Goal: Task Accomplishment & Management: Manage account settings

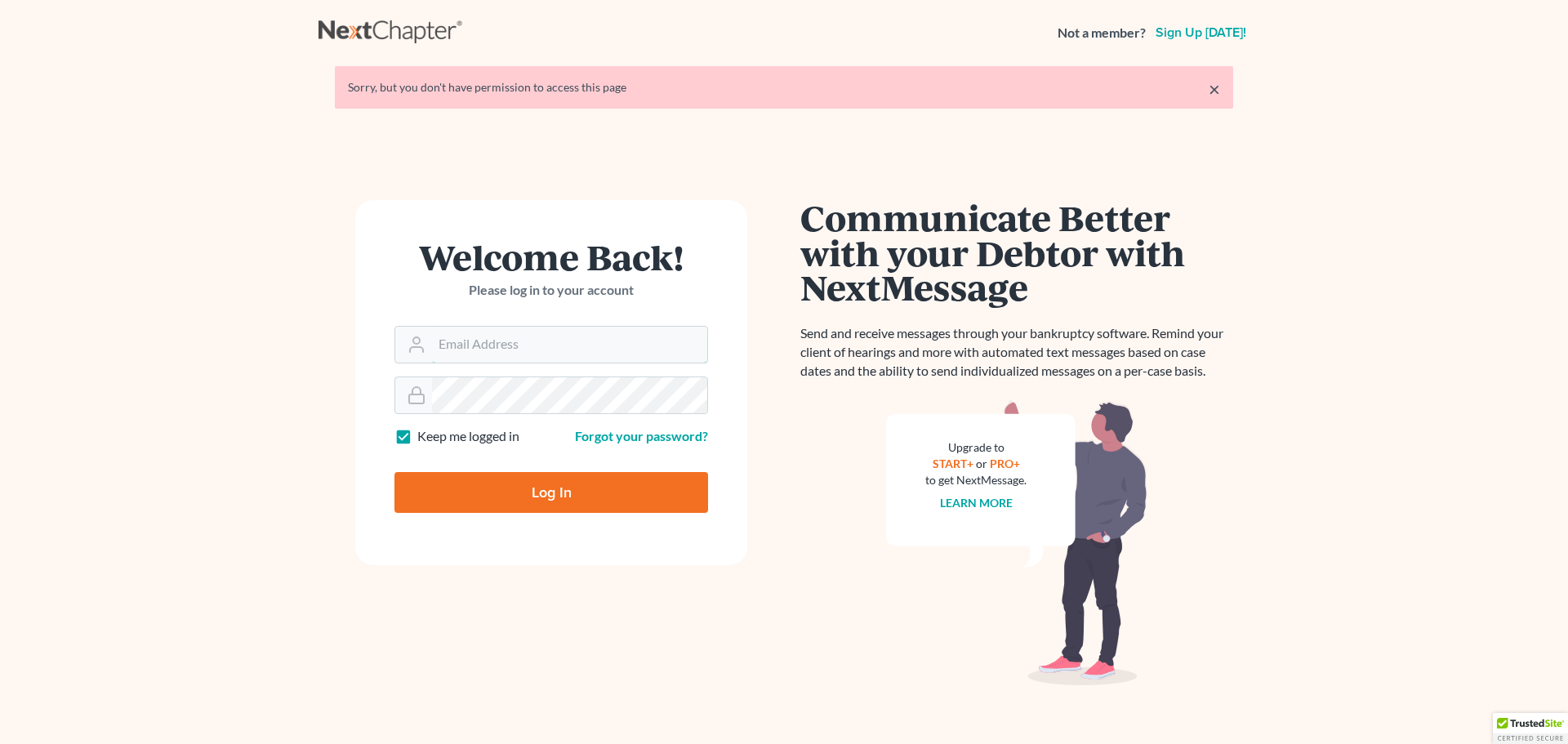
type input "steven@hollandlaw970.com"
click at [589, 494] on input "Log In" at bounding box center [551, 492] width 313 height 41
type input "Thinking..."
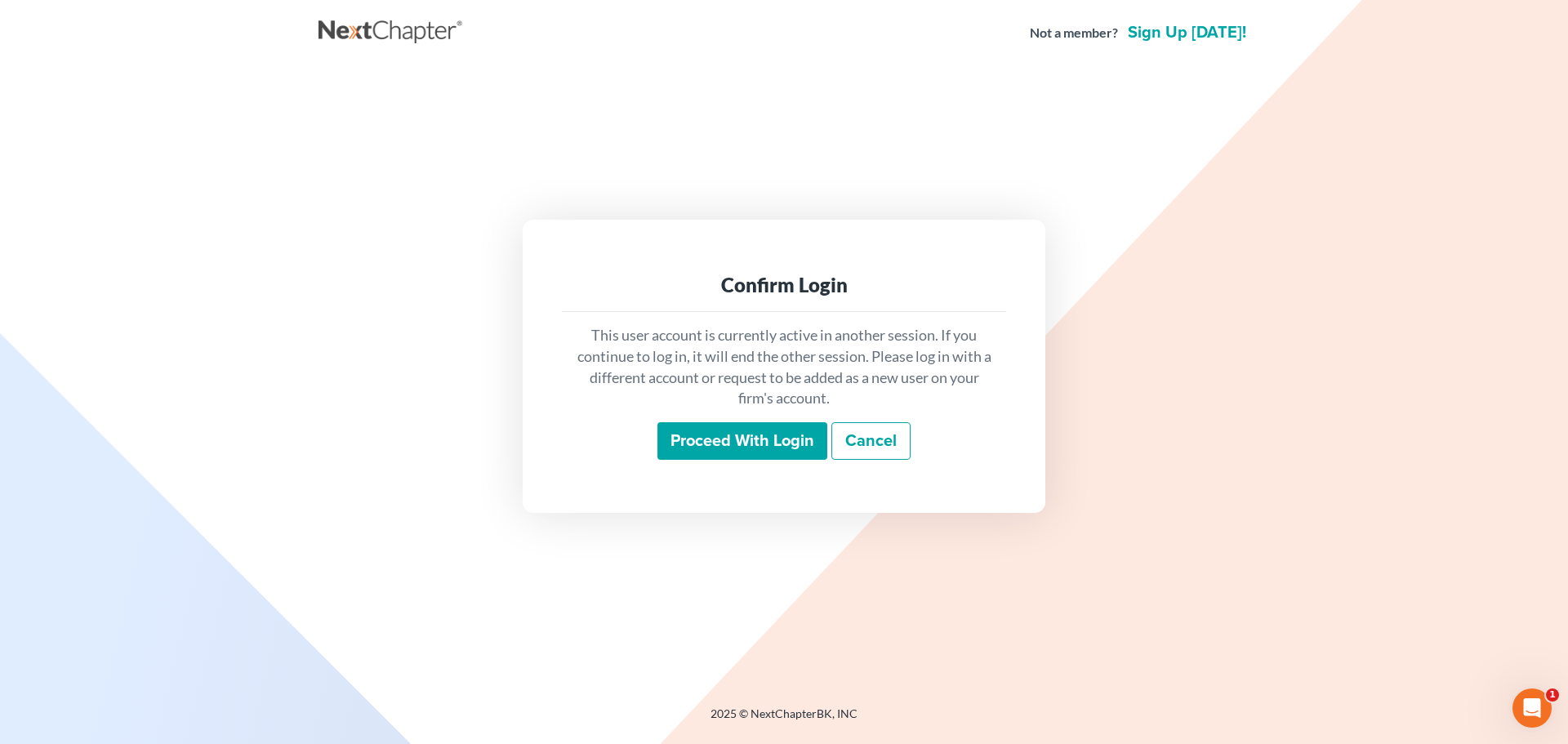
click at [713, 440] on input "Proceed with login" at bounding box center [743, 440] width 170 height 37
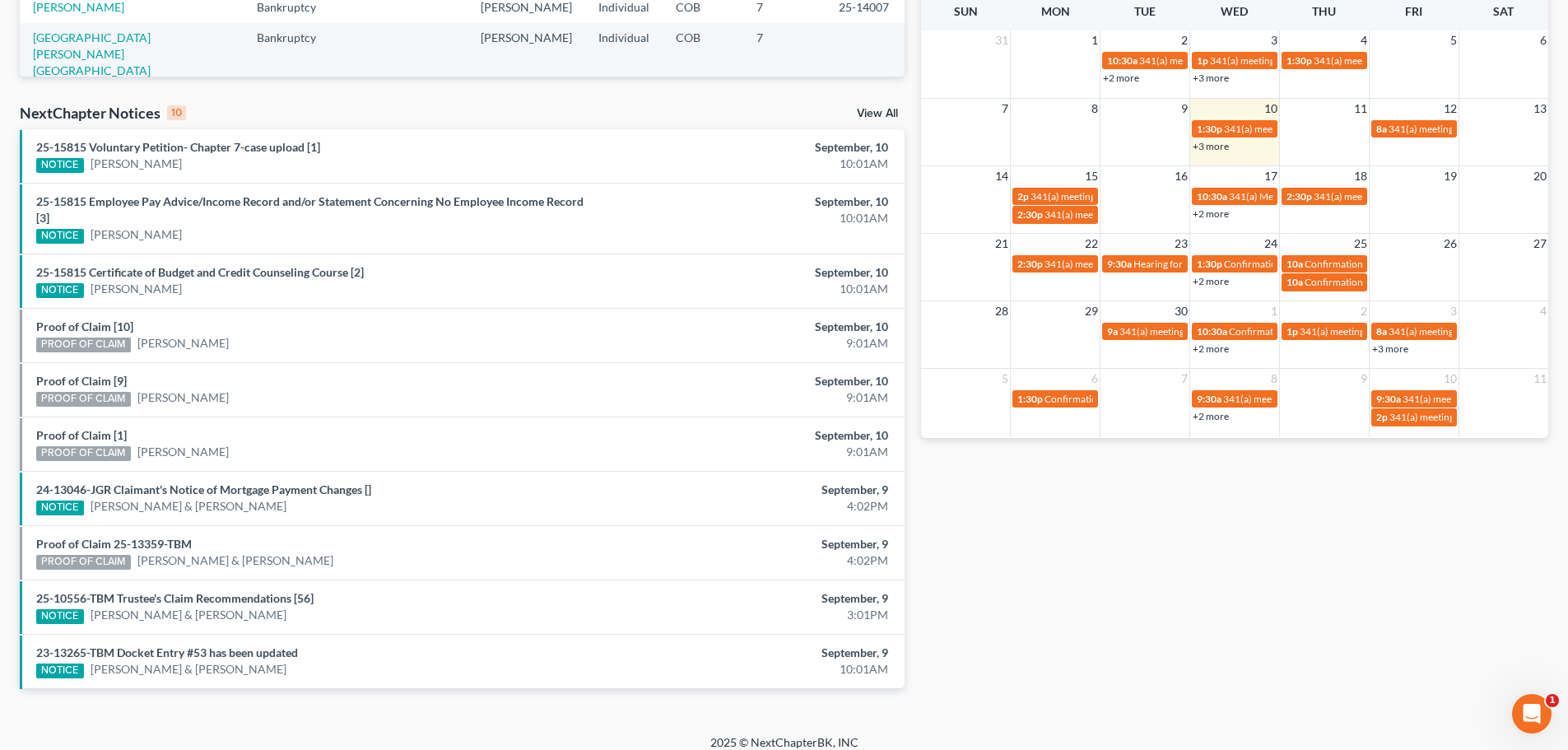
scroll to position [451, 0]
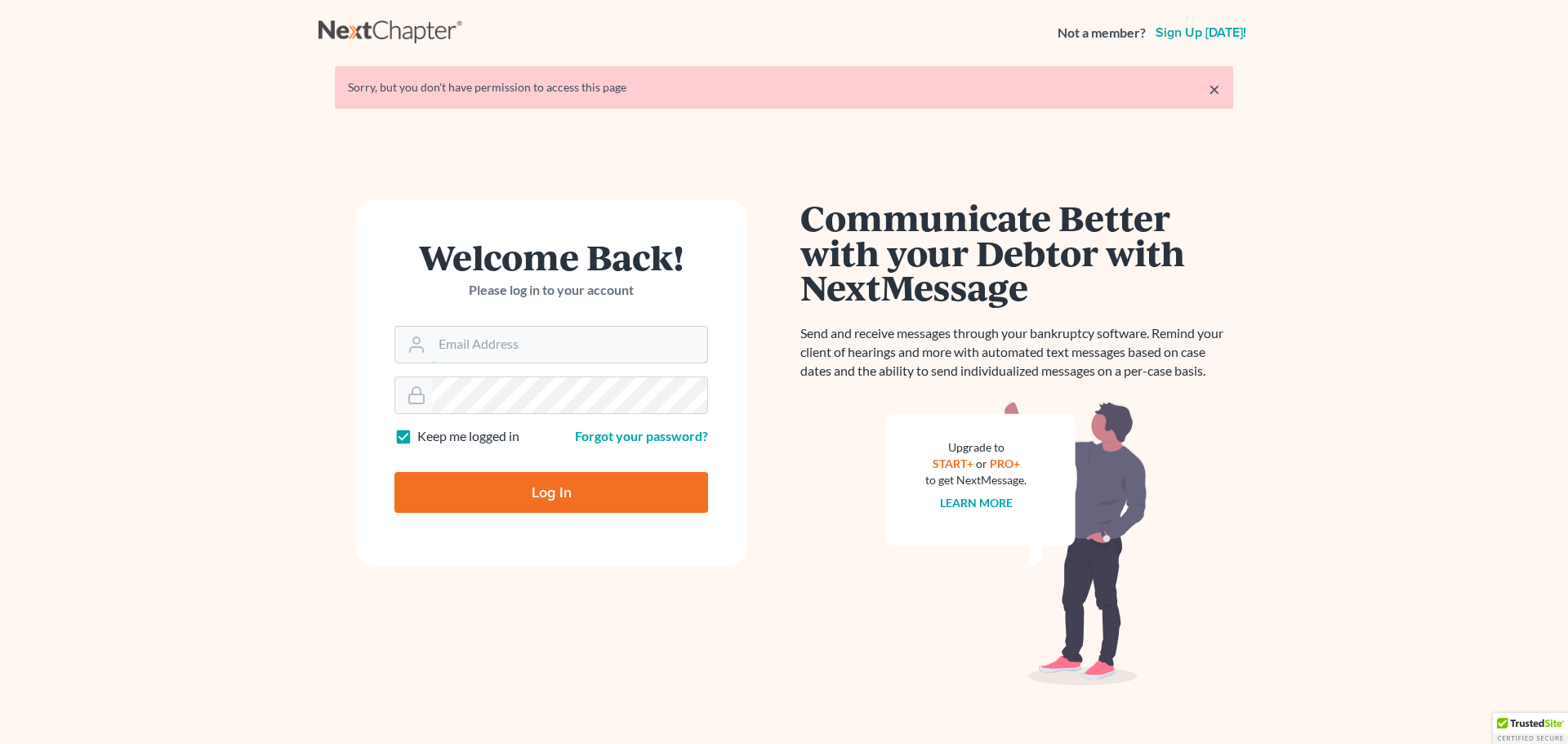
type input "[PERSON_NAME][EMAIL_ADDRESS][DOMAIN_NAME]"
click at [441, 505] on input "Log In" at bounding box center [551, 492] width 313 height 41
type input "Thinking..."
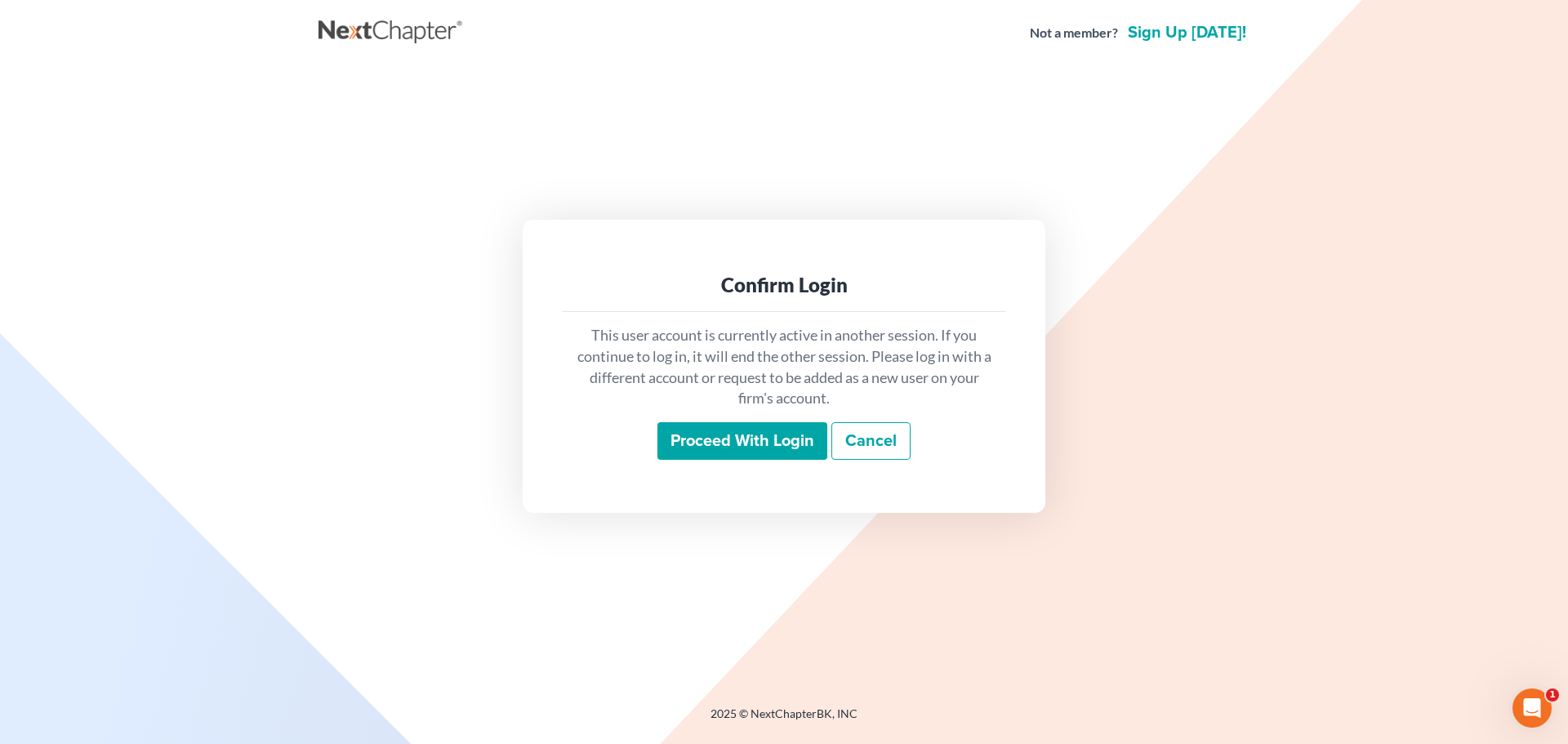
click at [691, 437] on input "Proceed with login" at bounding box center [743, 440] width 170 height 37
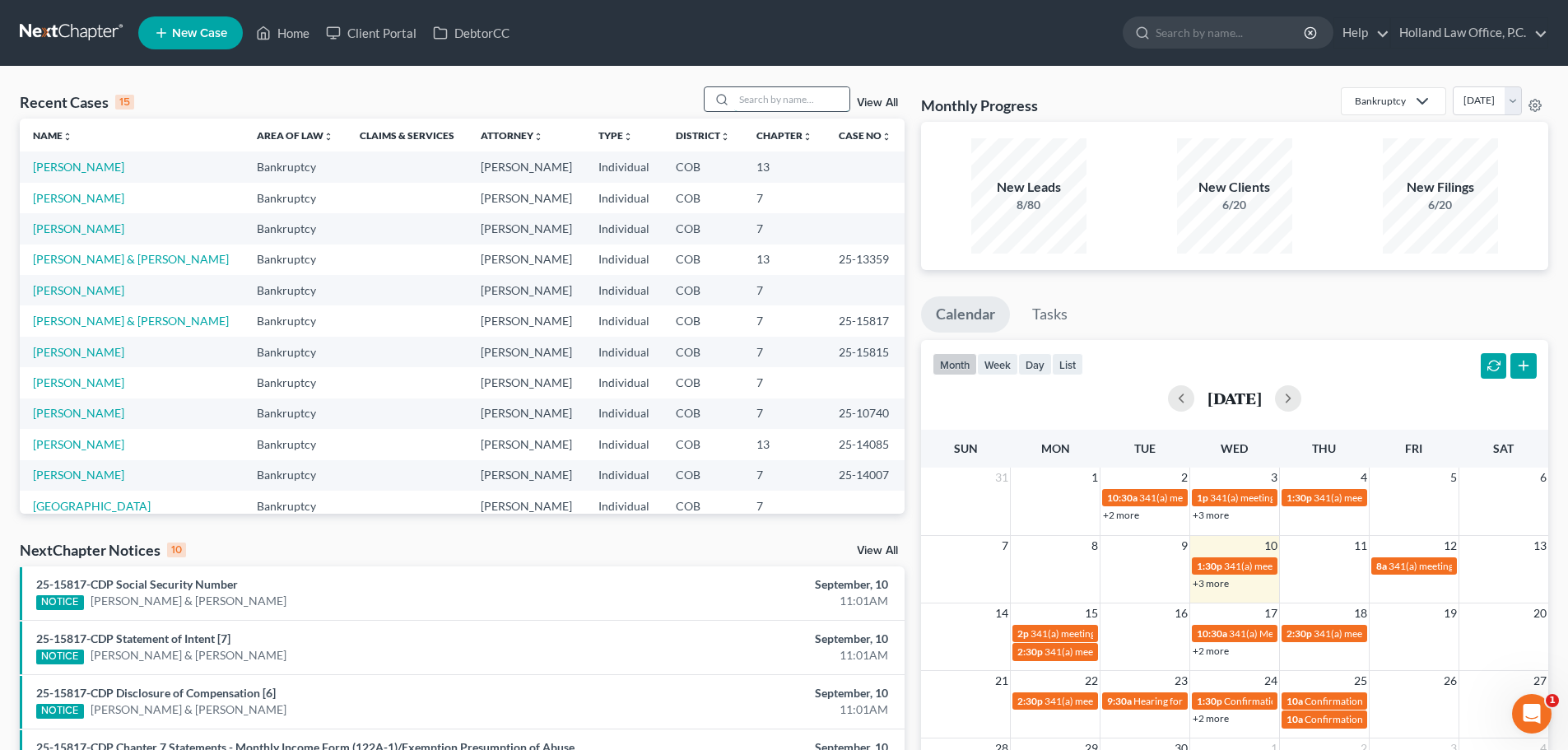
click at [742, 95] on input "search" at bounding box center [791, 98] width 115 height 23
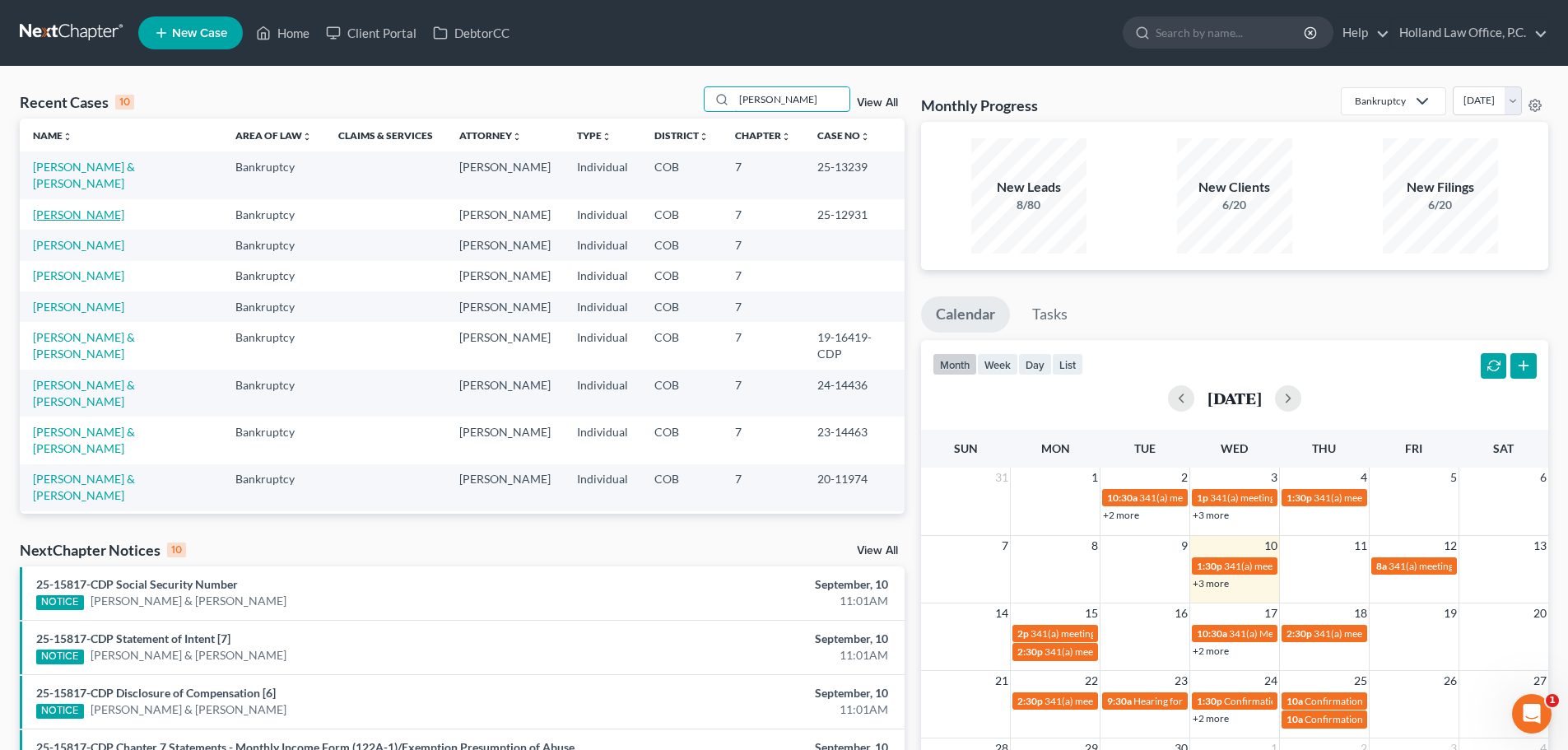
type input "jacob"
click at [67, 207] on link "[PERSON_NAME]" at bounding box center [79, 213] width 92 height 14
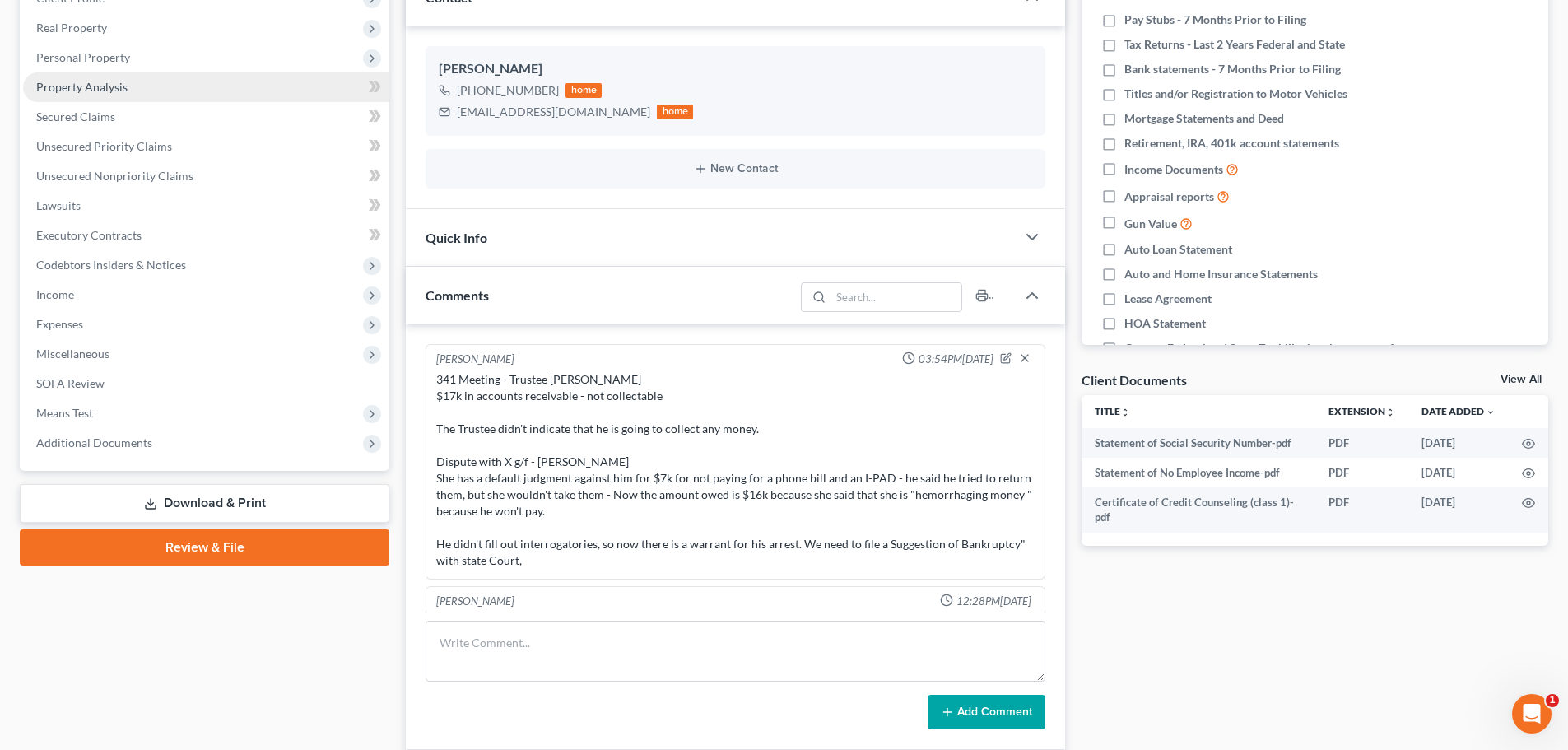
scroll to position [159, 0]
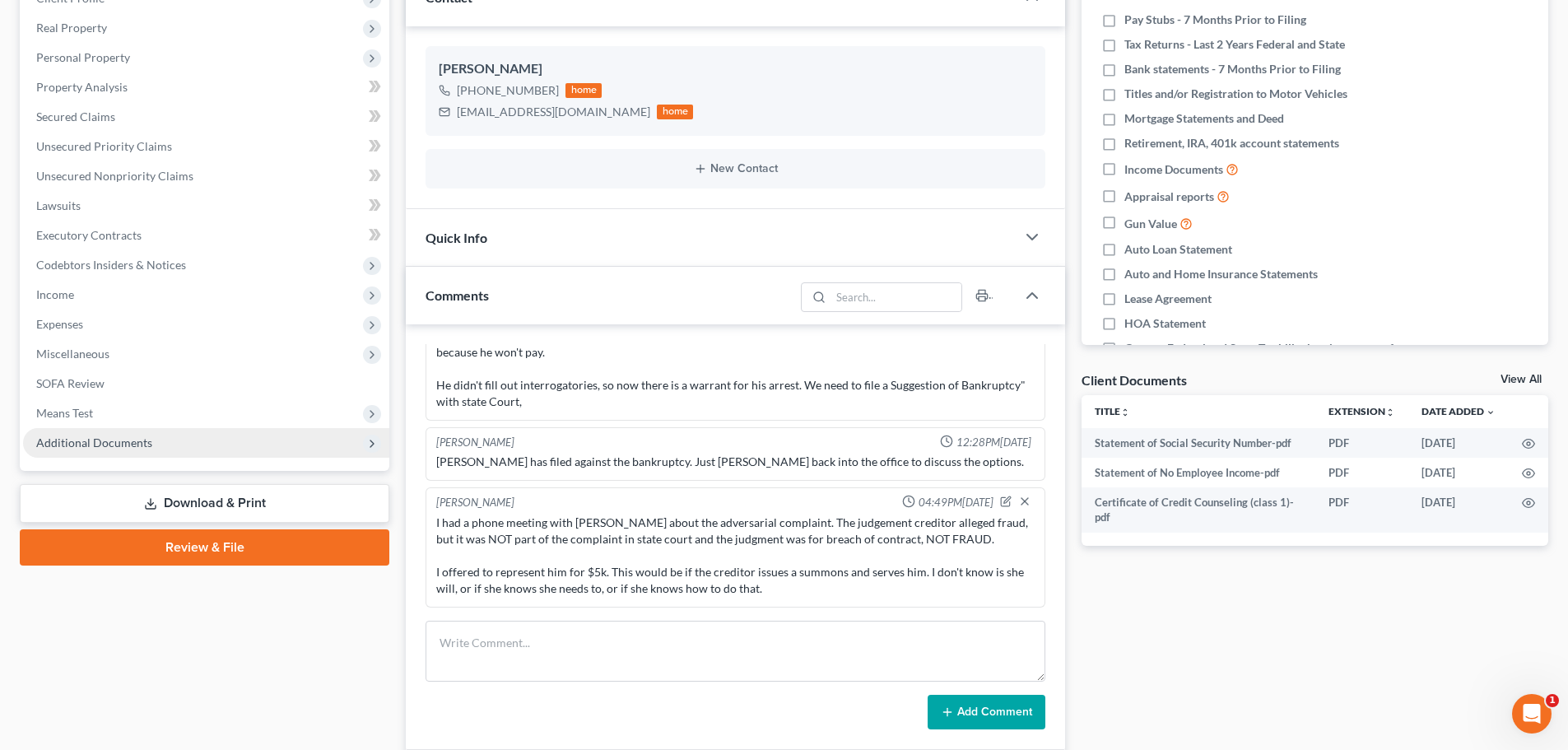
click at [111, 451] on span "Additional Documents" at bounding box center [206, 443] width 366 height 30
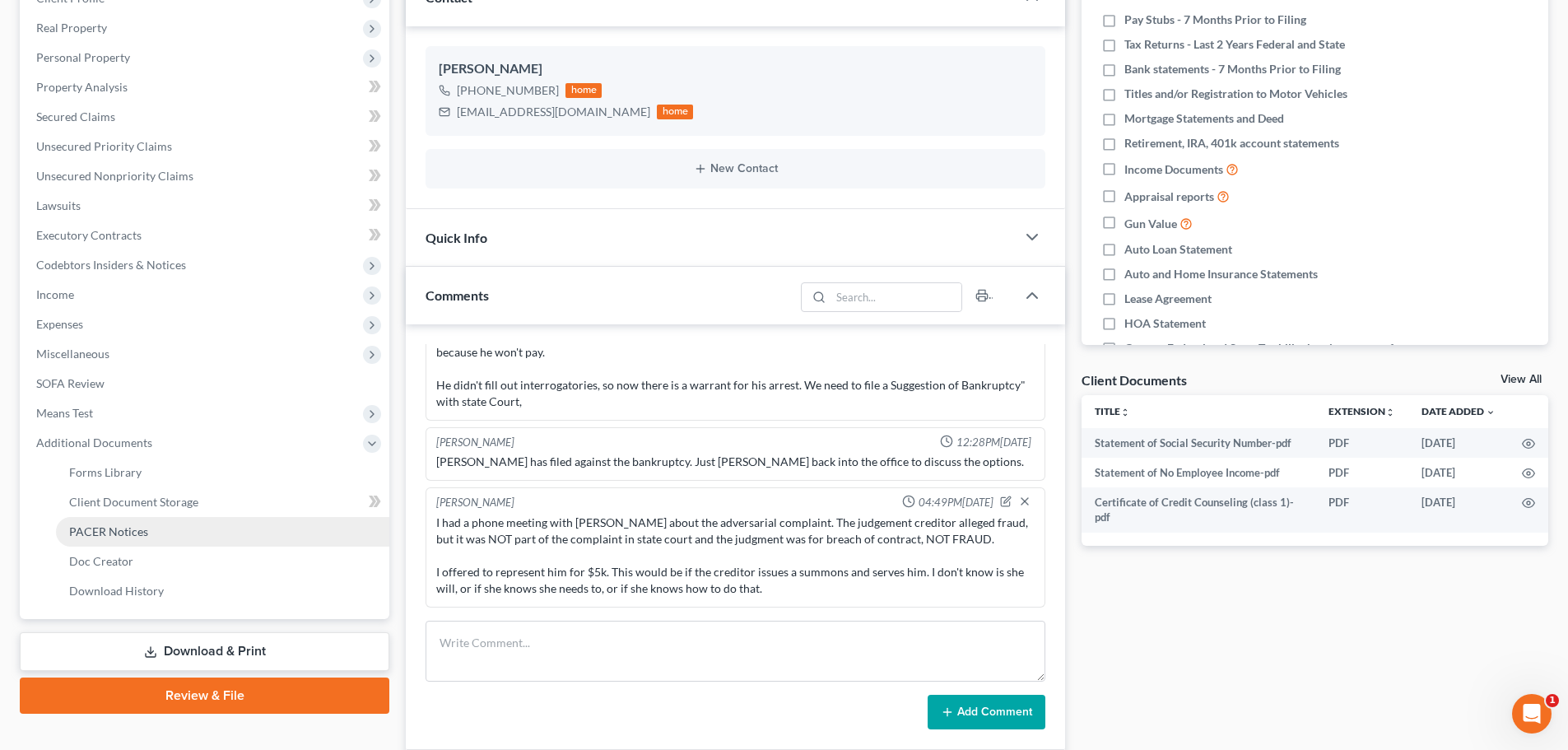
click at [102, 537] on span "PACER Notices" at bounding box center [109, 531] width 79 height 14
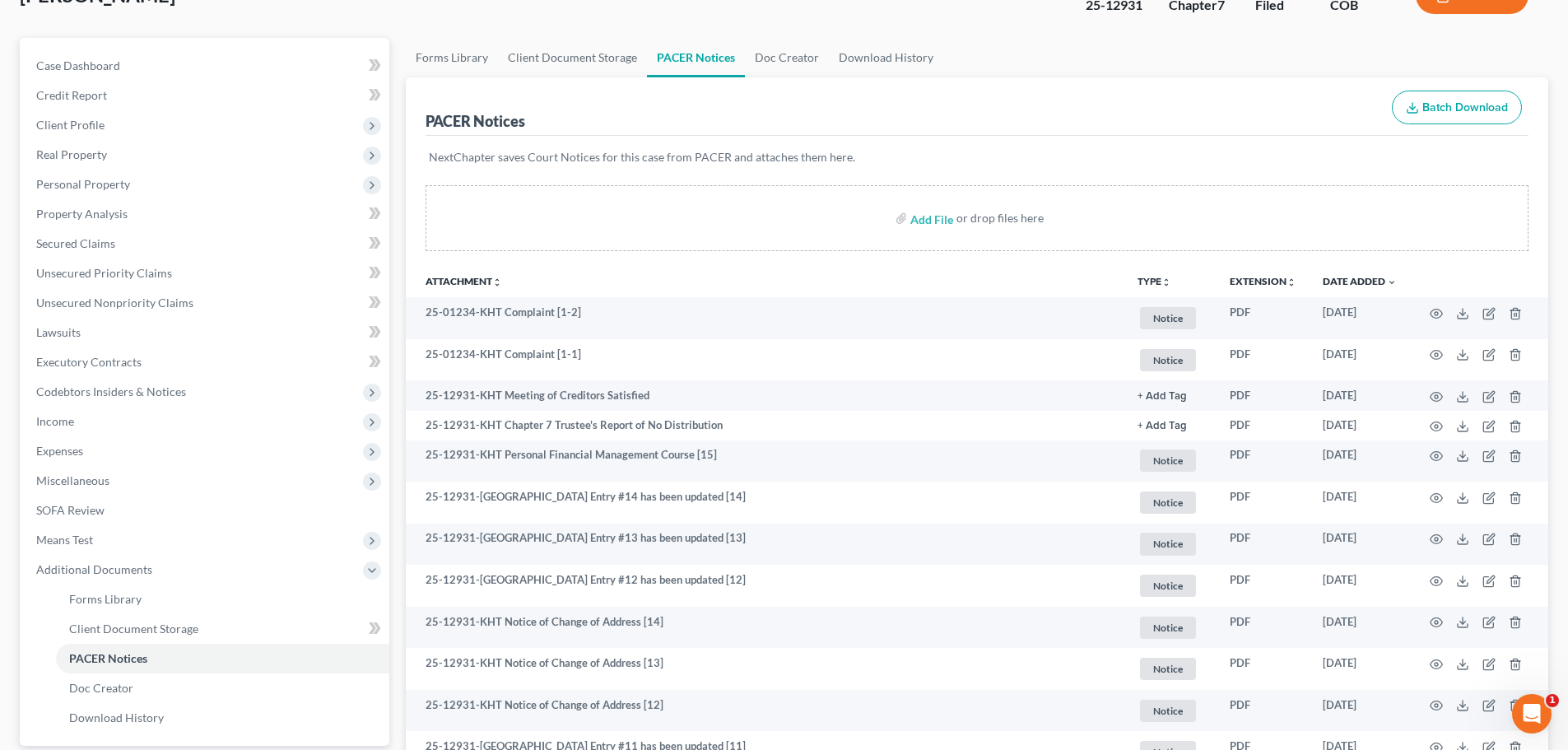
scroll to position [247, 0]
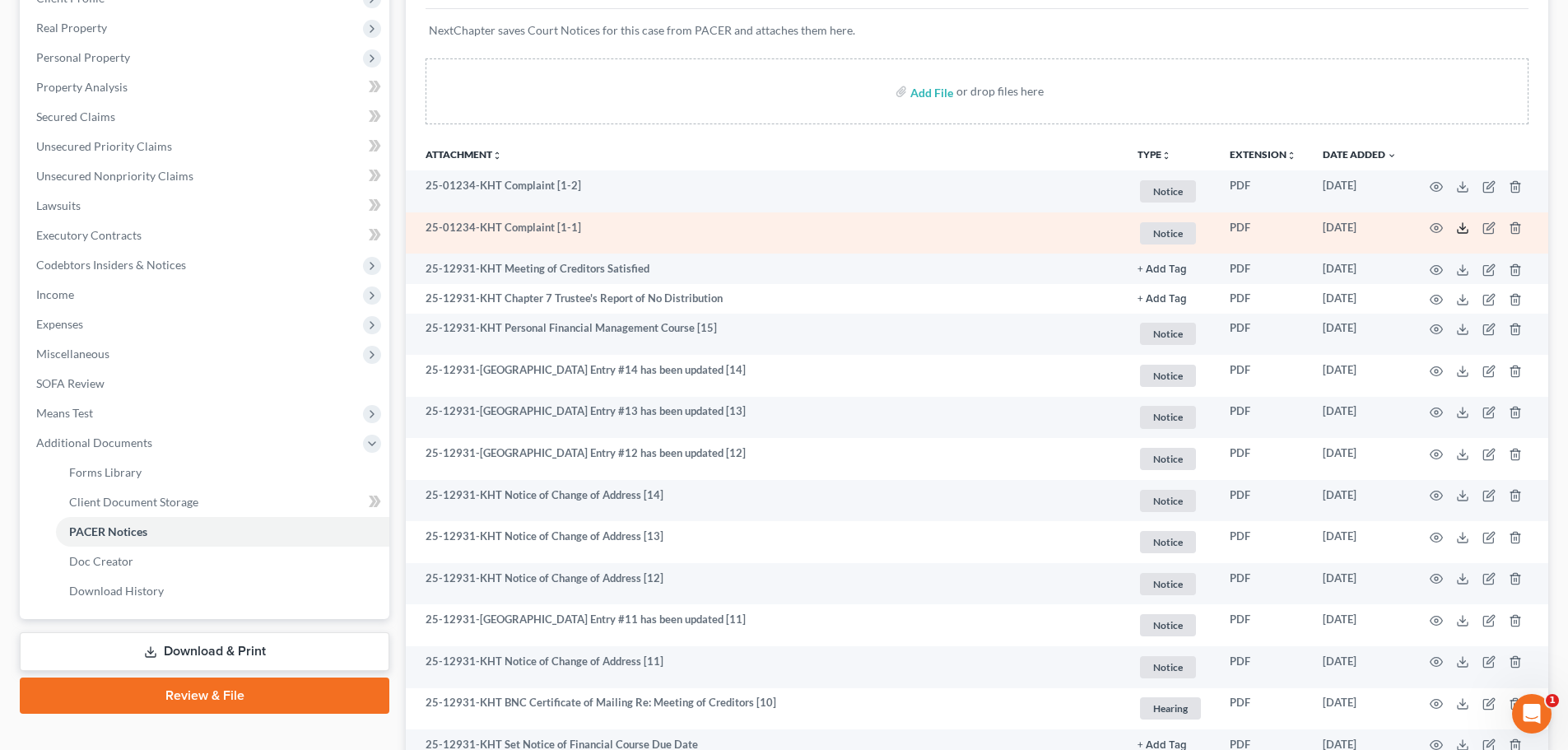
click at [1459, 228] on icon at bounding box center [1463, 228] width 13 height 13
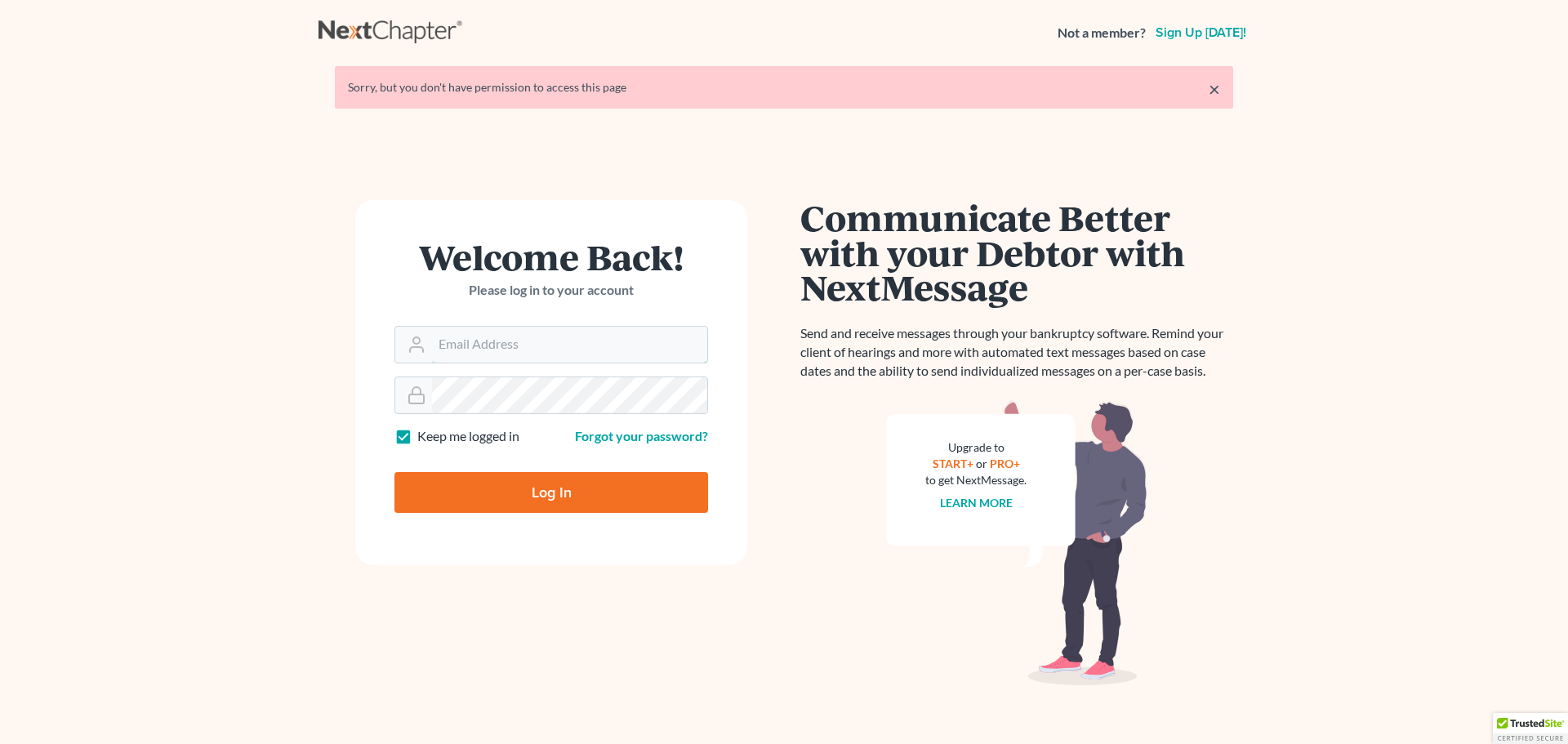
type input "[PERSON_NAME][EMAIL_ADDRESS][DOMAIN_NAME]"
click at [627, 483] on input "Log In" at bounding box center [551, 492] width 313 height 41
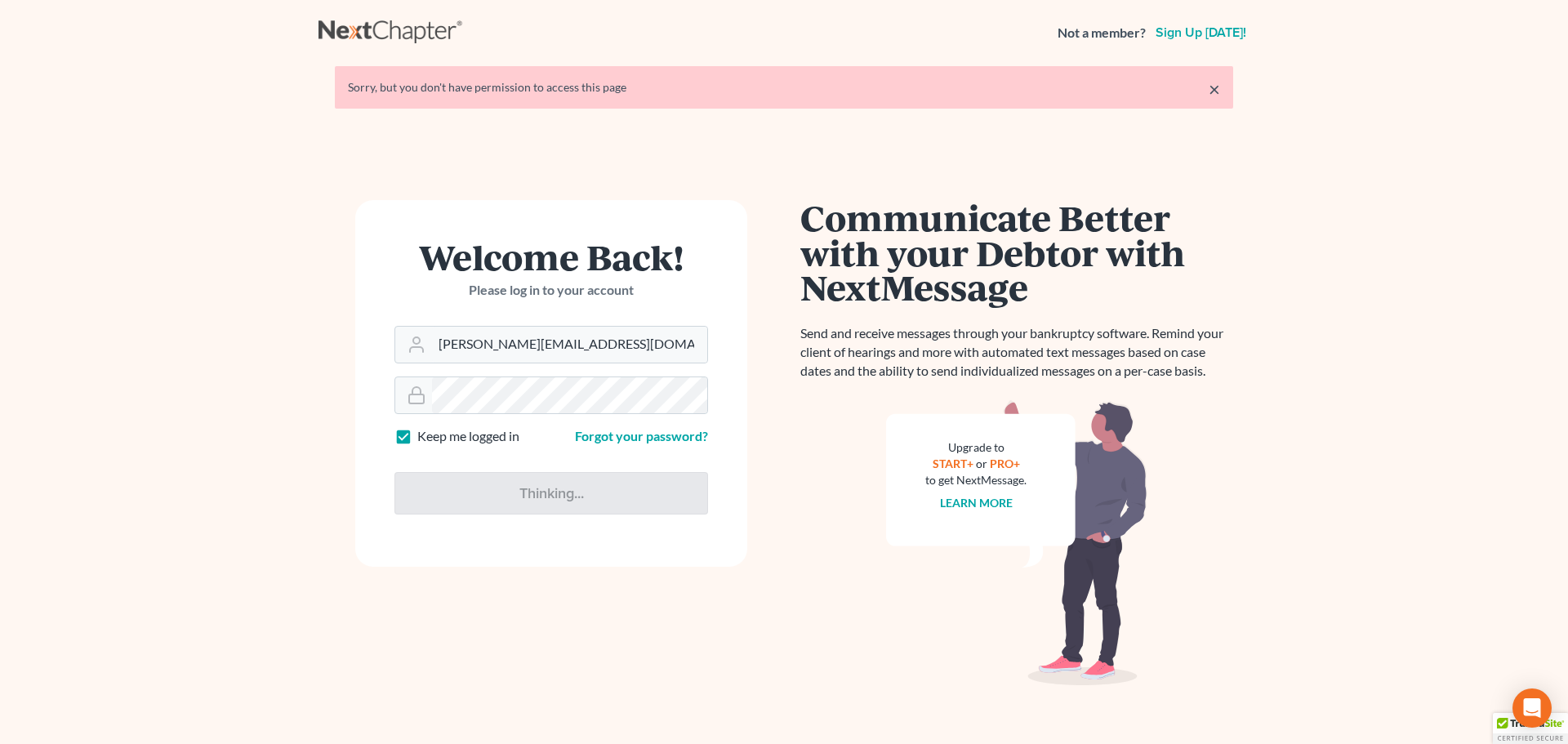
type input "Thinking..."
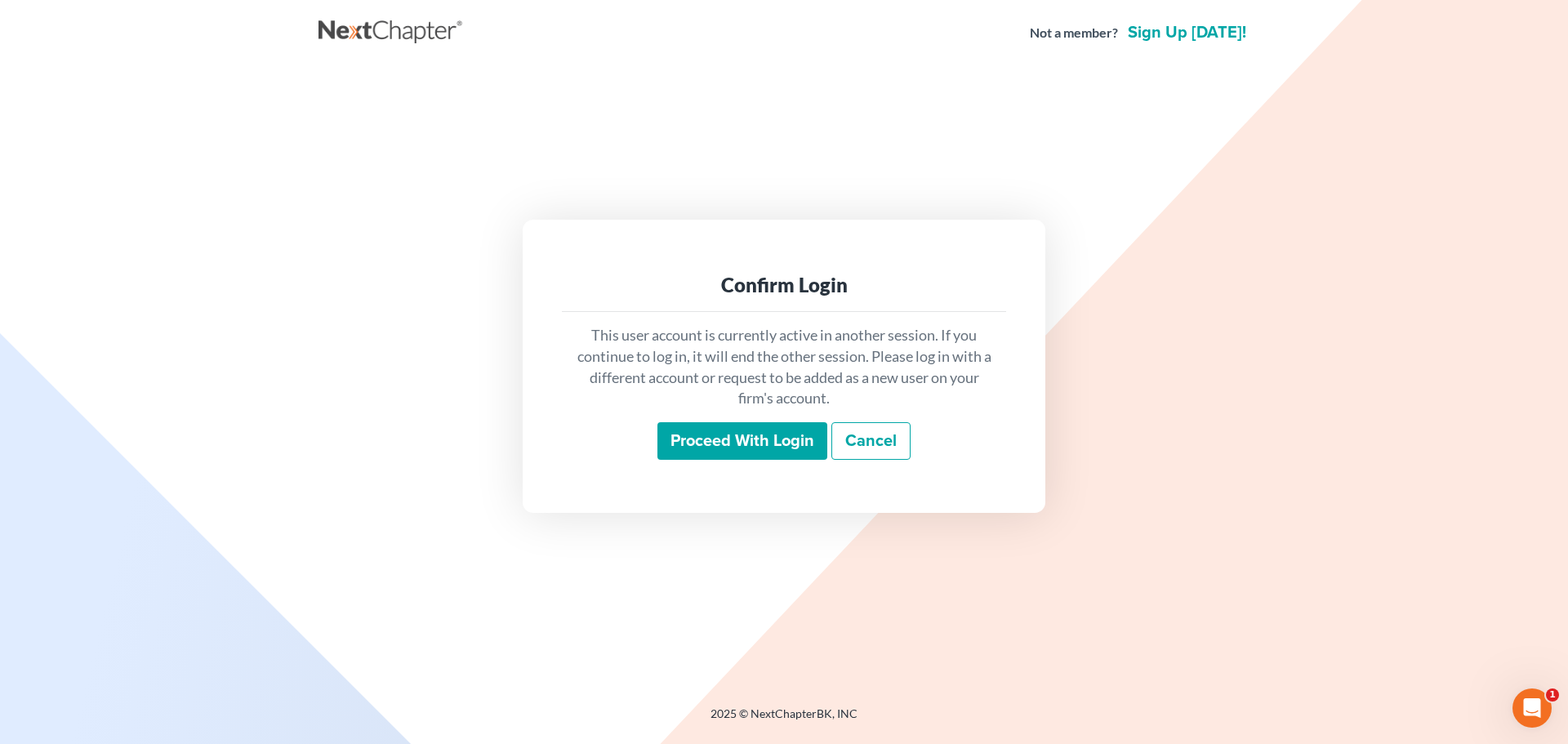
click at [704, 460] on div "Proceed with login Cancel" at bounding box center [784, 440] width 418 height 38
click at [705, 437] on input "Proceed with login" at bounding box center [743, 440] width 170 height 37
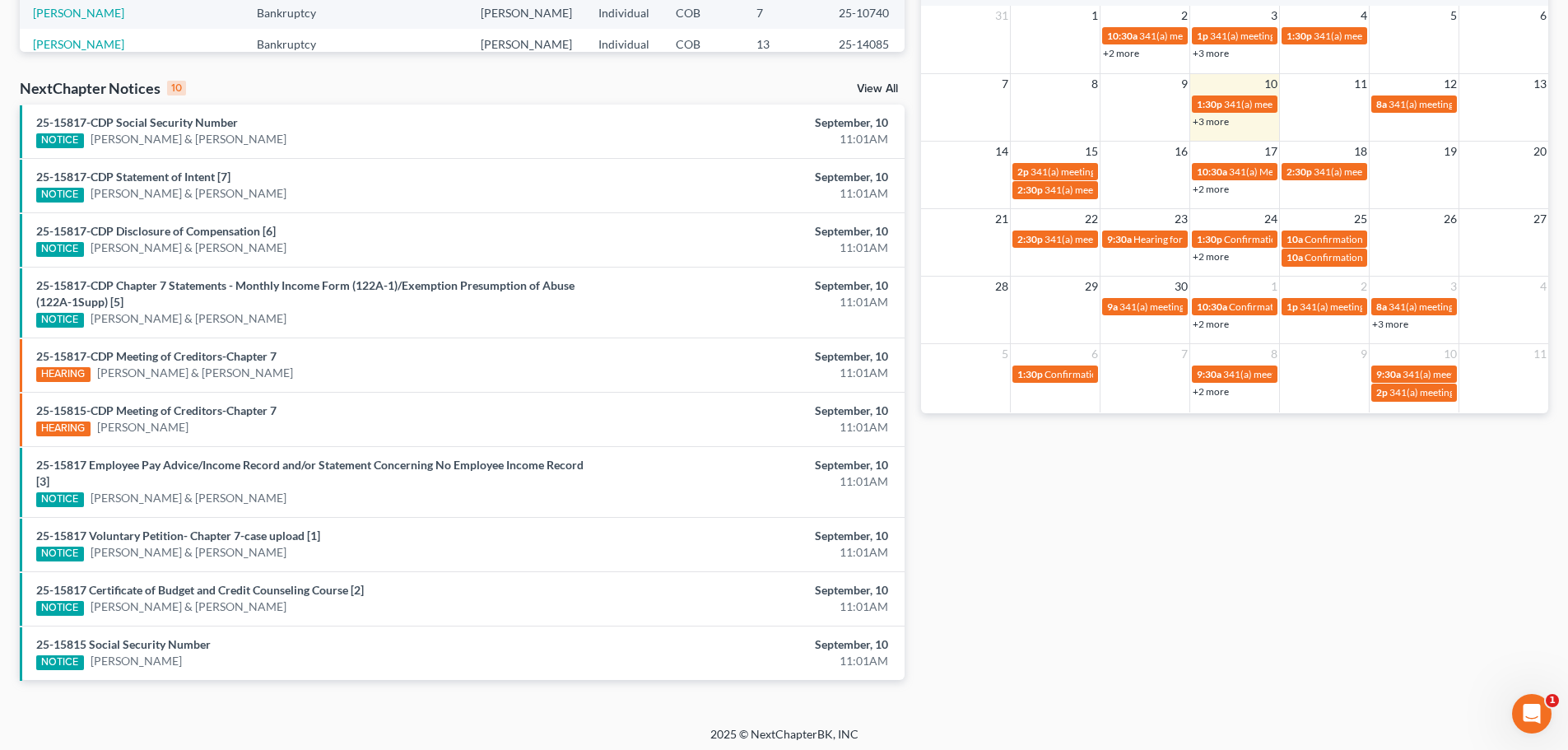
scroll to position [467, 0]
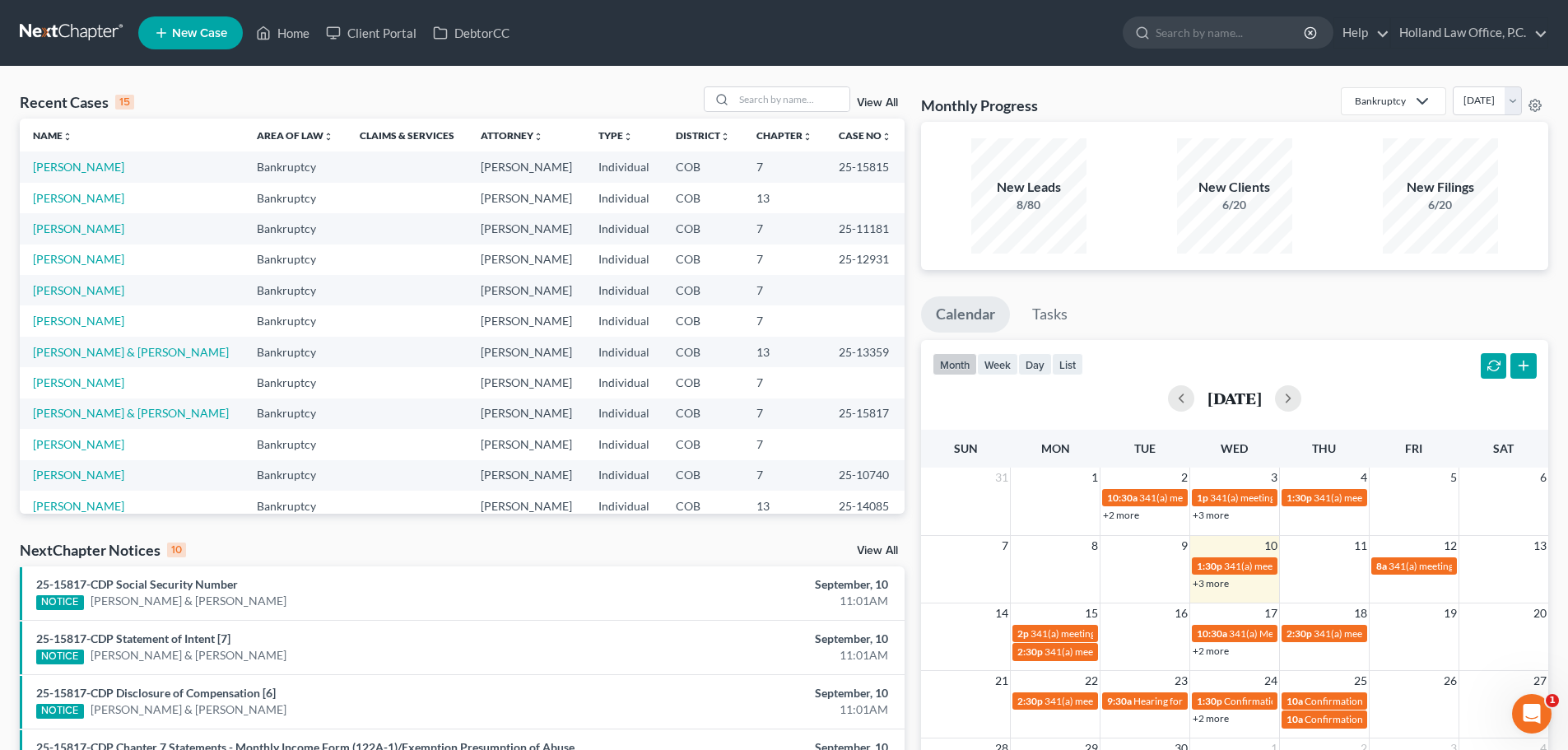
click at [1226, 655] on link "+2 more" at bounding box center [1211, 650] width 37 height 12
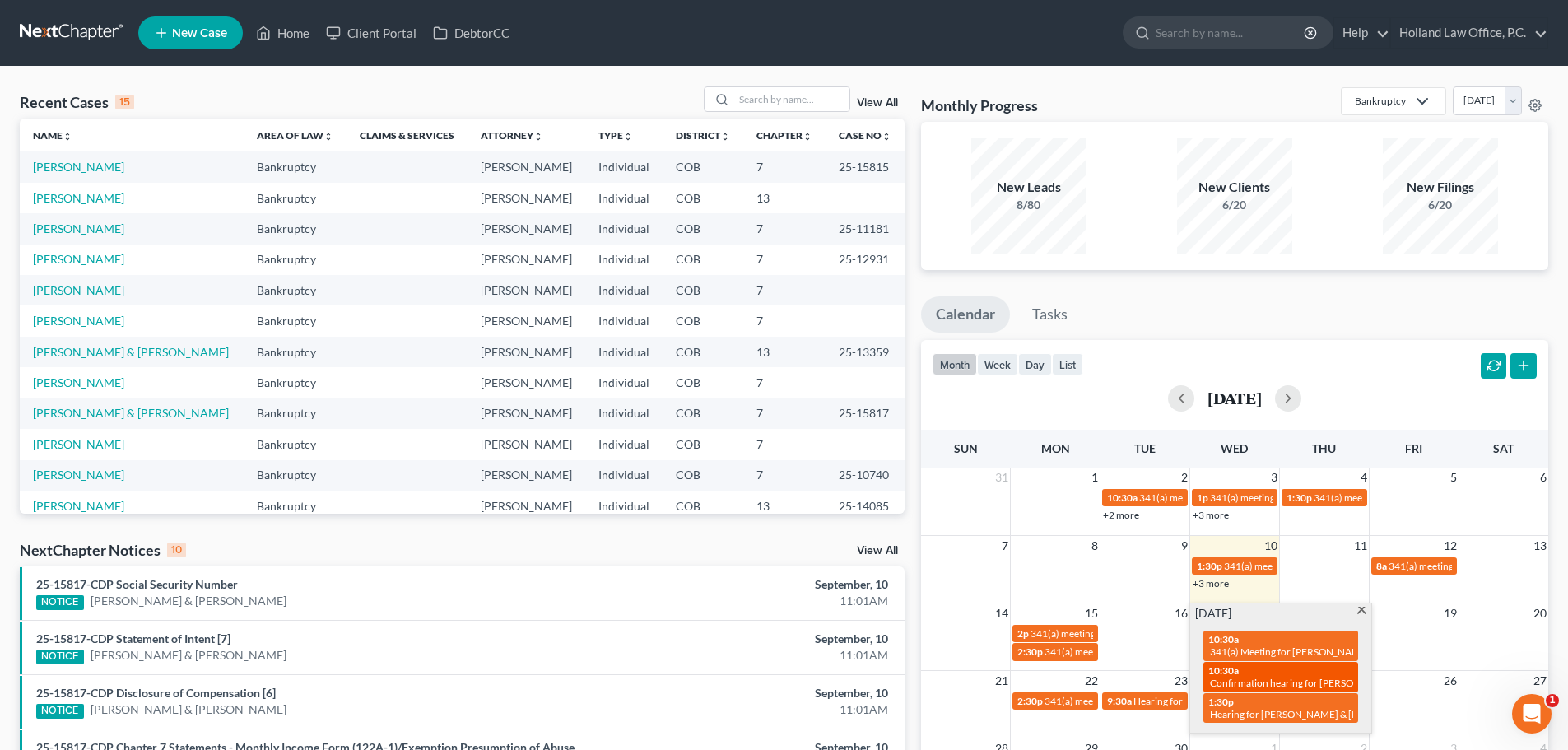
click at [1224, 679] on span "Confirmation hearing for [PERSON_NAME] & [PERSON_NAME]" at bounding box center [1347, 682] width 274 height 12
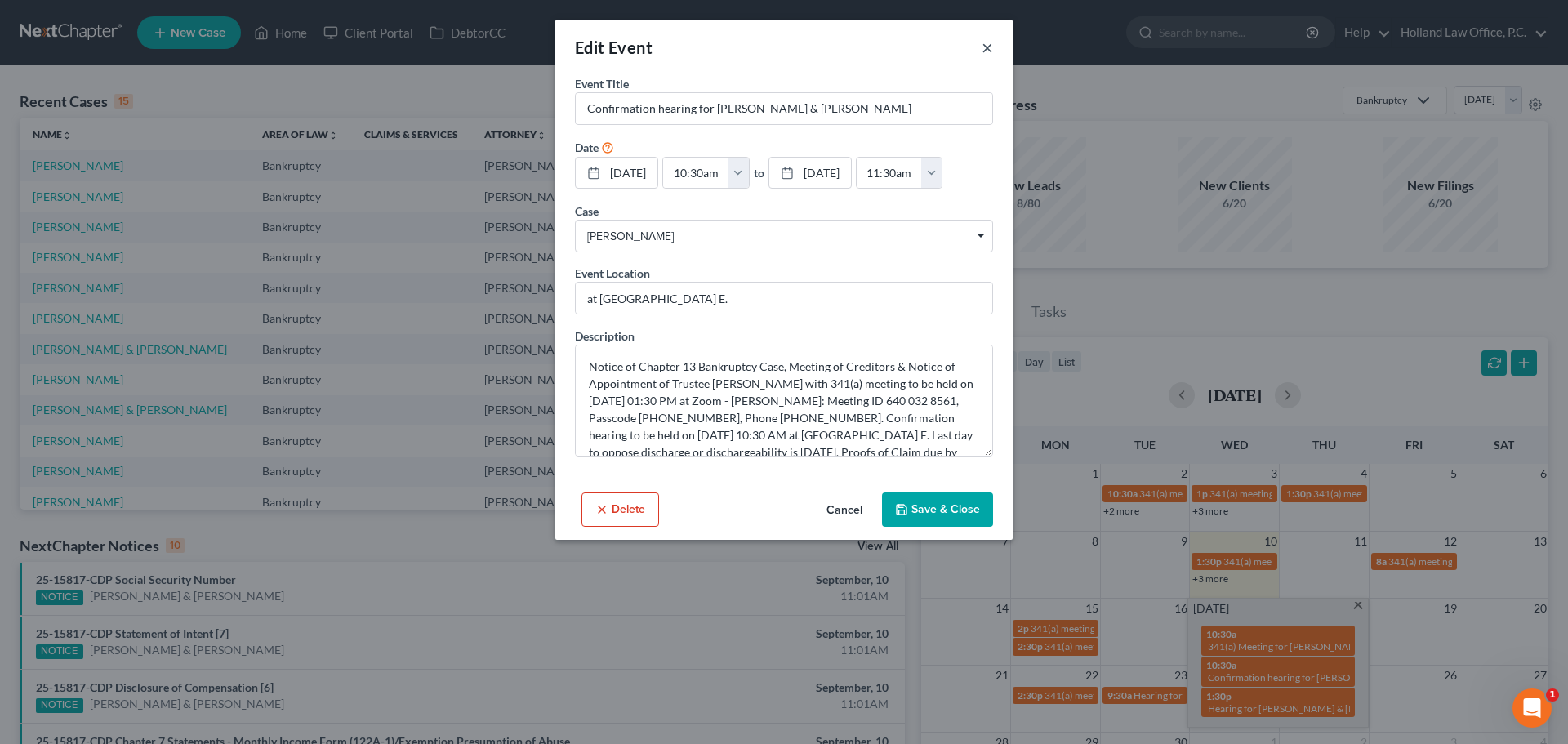
click at [991, 46] on button "×" at bounding box center [987, 46] width 11 height 20
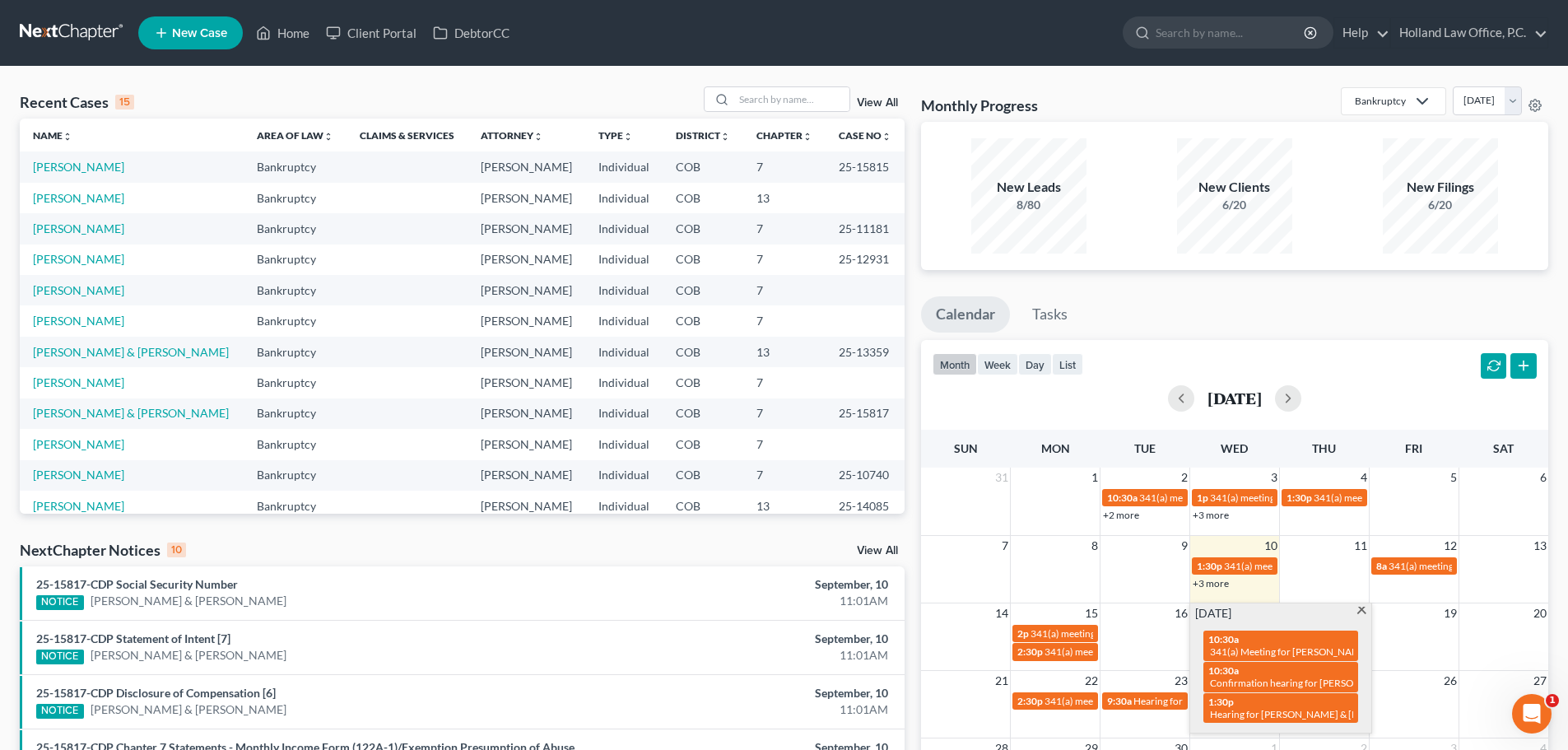
click at [1363, 610] on span at bounding box center [1362, 611] width 12 height 10
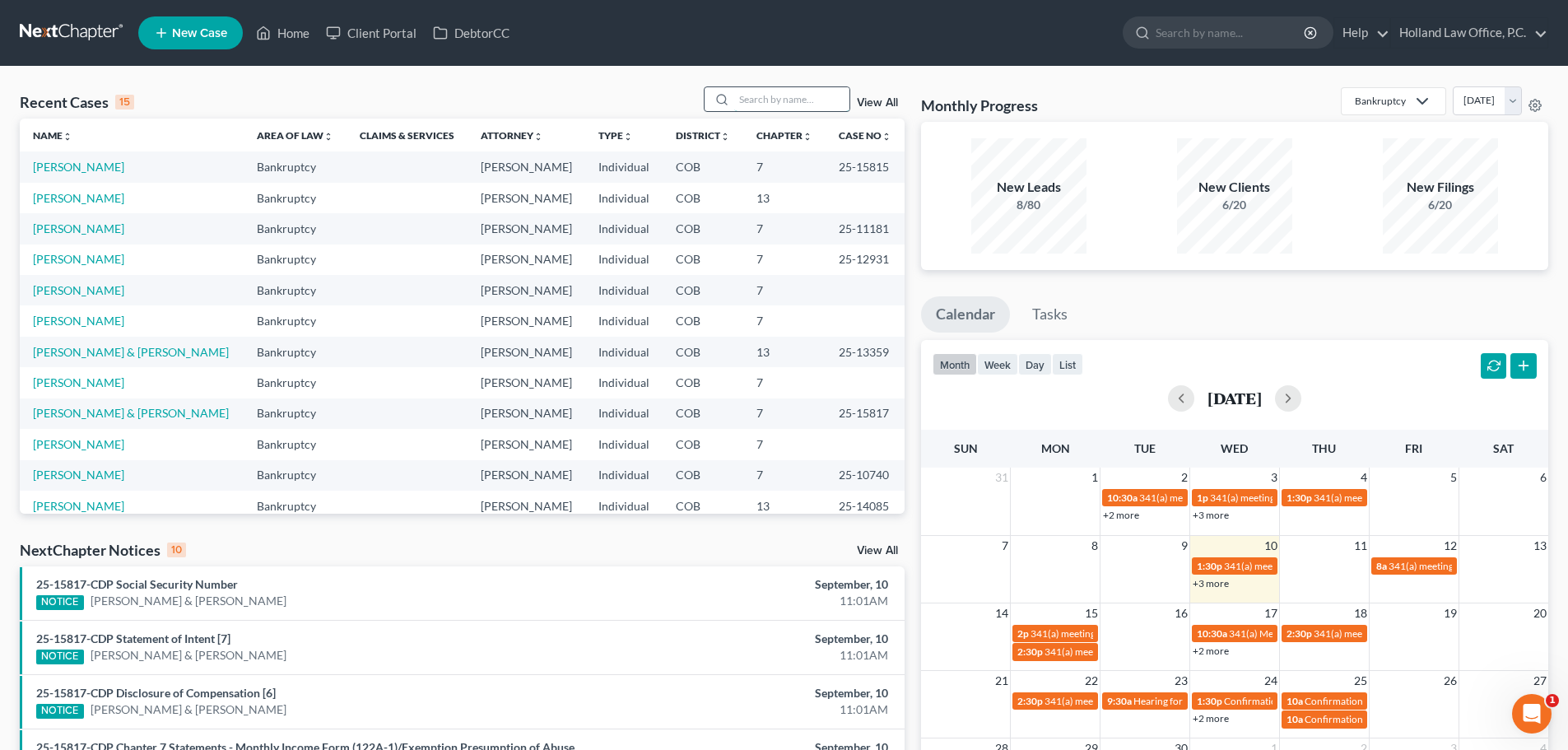
click at [772, 90] on input "search" at bounding box center [791, 98] width 115 height 23
click at [757, 97] on input "search" at bounding box center [791, 98] width 115 height 23
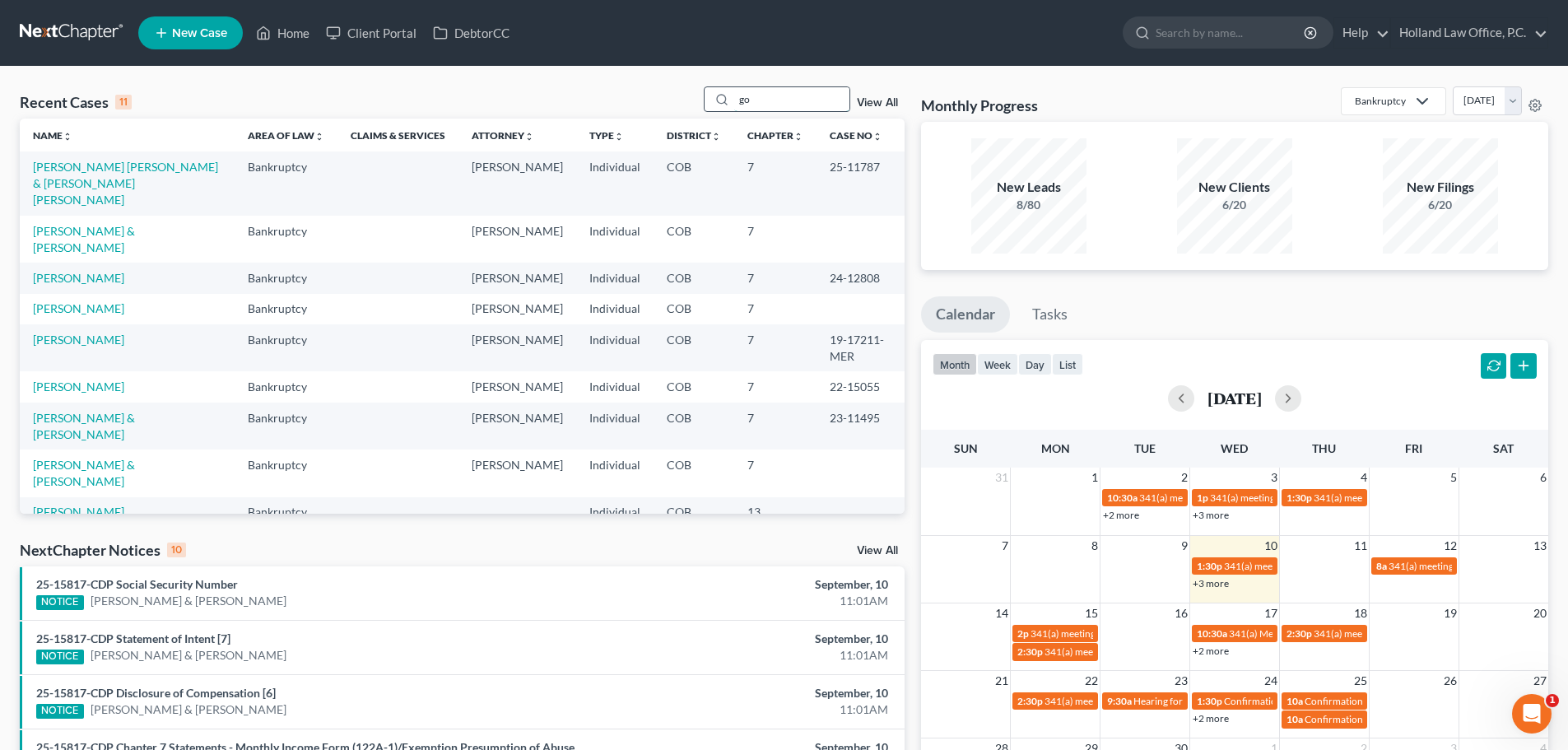
type input "g"
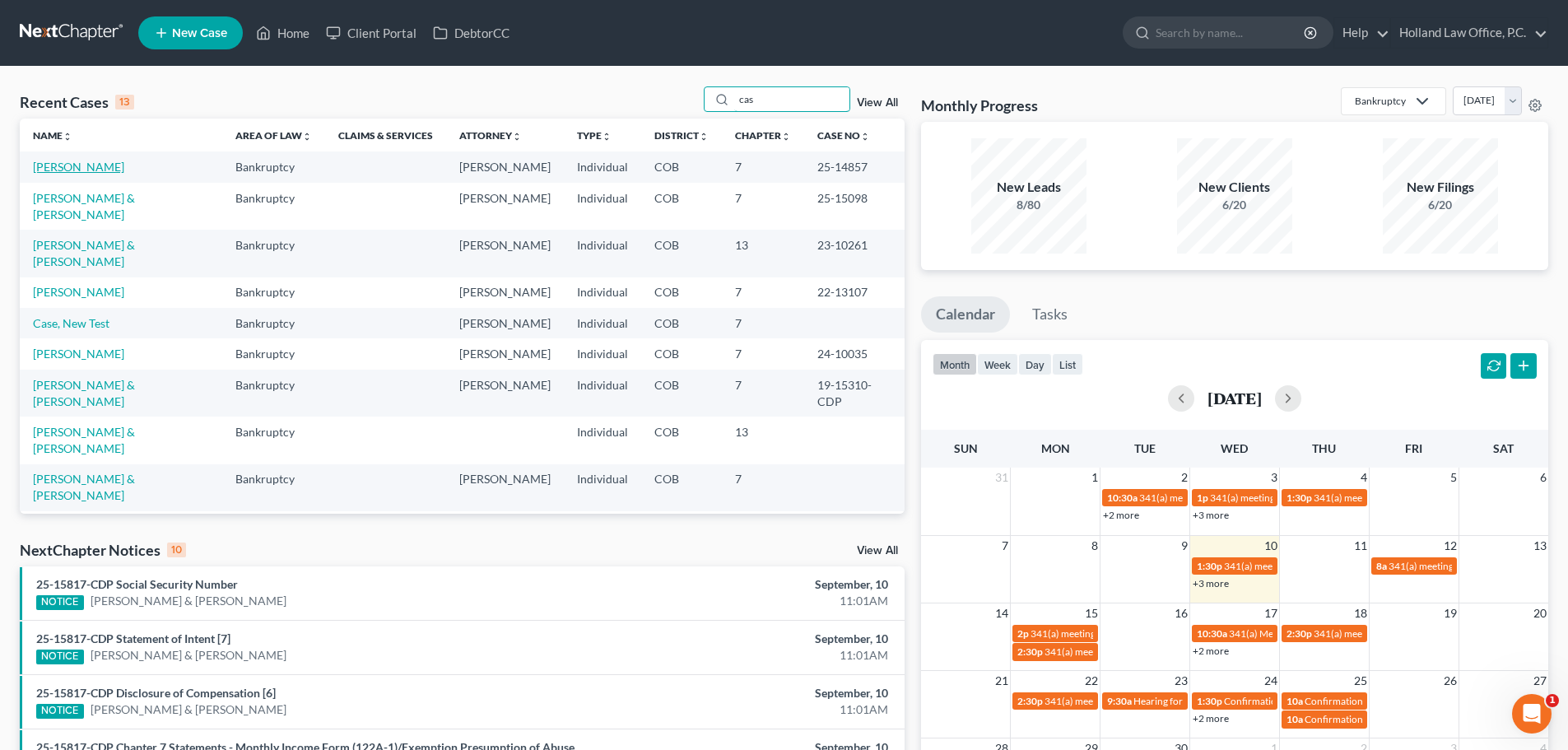
type input "cas"
click at [105, 167] on link "Gallardo, Casandra" at bounding box center [79, 167] width 92 height 14
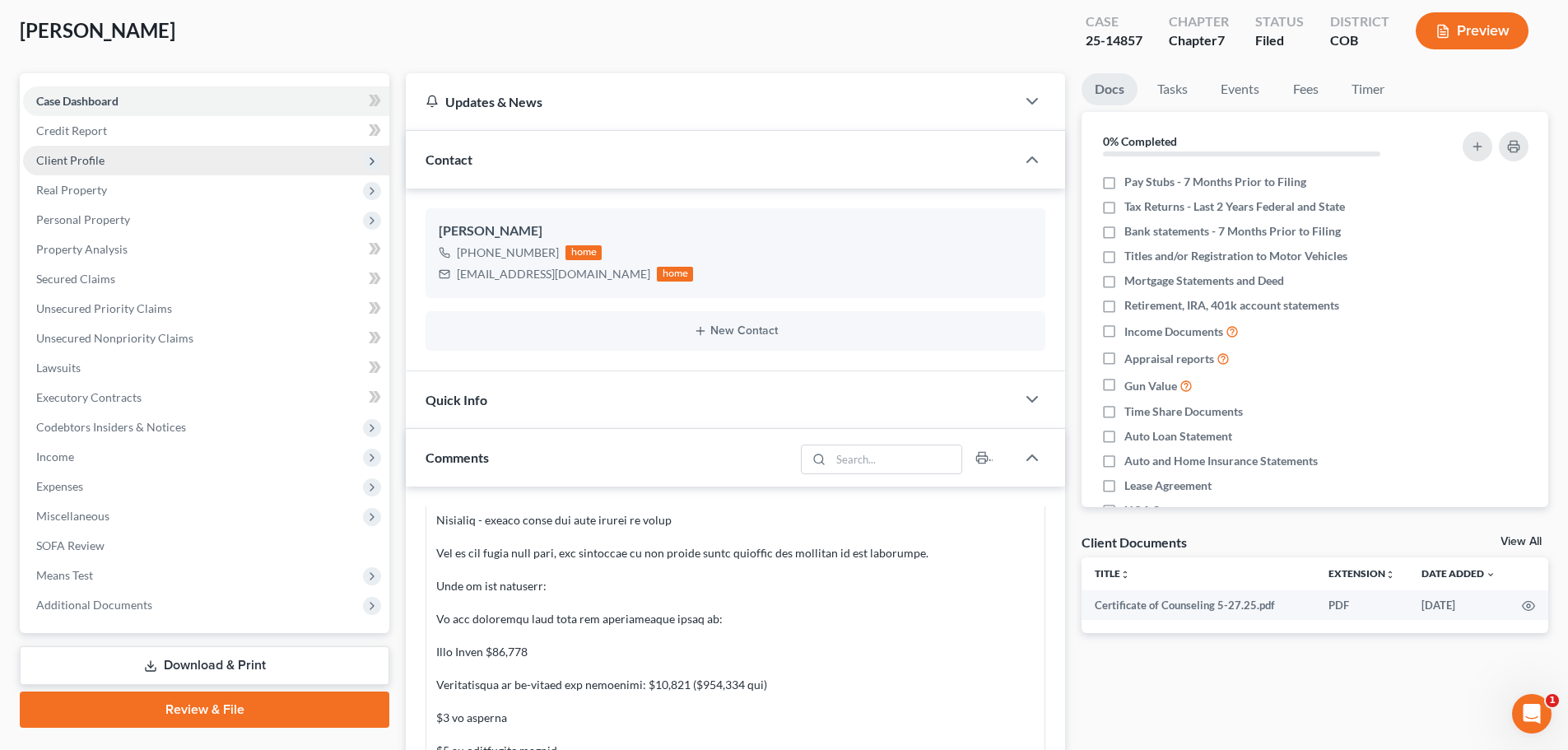
scroll to position [165, 0]
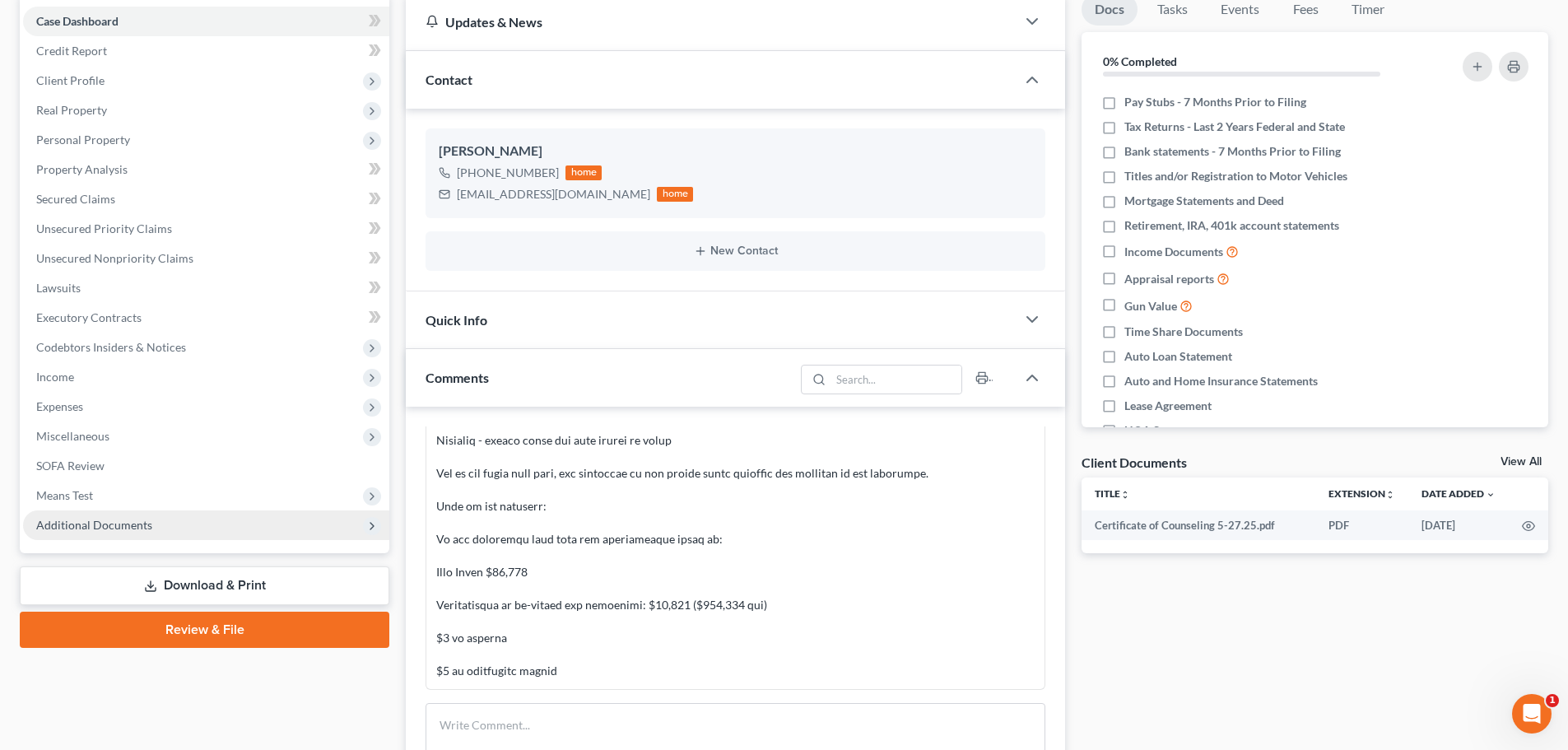
click at [95, 523] on span "Additional Documents" at bounding box center [95, 524] width 116 height 14
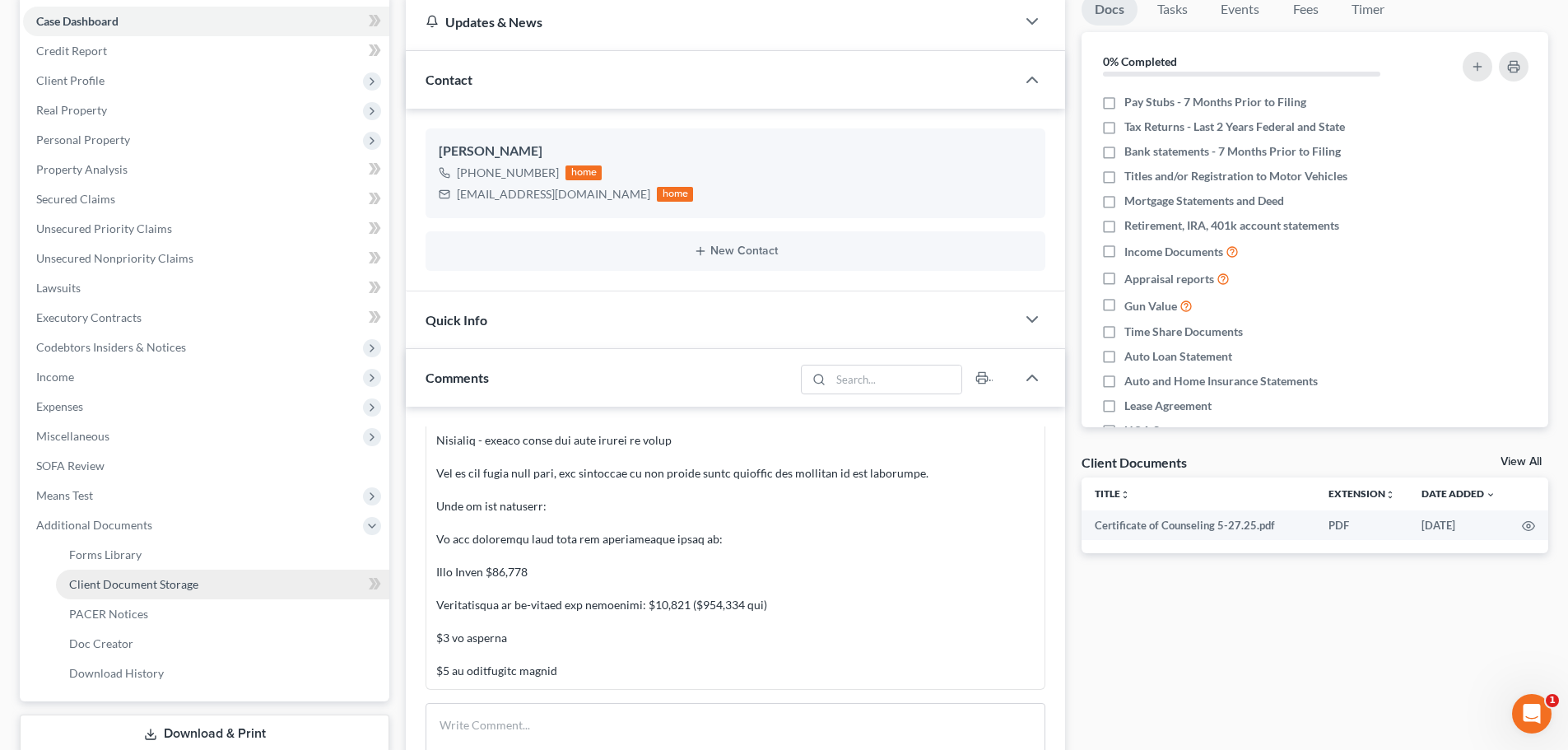
scroll to position [247, 0]
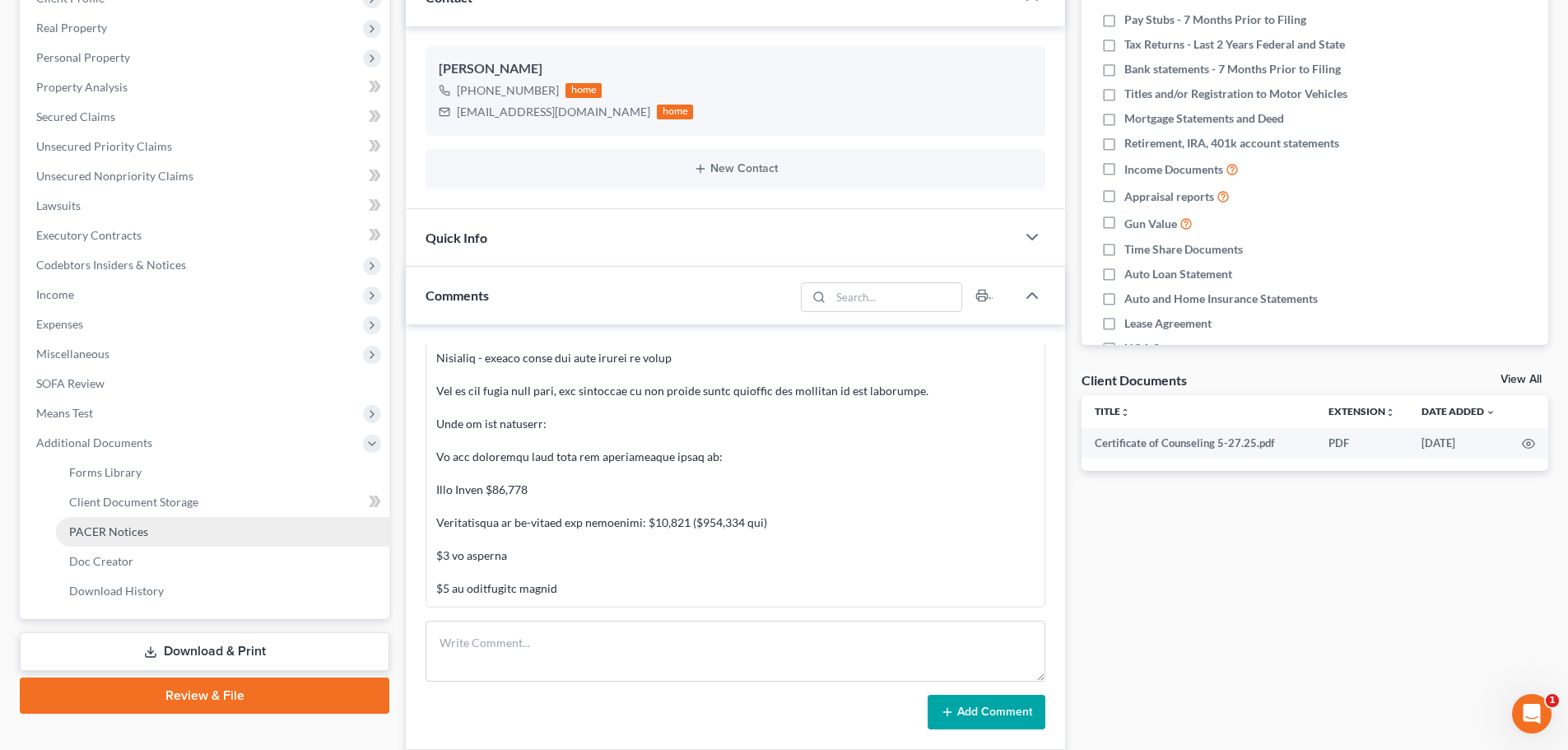
click at [93, 535] on span "PACER Notices" at bounding box center [109, 531] width 79 height 14
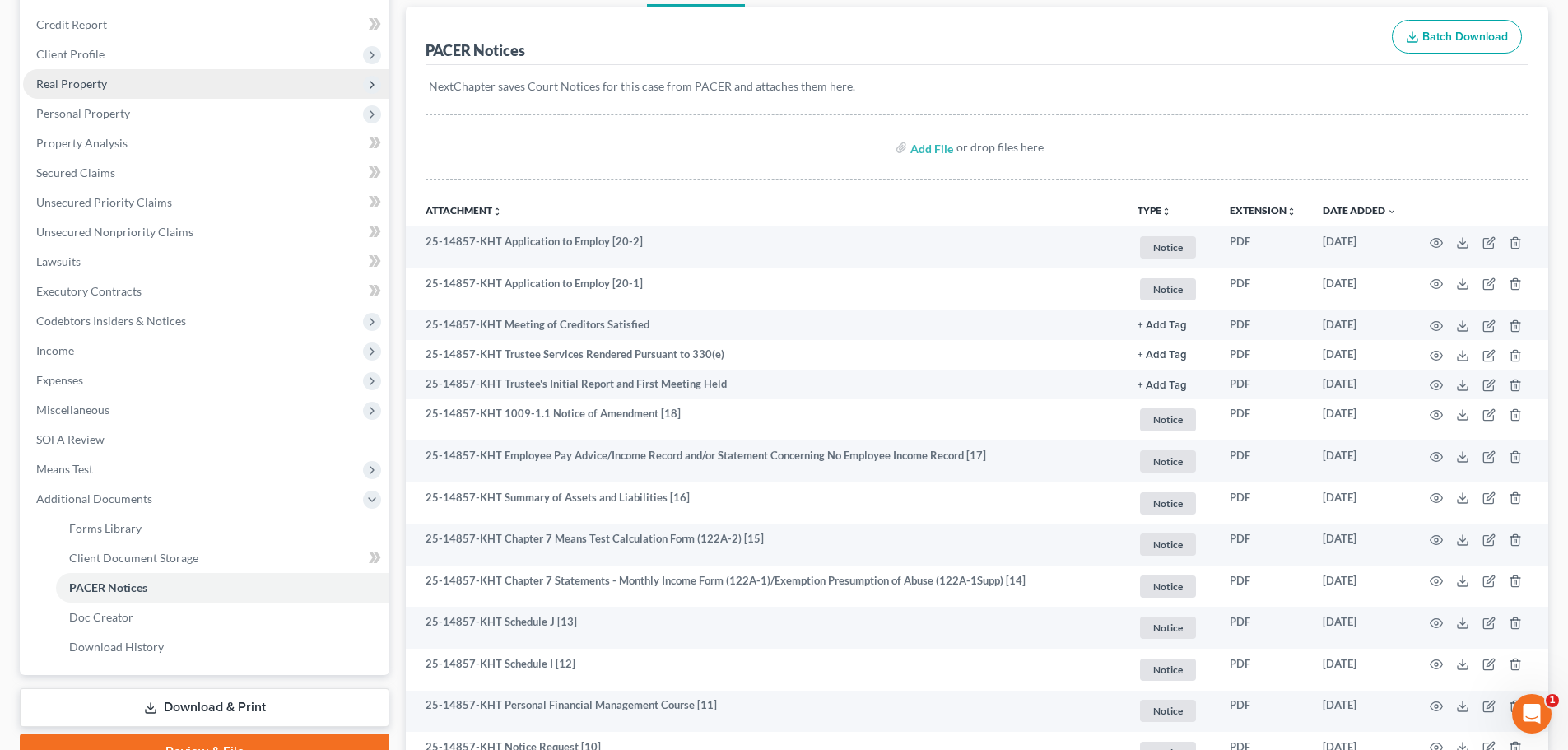
scroll to position [82, 0]
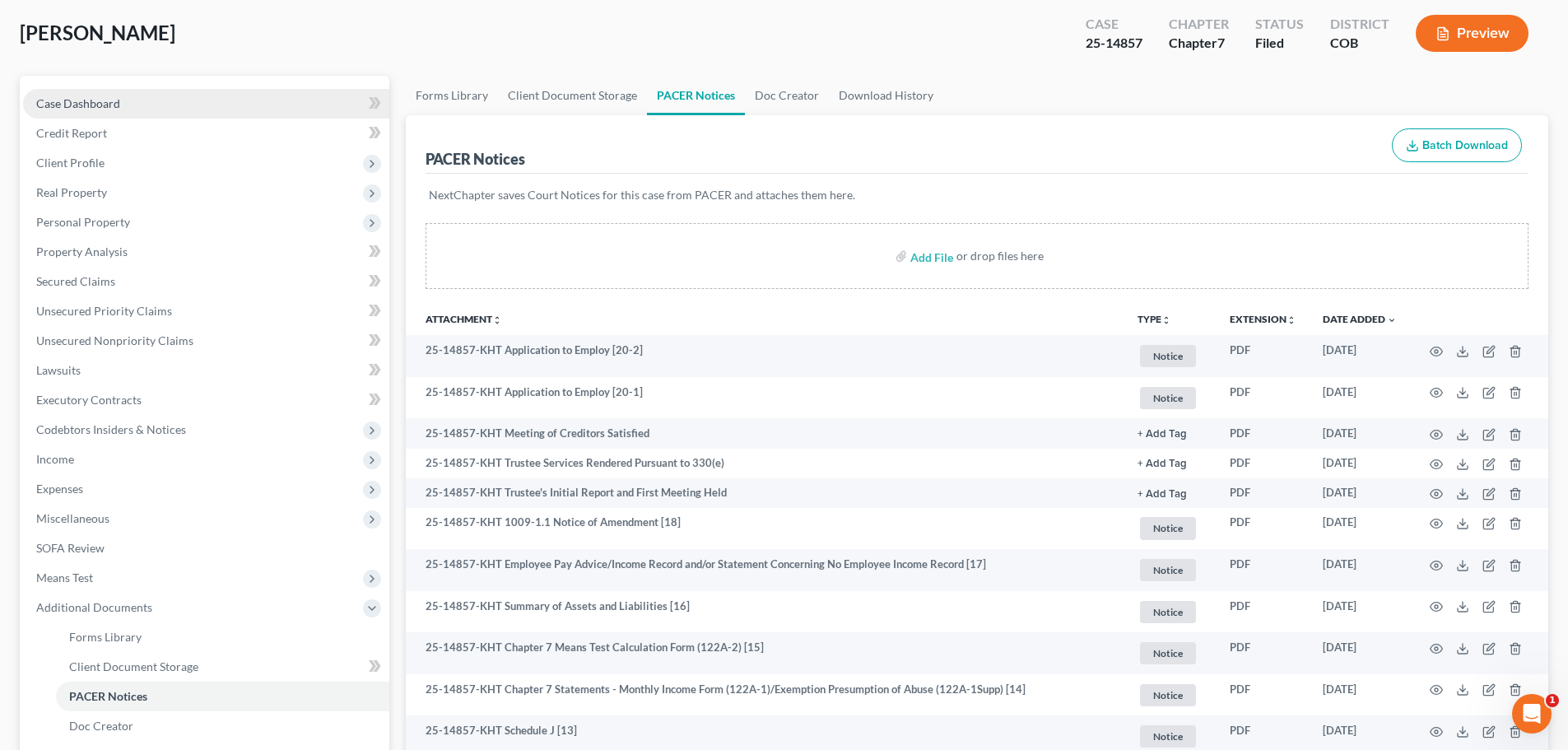
click at [94, 109] on span "Case Dashboard" at bounding box center [79, 103] width 84 height 14
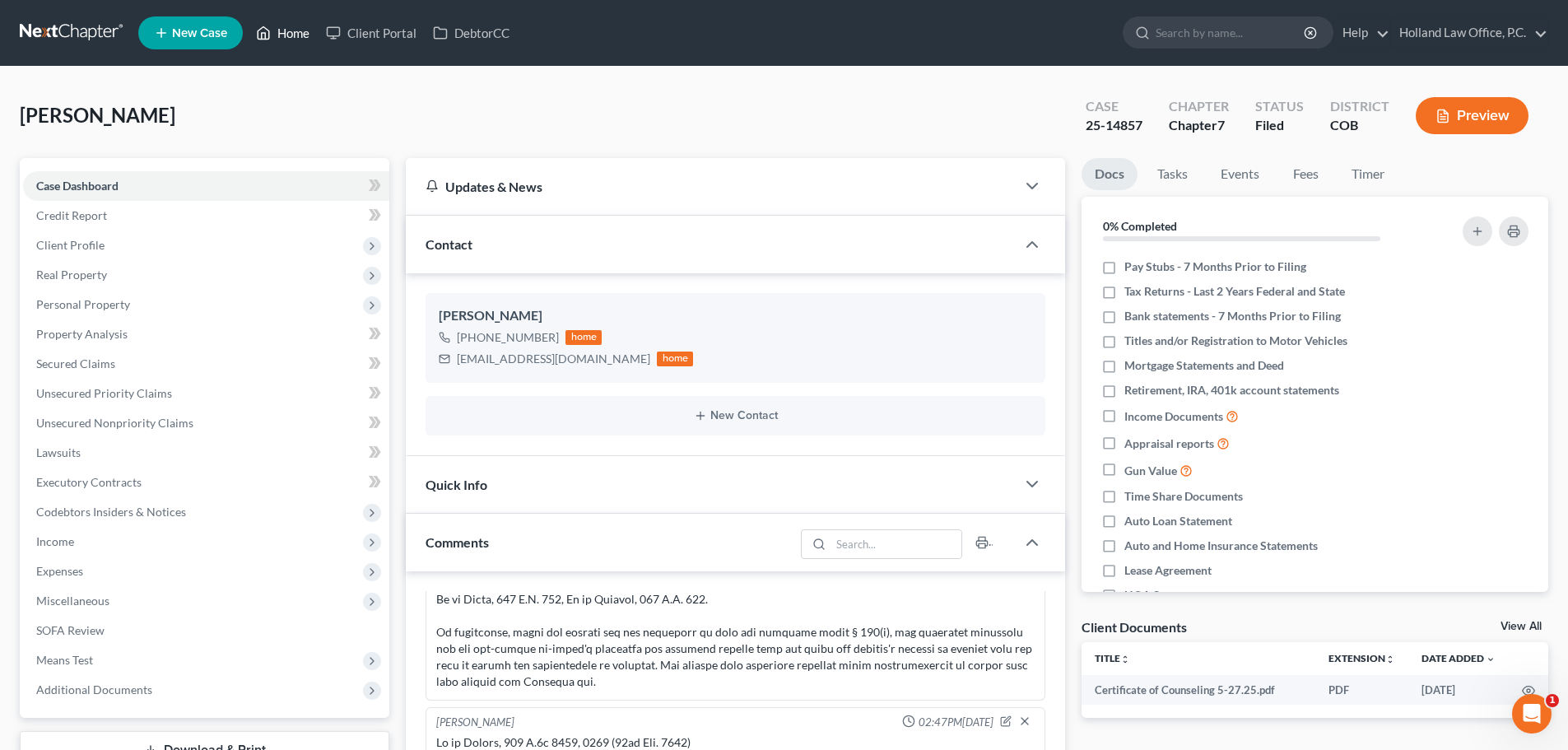
click at [293, 32] on link "Home" at bounding box center [283, 33] width 70 height 30
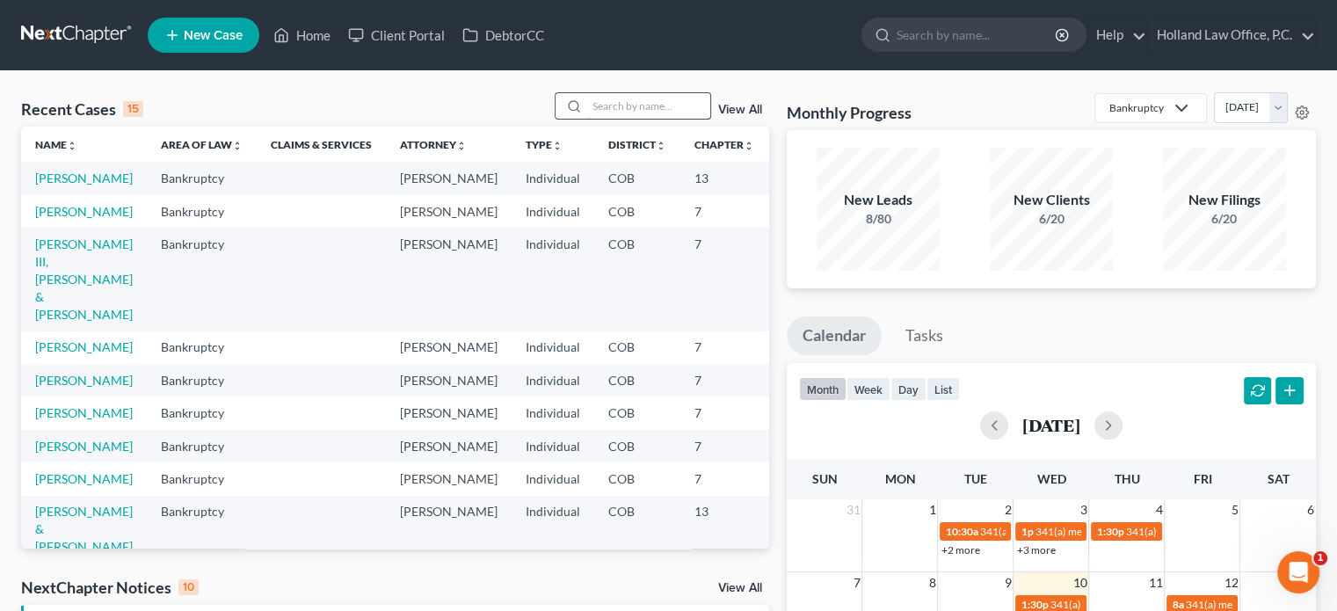
click at [597, 109] on input "search" at bounding box center [648, 105] width 123 height 25
click at [605, 99] on input "search" at bounding box center [648, 105] width 123 height 25
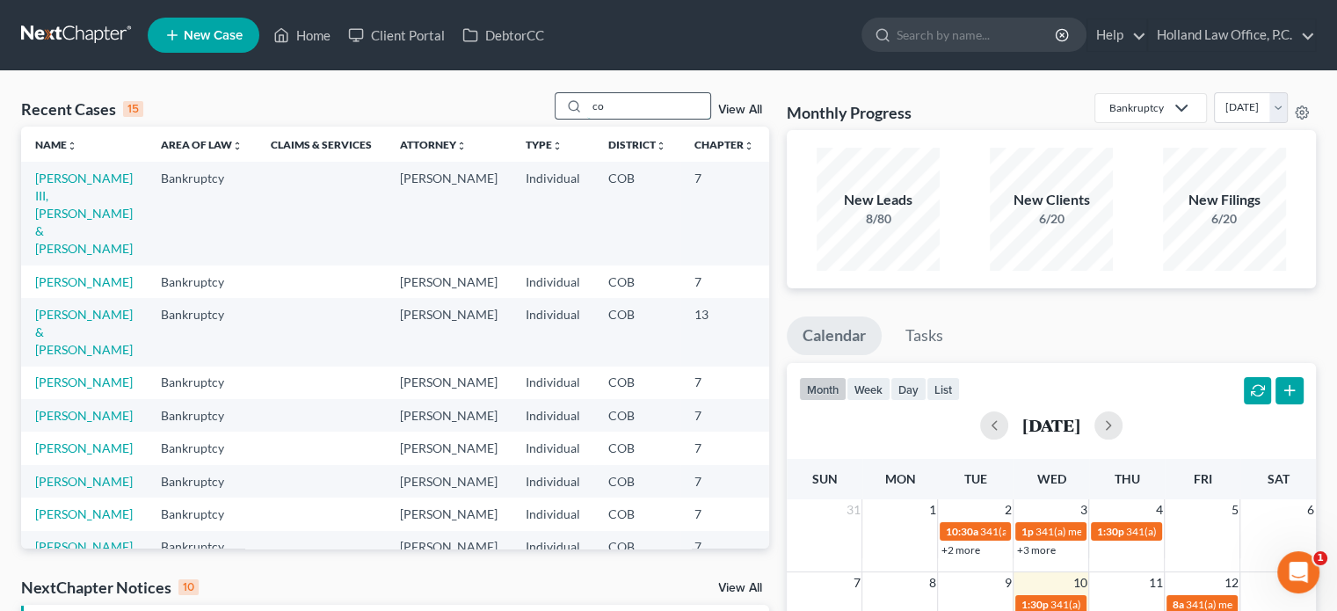
type input "c"
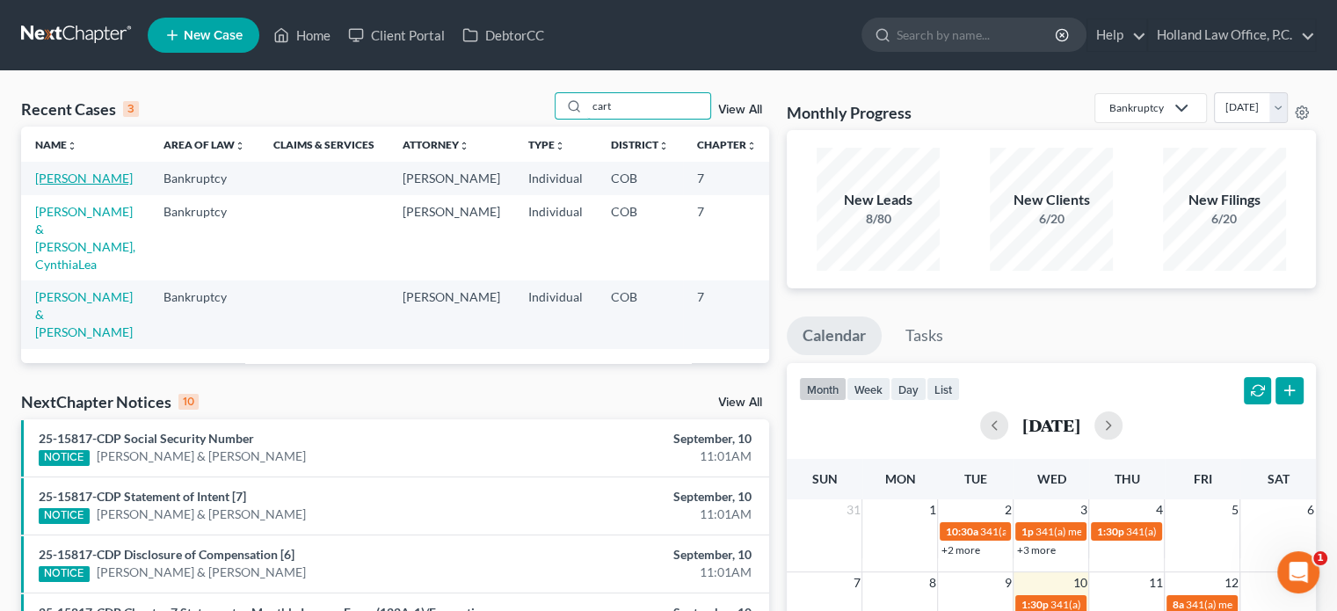
type input "cart"
click at [65, 180] on link "[PERSON_NAME]" at bounding box center [84, 178] width 98 height 15
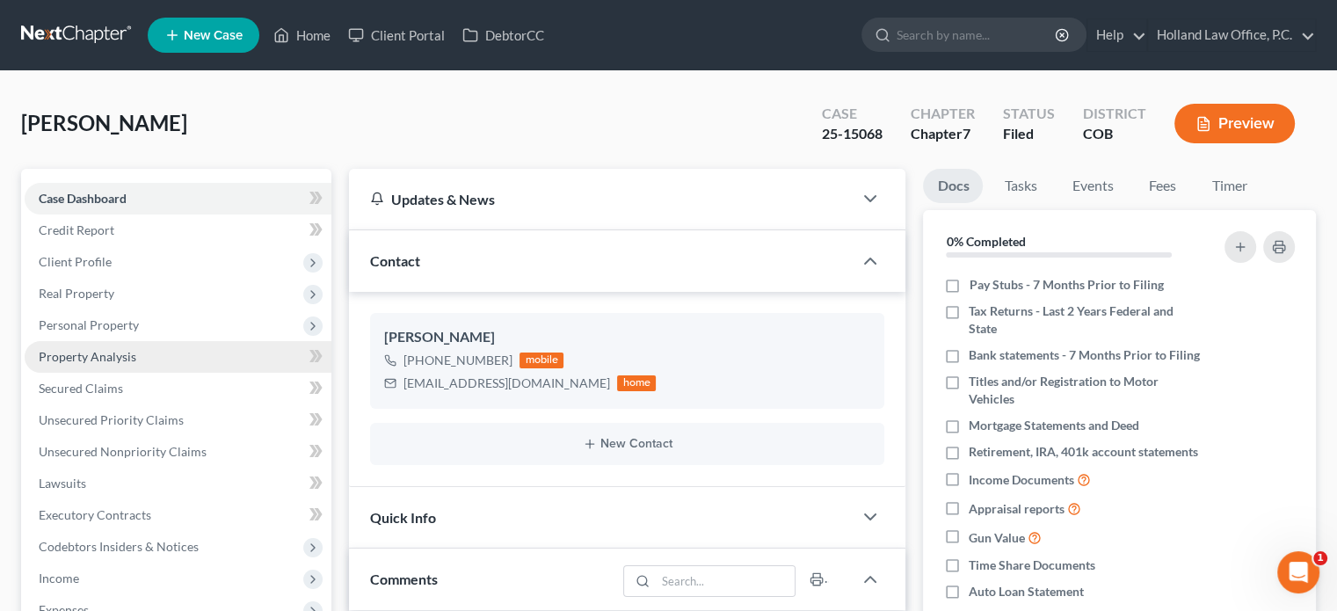
click at [101, 357] on span "Property Analysis" at bounding box center [88, 356] width 98 height 15
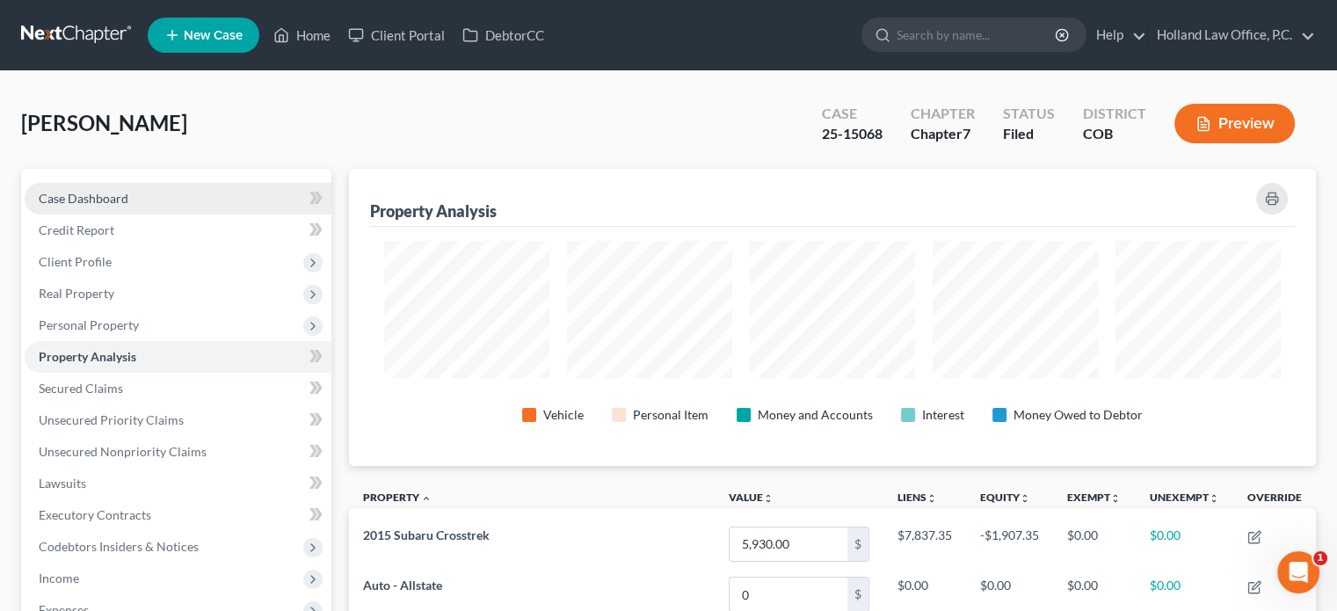
click at [83, 199] on span "Case Dashboard" at bounding box center [84, 198] width 90 height 15
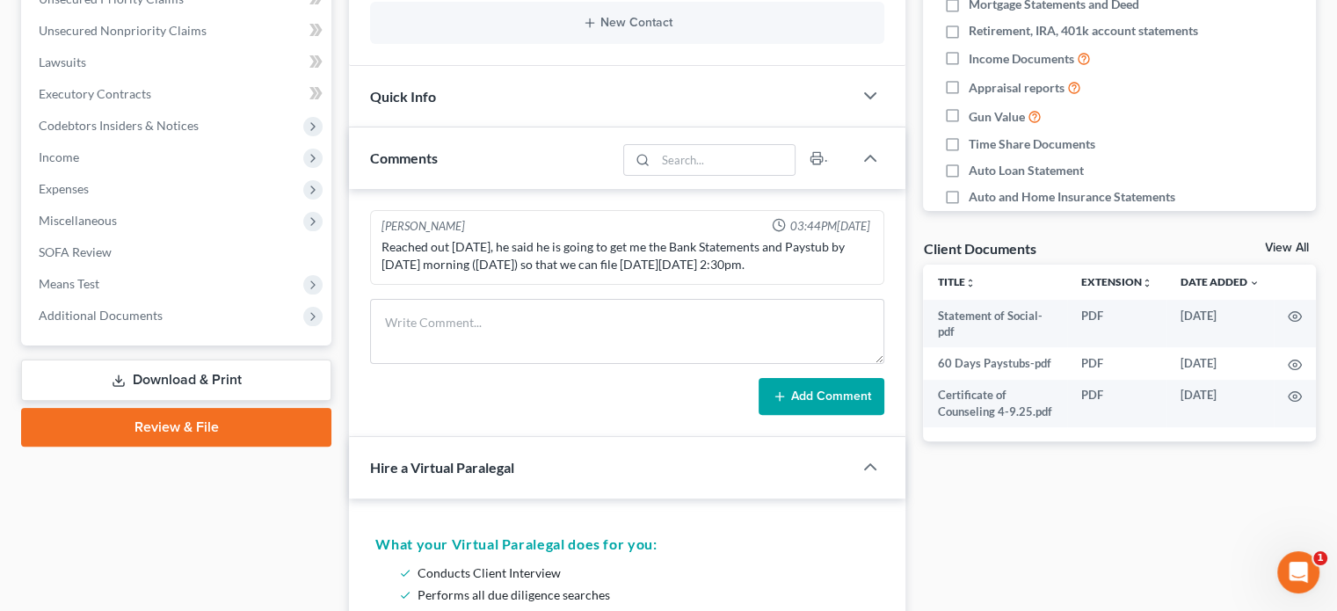
scroll to position [424, 0]
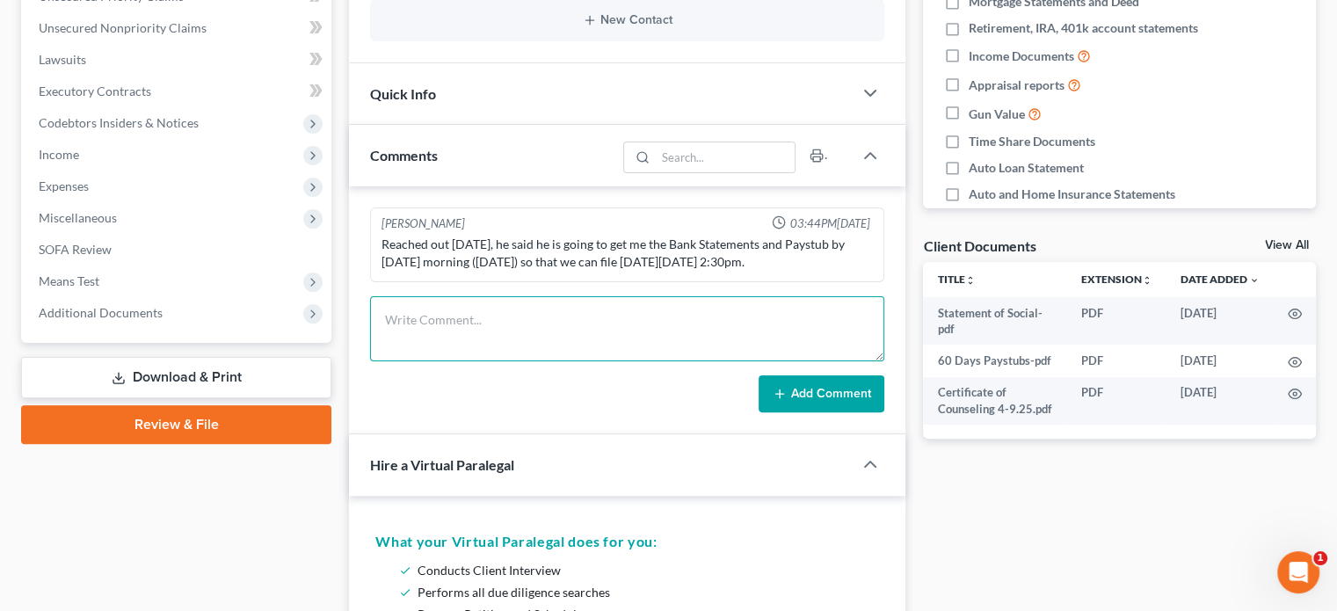
click at [416, 316] on textarea at bounding box center [627, 328] width 514 height 65
type textarea "341 Meeting - Trustee Connolly No issues."
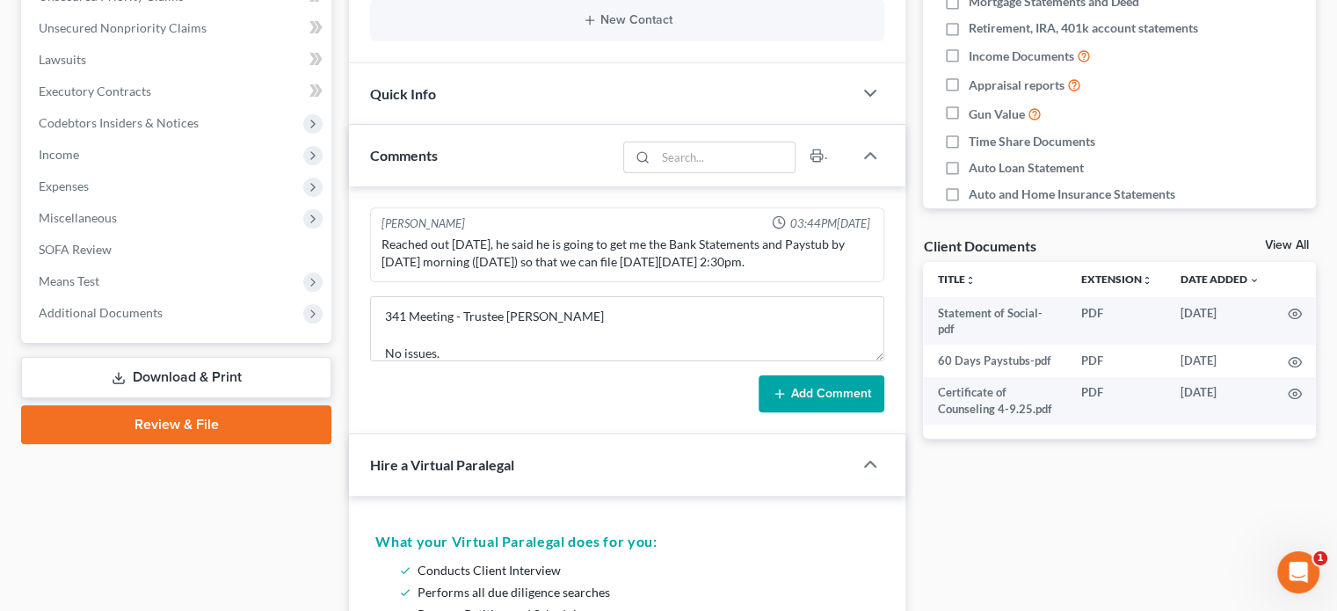
click at [796, 392] on button "Add Comment" at bounding box center [821, 393] width 126 height 37
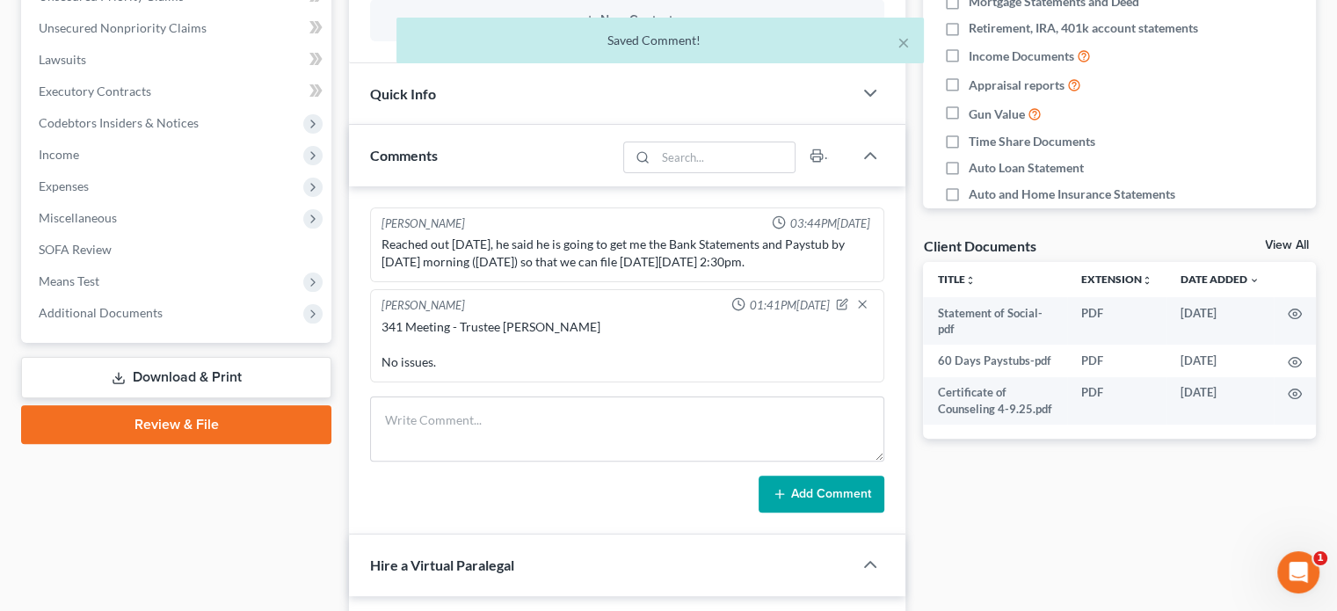
scroll to position [0, 0]
click at [110, 314] on span "Additional Documents" at bounding box center [101, 312] width 124 height 15
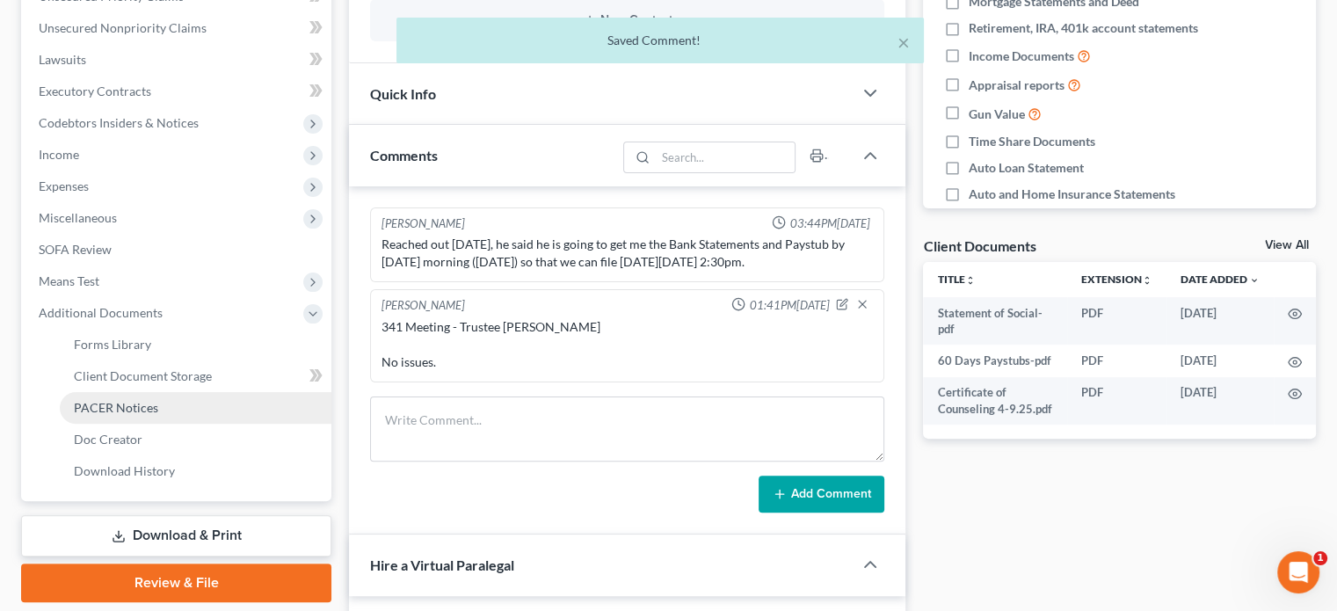
click at [146, 400] on span "PACER Notices" at bounding box center [116, 407] width 84 height 15
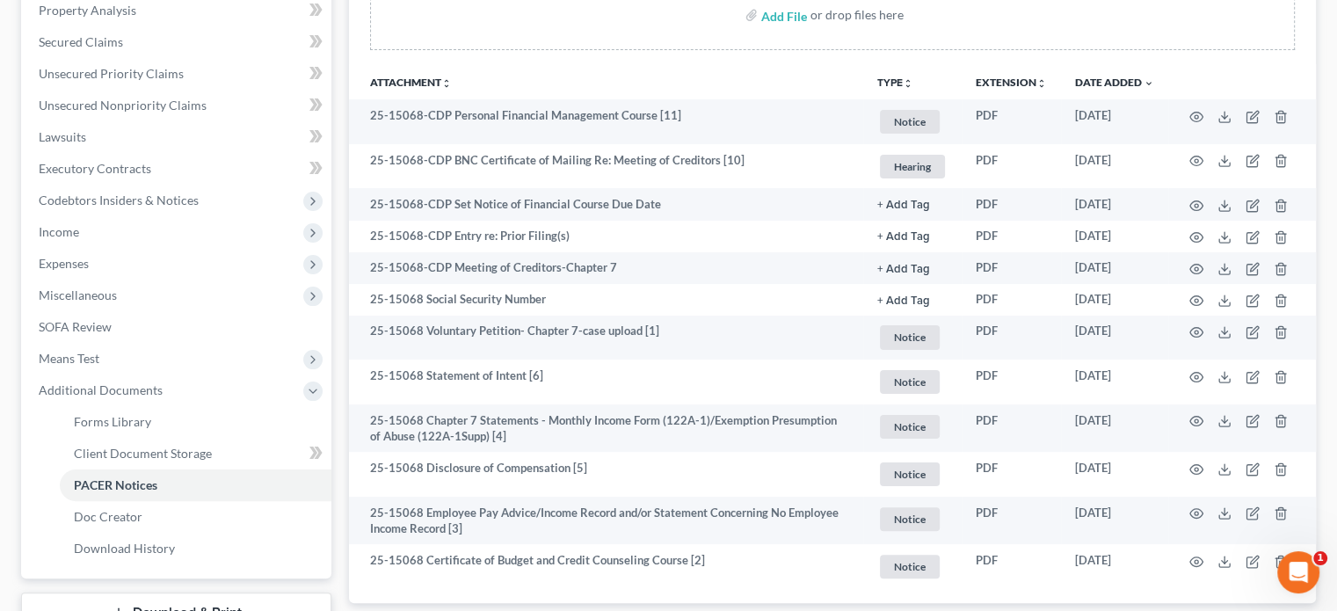
scroll to position [345, 0]
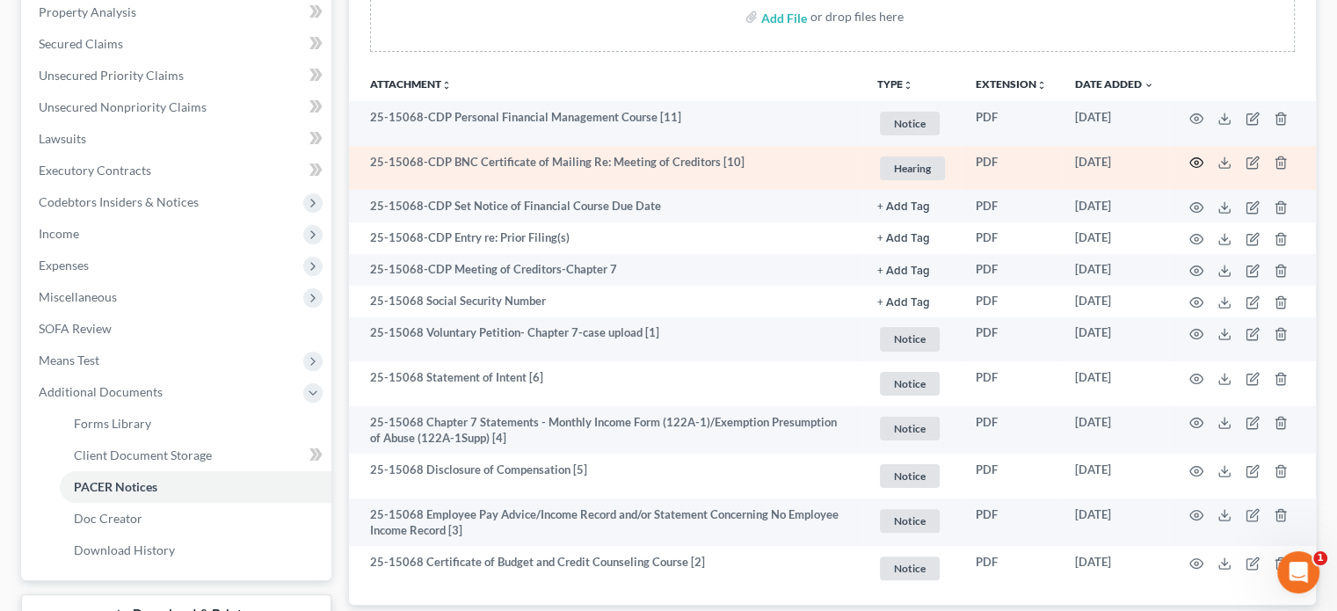
click at [1192, 160] on icon "button" at bounding box center [1196, 163] width 14 height 14
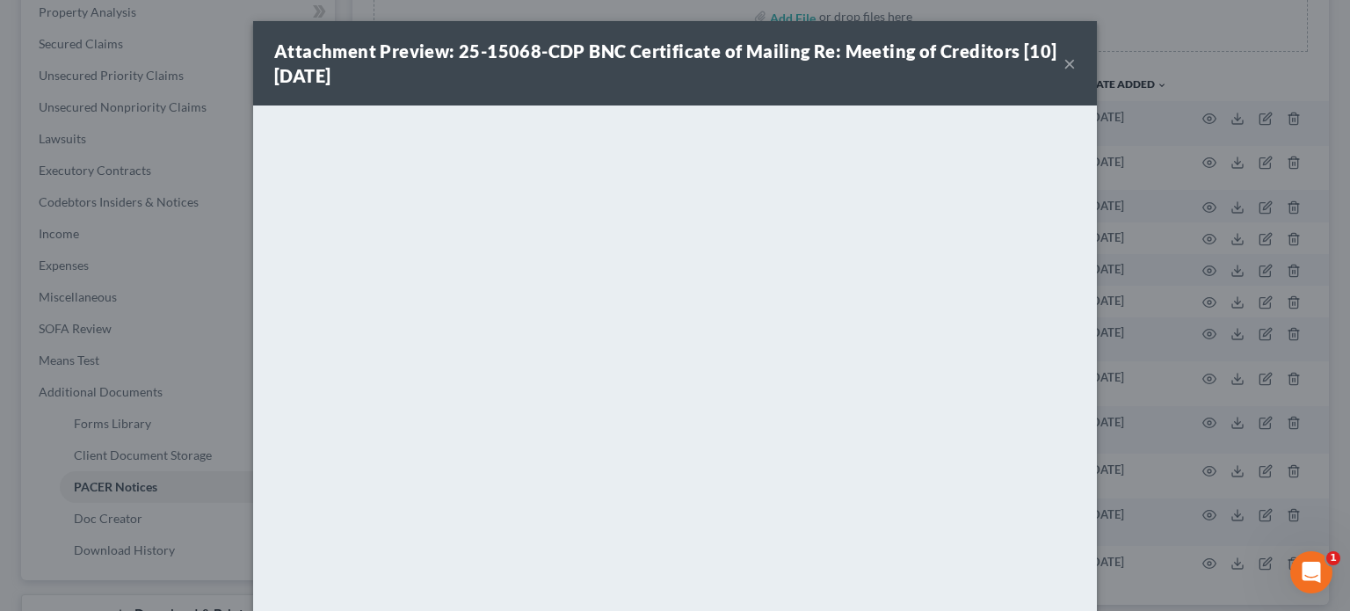
click at [1063, 64] on button "×" at bounding box center [1069, 63] width 12 height 21
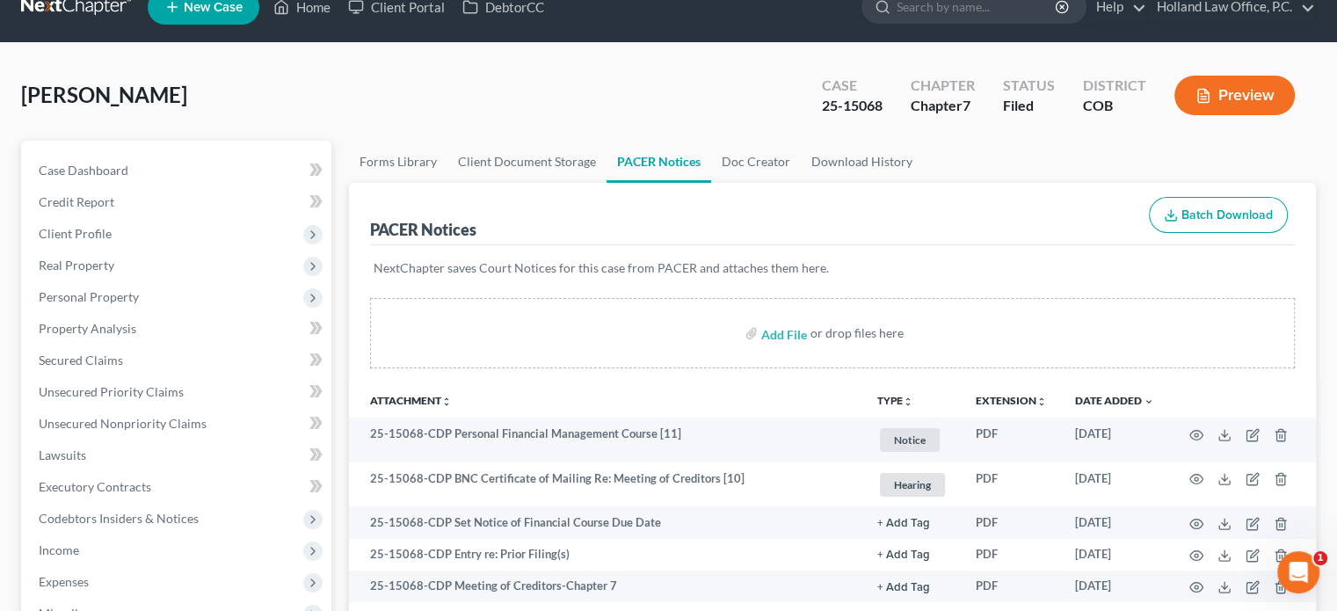
scroll to position [27, 0]
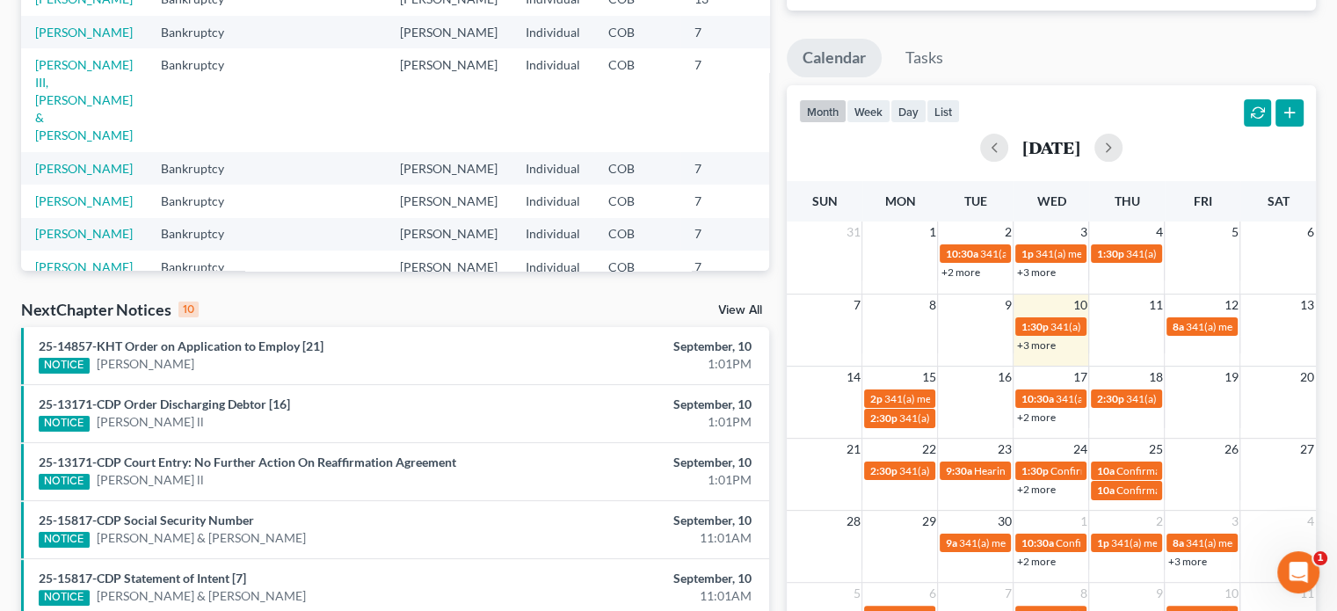
scroll to position [279, 0]
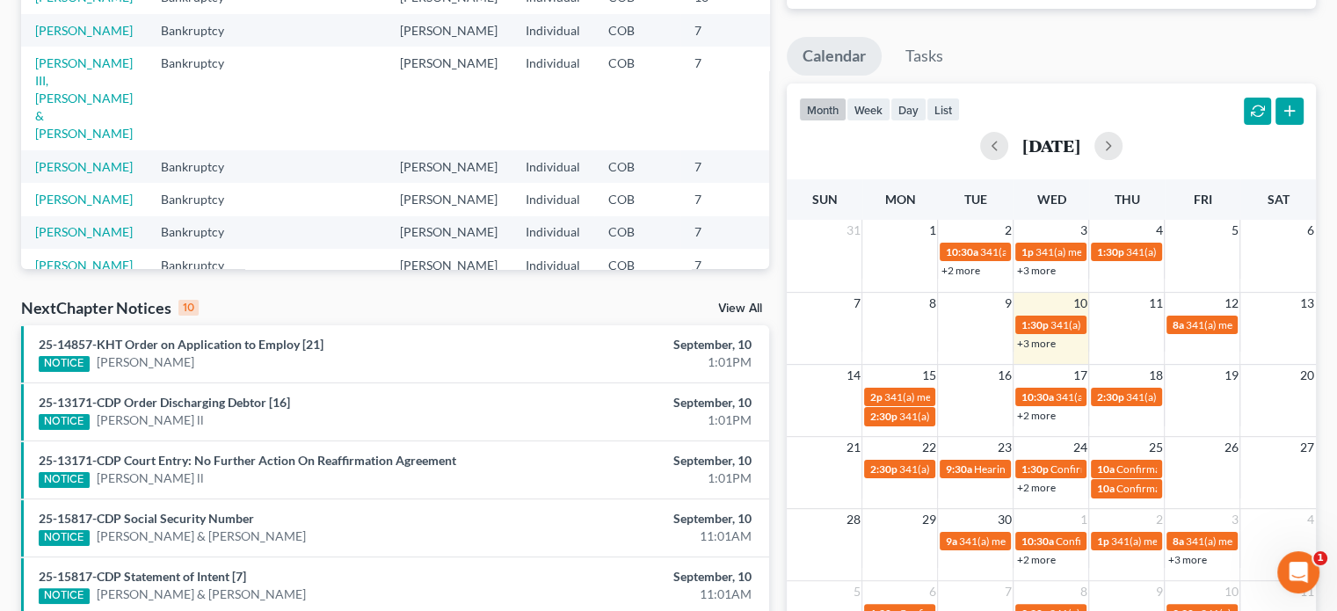
click at [1043, 338] on link "+3 more" at bounding box center [1035, 343] width 39 height 13
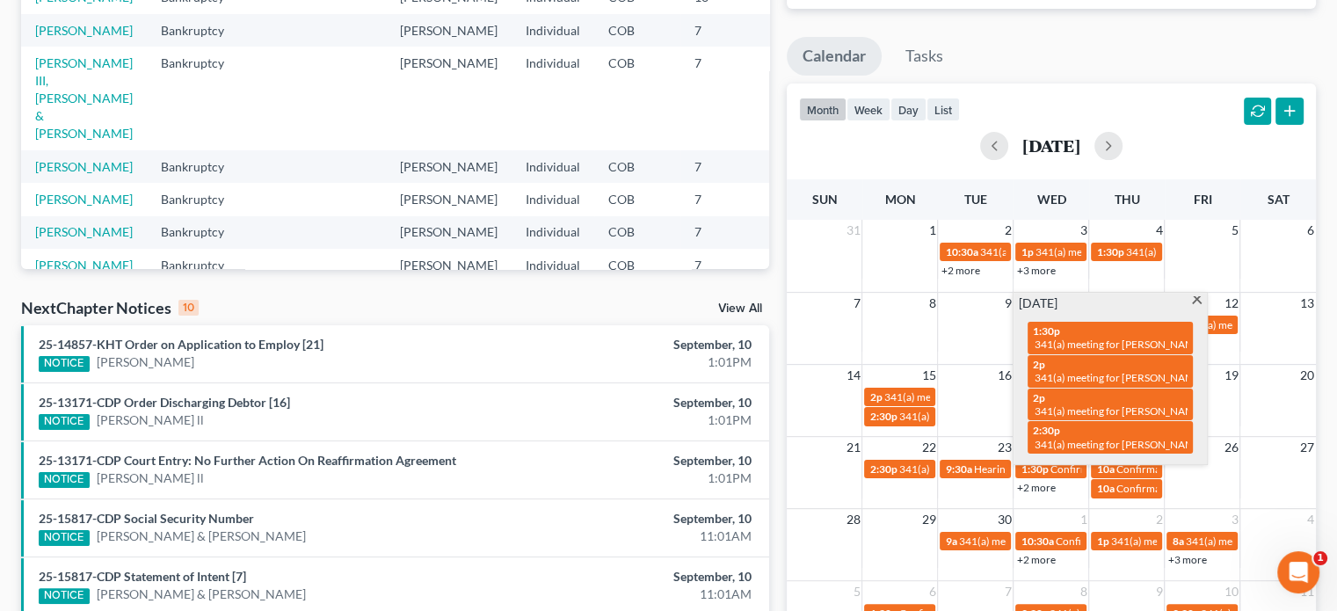
click at [1043, 338] on span "341(a) meeting for [PERSON_NAME]" at bounding box center [1119, 343] width 170 height 13
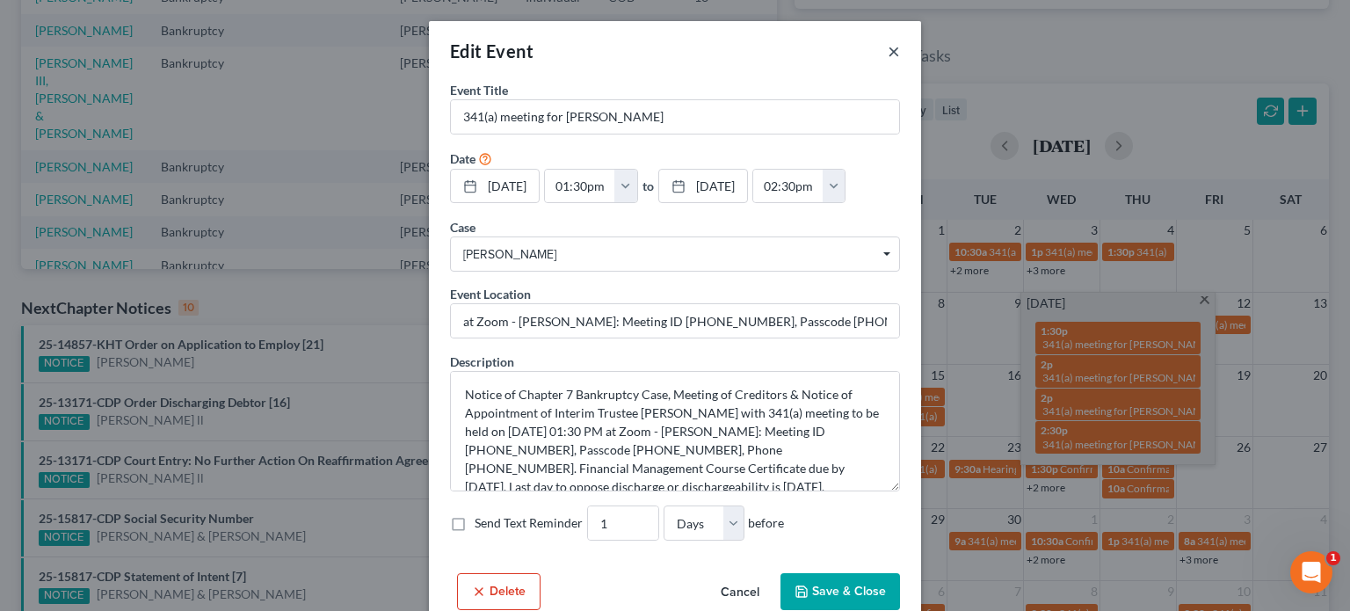
click at [888, 45] on button "×" at bounding box center [894, 50] width 12 height 21
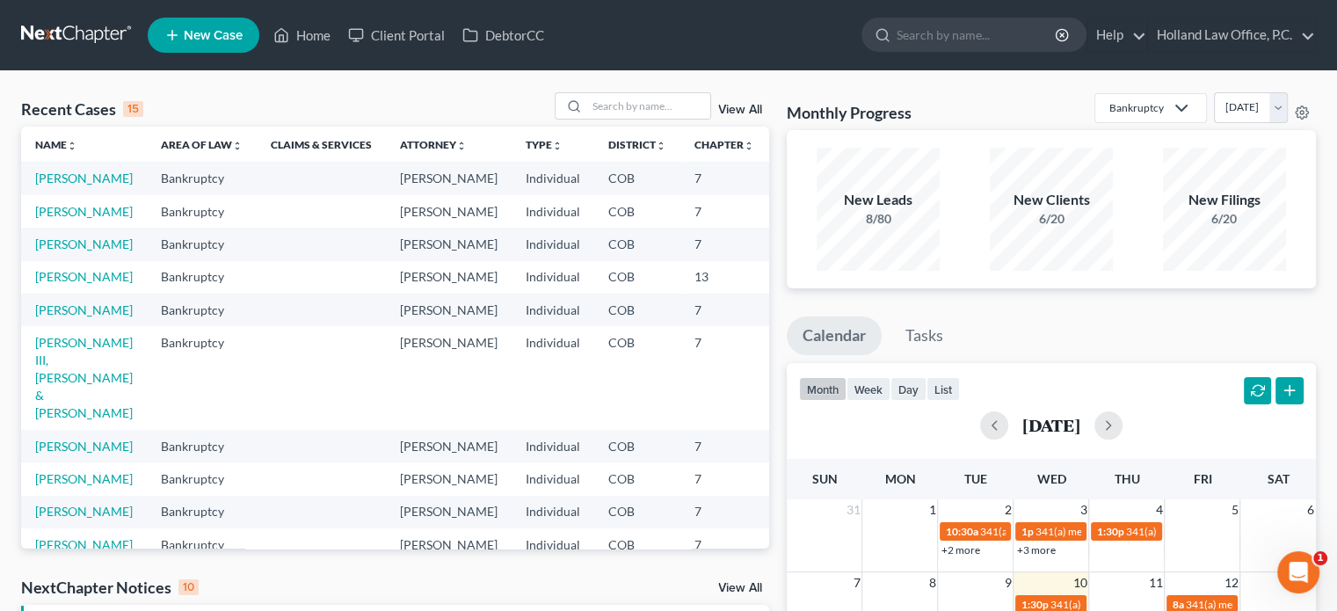
scroll to position [0, 0]
click at [624, 105] on input "search" at bounding box center [648, 105] width 123 height 25
click at [62, 317] on link "[PERSON_NAME]" at bounding box center [84, 309] width 98 height 15
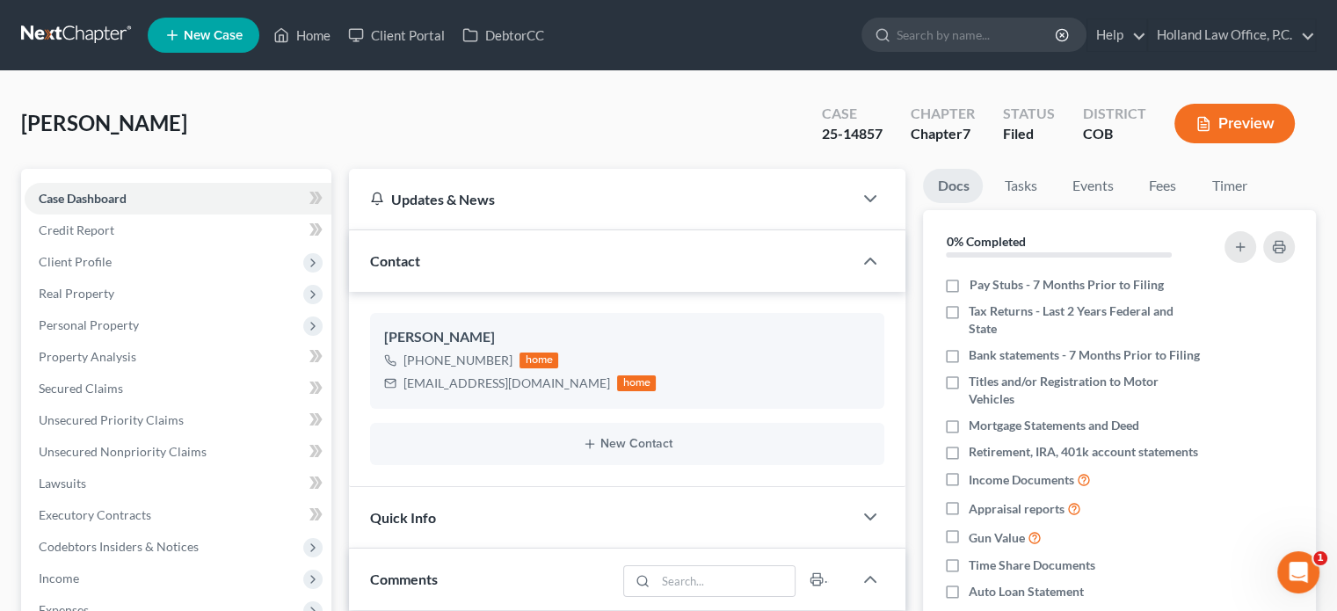
scroll to position [3398, 0]
click at [79, 263] on span "Client Profile" at bounding box center [75, 261] width 73 height 15
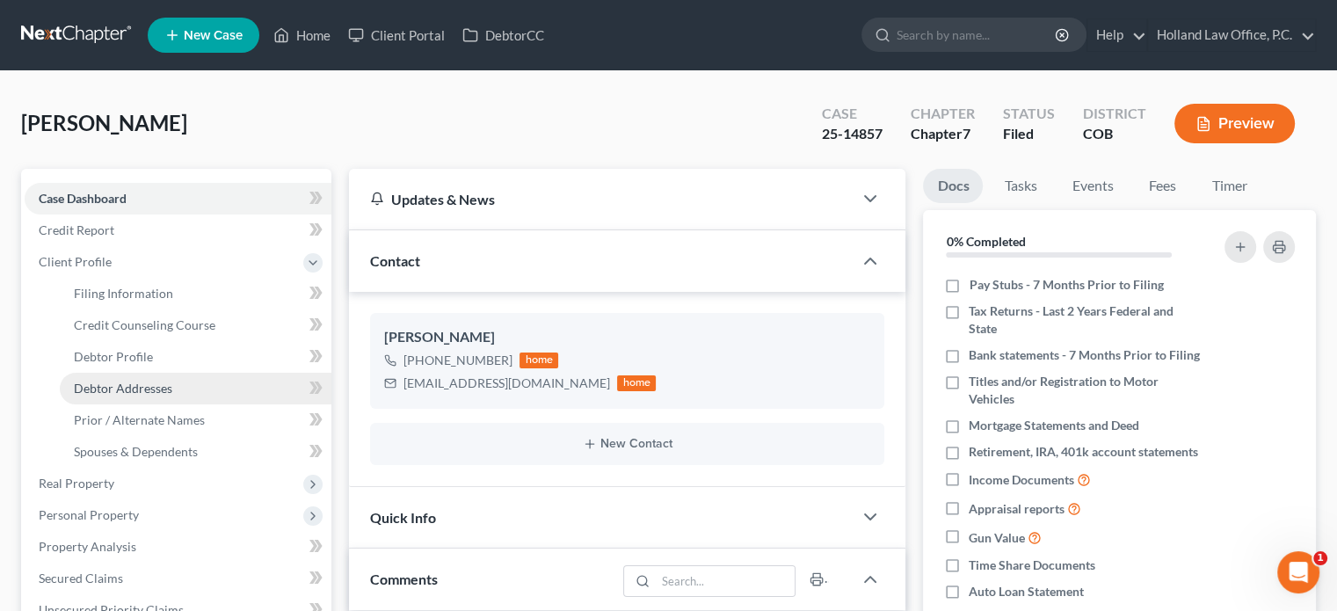
click at [117, 385] on span "Debtor Addresses" at bounding box center [123, 388] width 98 height 15
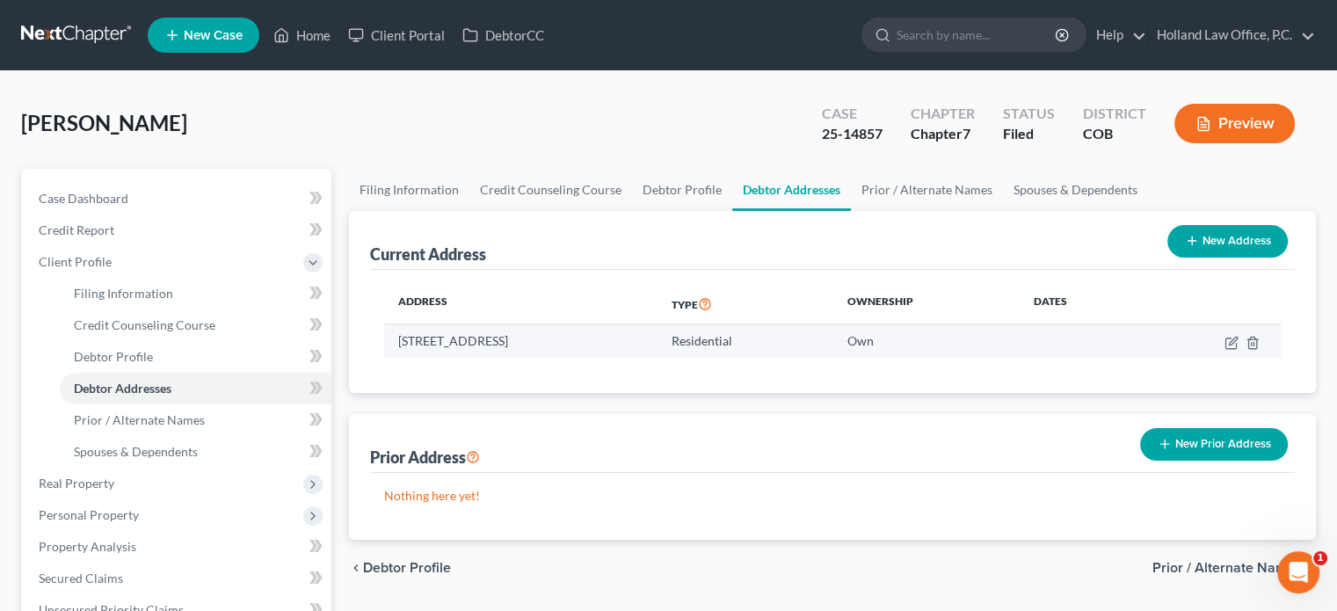
drag, startPoint x: 401, startPoint y: 336, endPoint x: 617, endPoint y: 331, distance: 216.3
click at [617, 331] on td "2119 74th Ave Ct., Greeley, CO 80634" at bounding box center [520, 340] width 273 height 33
copy td "2119 74th Ave Ct., Greeley, CO 80634"
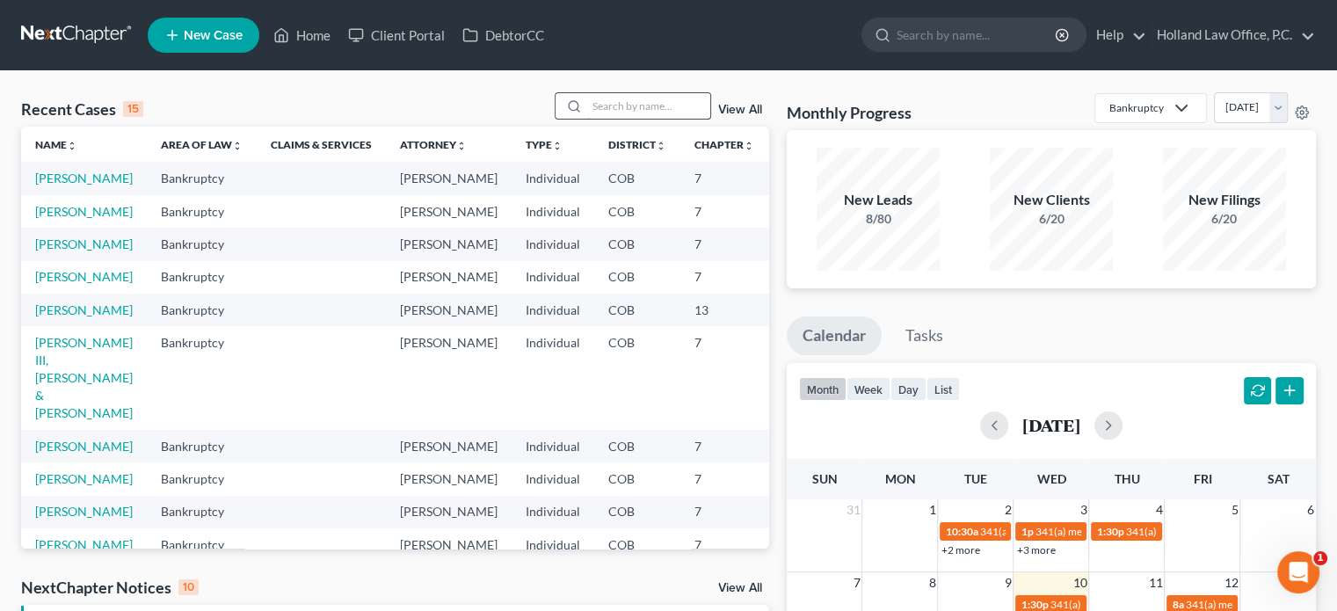
click at [619, 108] on input "search" at bounding box center [648, 105] width 123 height 25
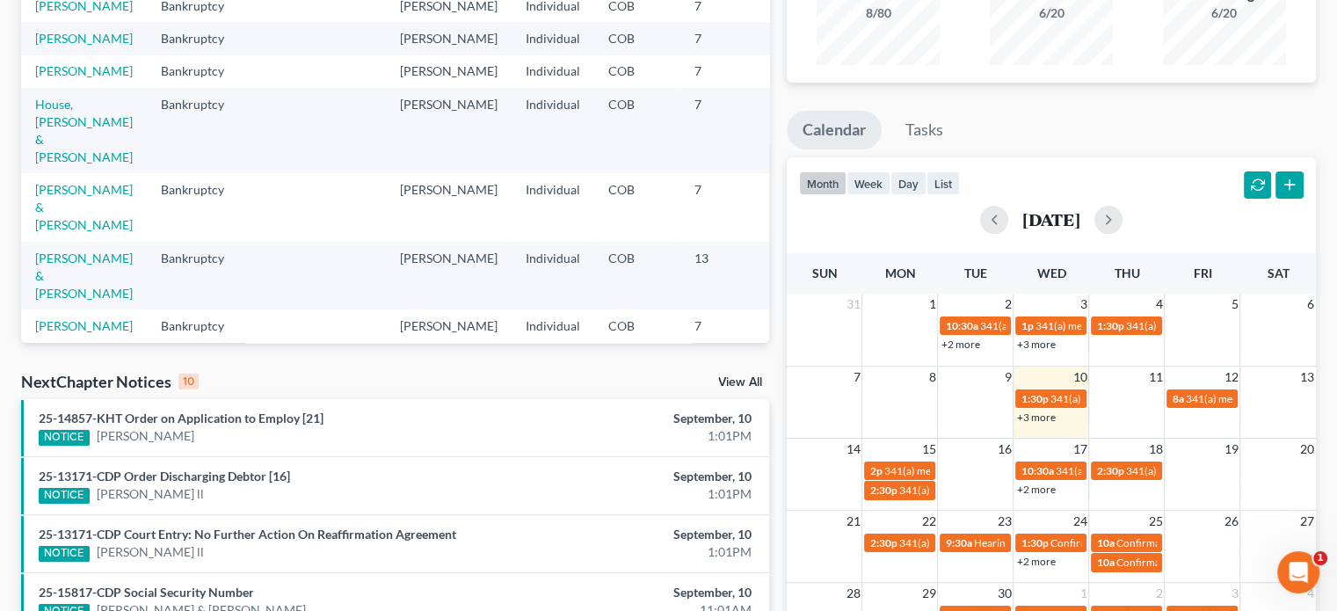
scroll to position [207, 0]
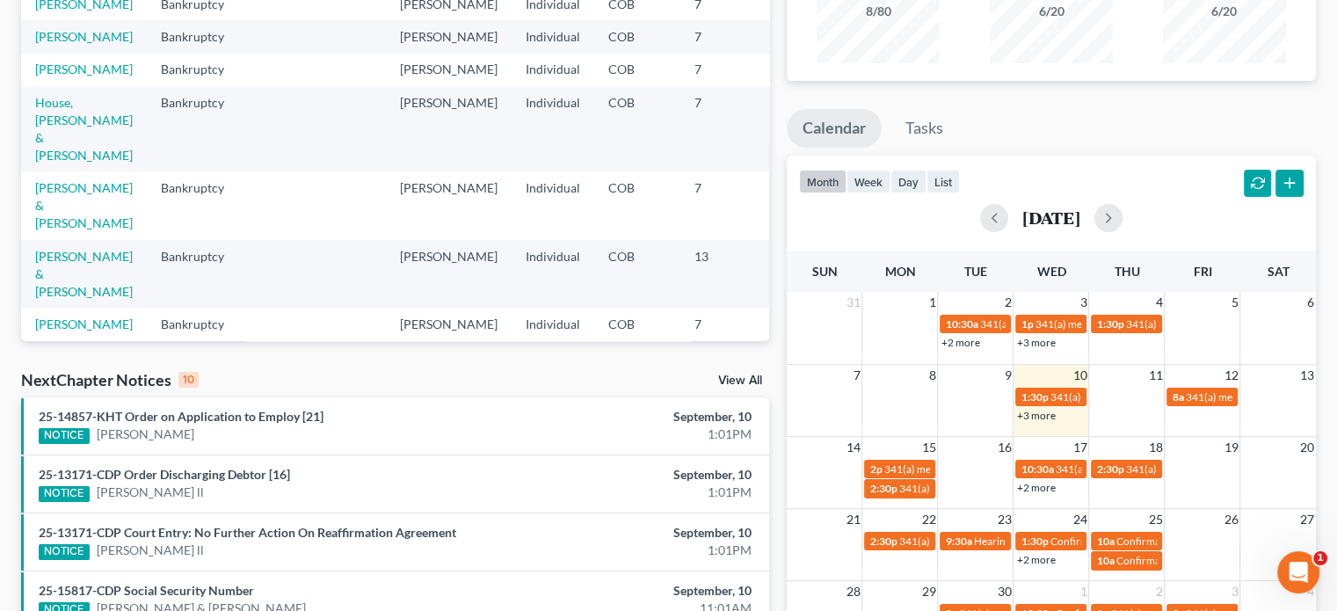
type input "[PERSON_NAME]"
click at [1047, 414] on link "+3 more" at bounding box center [1035, 415] width 39 height 13
click at [45, 11] on link "[PERSON_NAME]" at bounding box center [84, 3] width 98 height 15
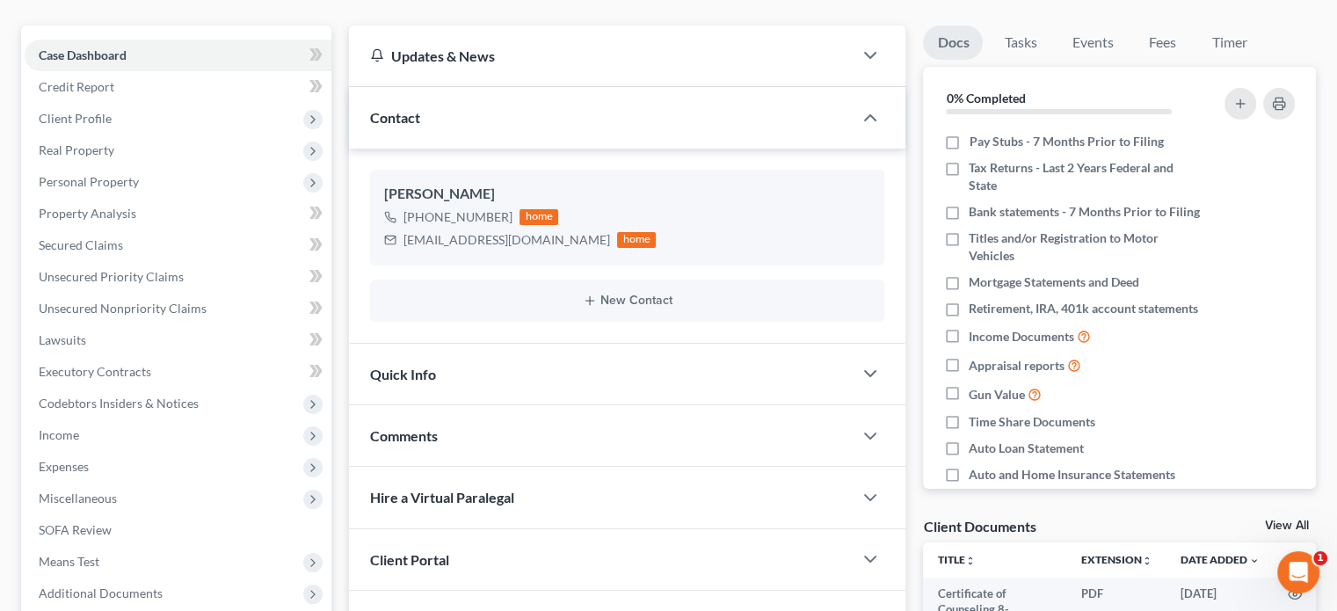
scroll to position [149, 0]
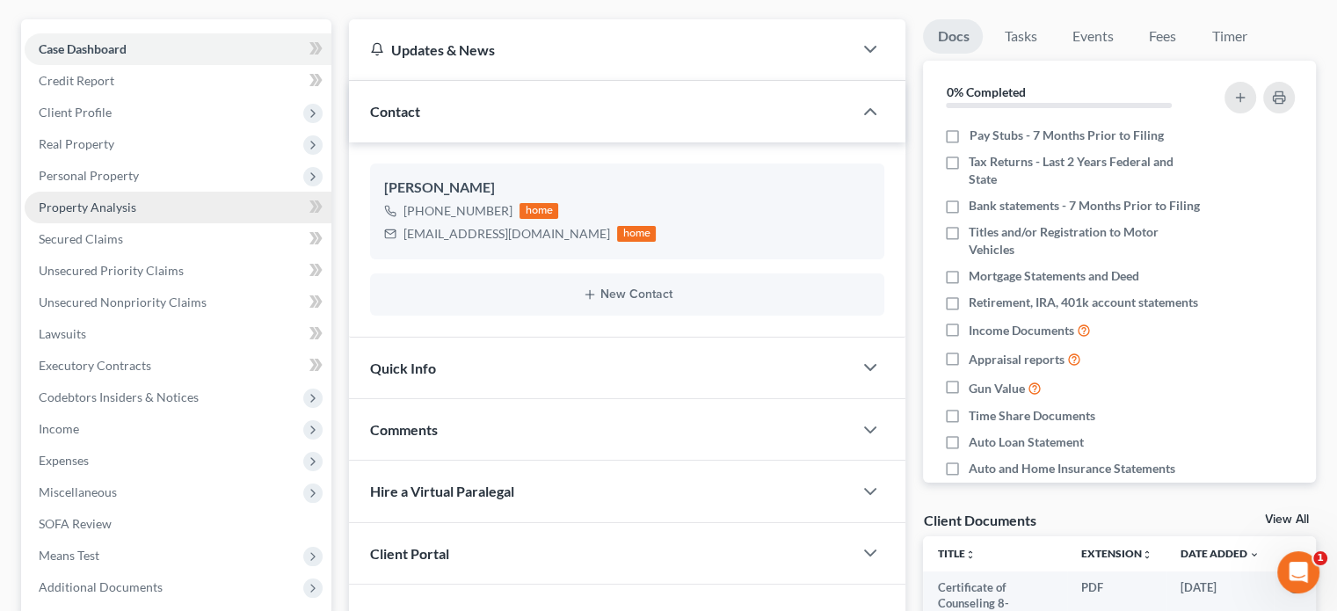
click at [105, 209] on span "Property Analysis" at bounding box center [88, 207] width 98 height 15
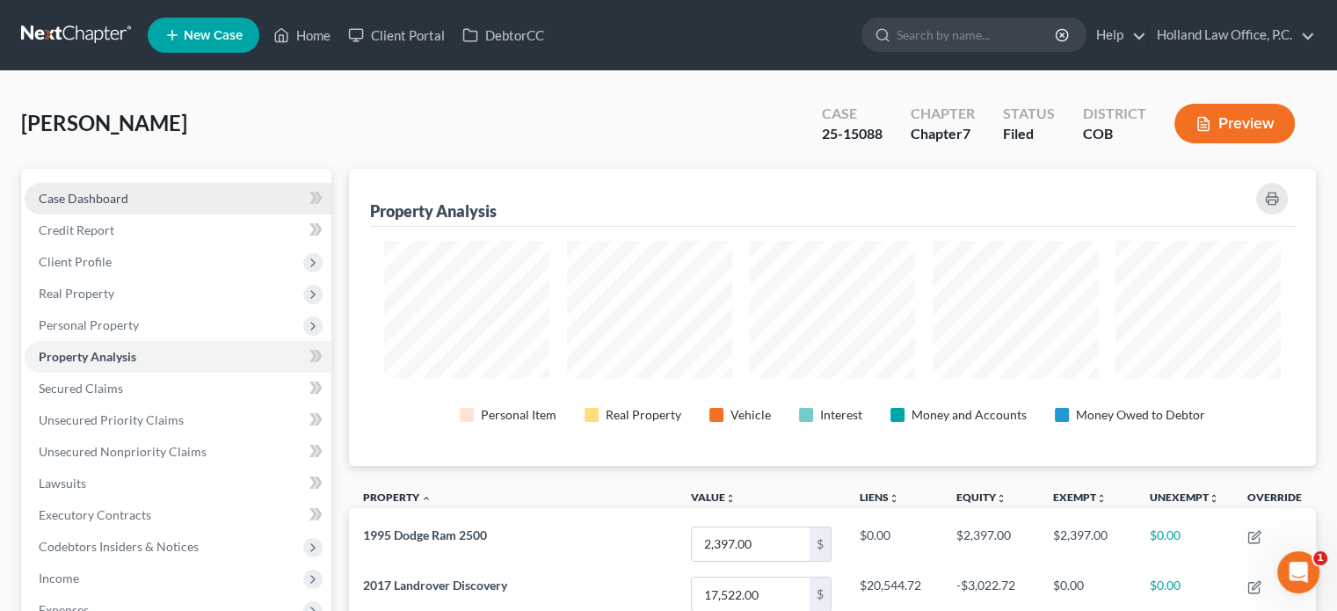
click at [43, 198] on span "Case Dashboard" at bounding box center [84, 198] width 90 height 15
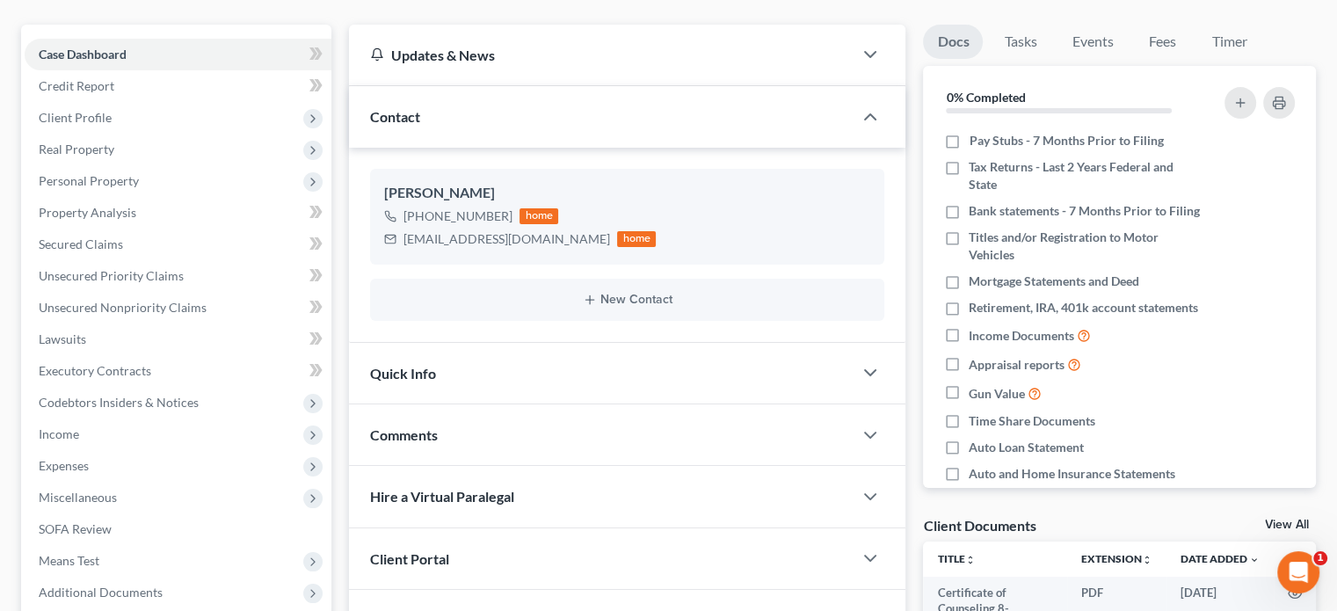
scroll to position [149, 0]
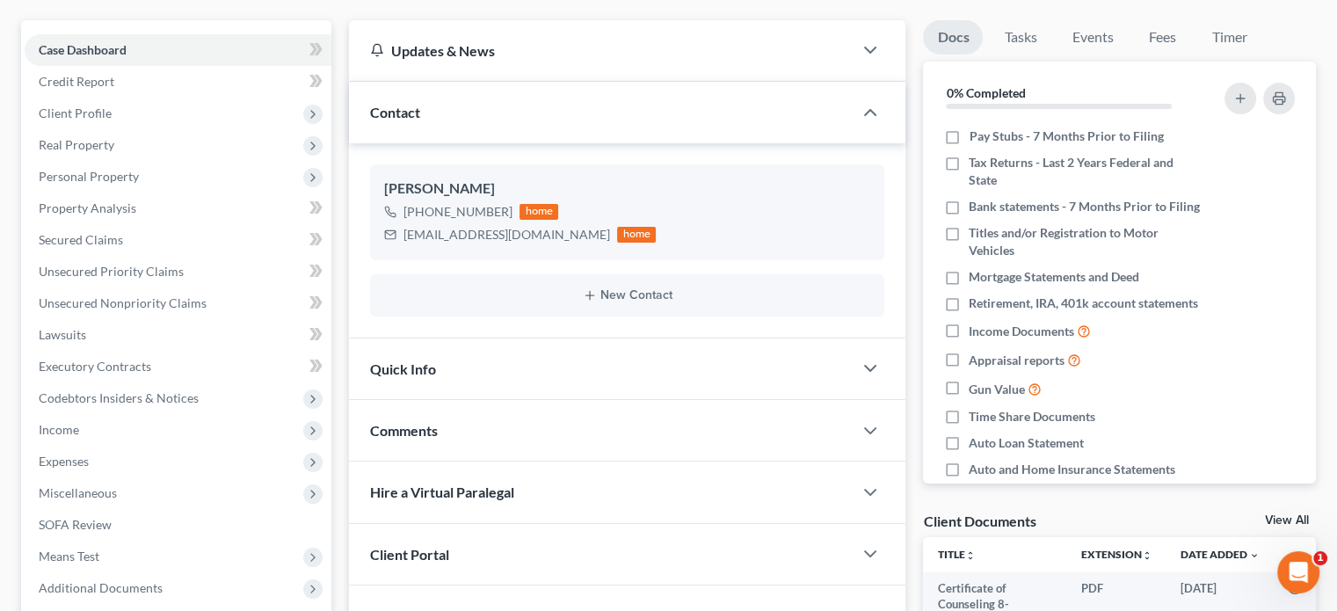
click at [439, 428] on div "Comments" at bounding box center [601, 430] width 504 height 61
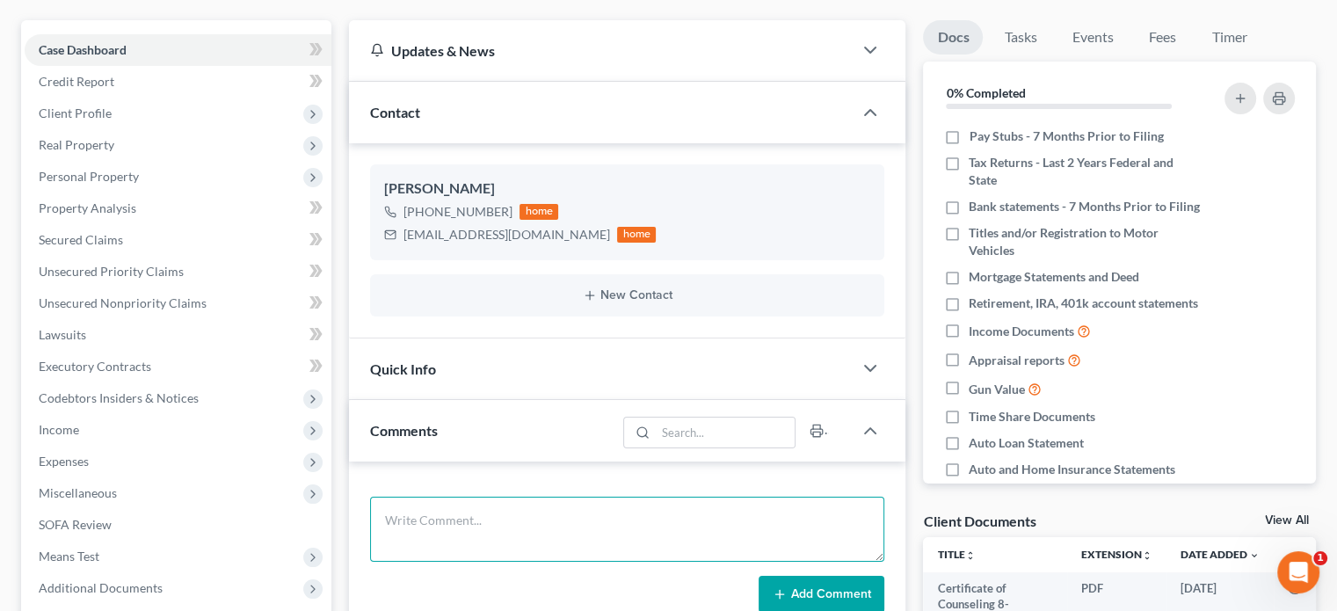
click at [399, 516] on textarea at bounding box center [627, 529] width 514 height 65
click at [522, 544] on textarea "341 Meeting - Trustee Connolly: We need to Amend C" at bounding box center [627, 529] width 514 height 65
drag, startPoint x: 381, startPoint y: 537, endPoint x: 518, endPoint y: 533, distance: 137.2
click at [518, 533] on textarea "341 Meeting - Trustee Connolly: We need to Amend C -" at bounding box center [627, 529] width 514 height 65
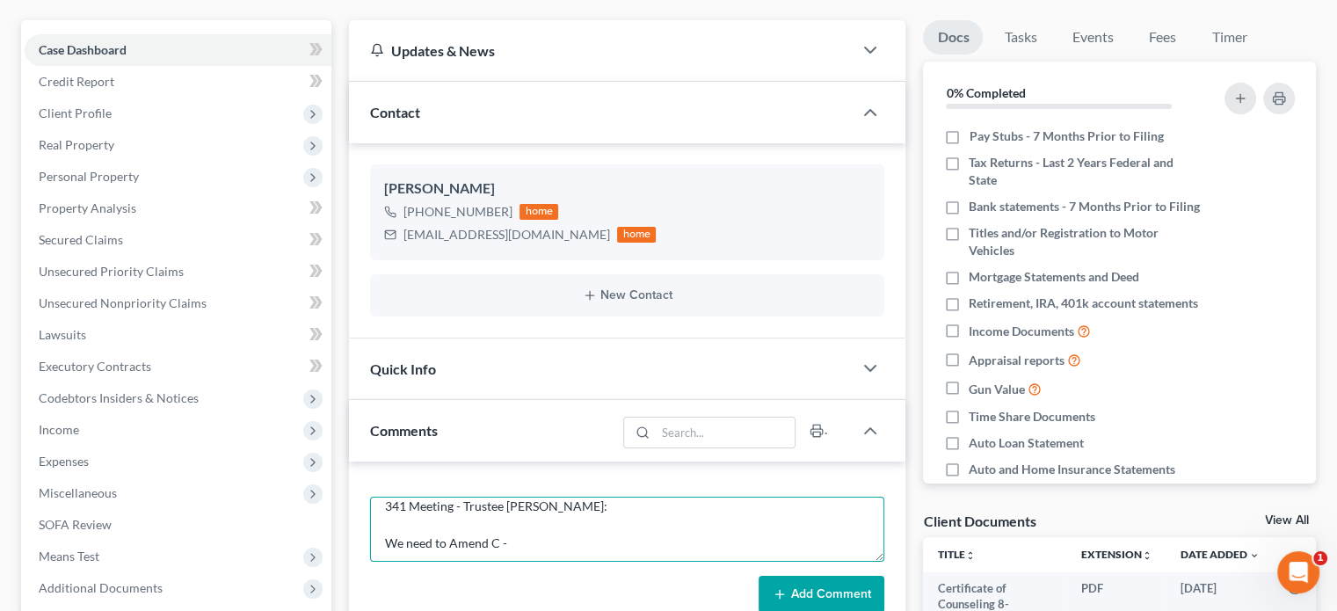
click at [518, 533] on textarea "341 Meeting - Trustee Connolly: We need to Amend C -" at bounding box center [627, 529] width 514 height 65
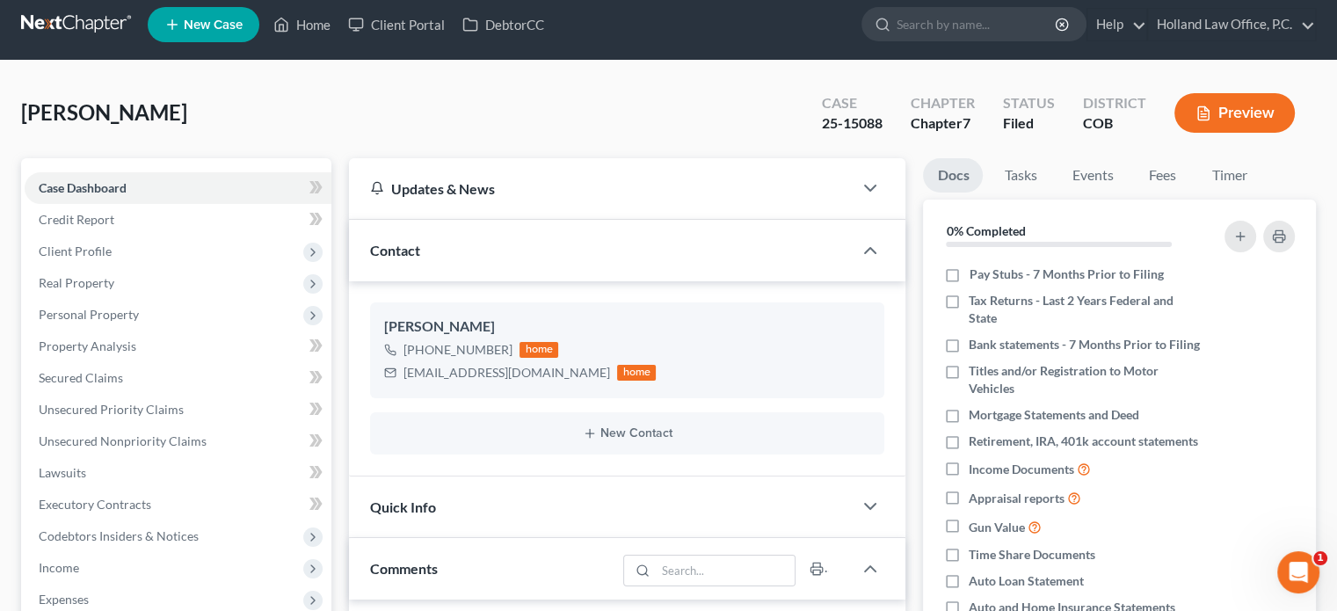
scroll to position [2, 0]
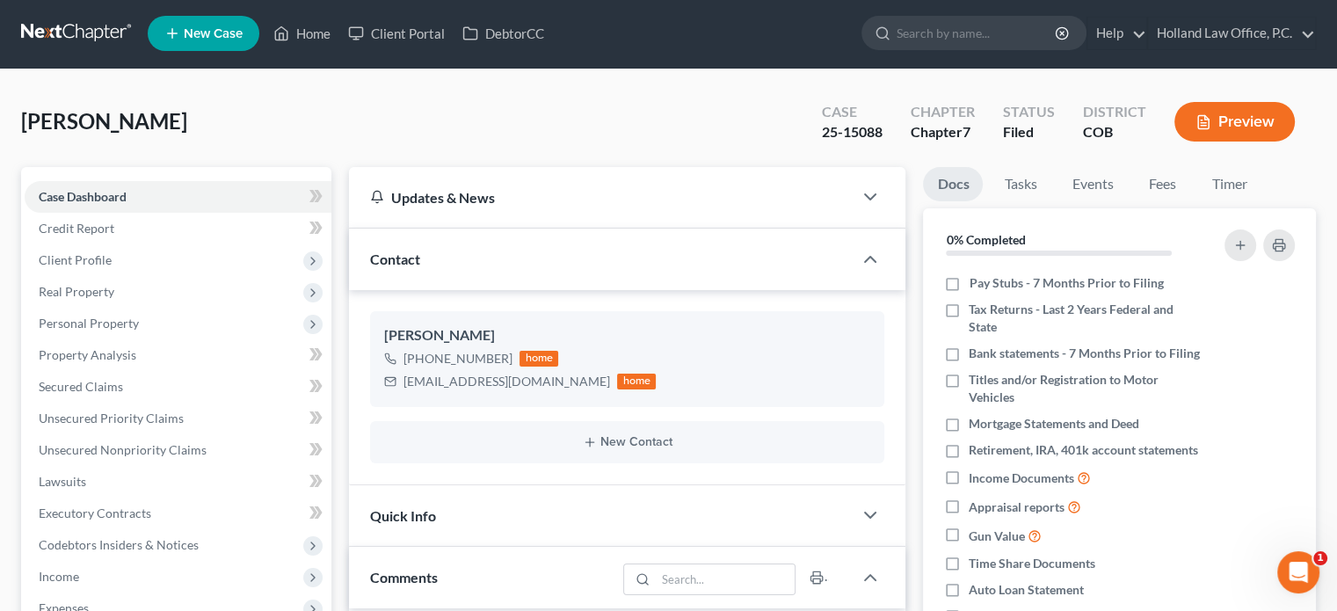
type textarea "341 Meeting - Trustee Connolly: We need to Amend C -"
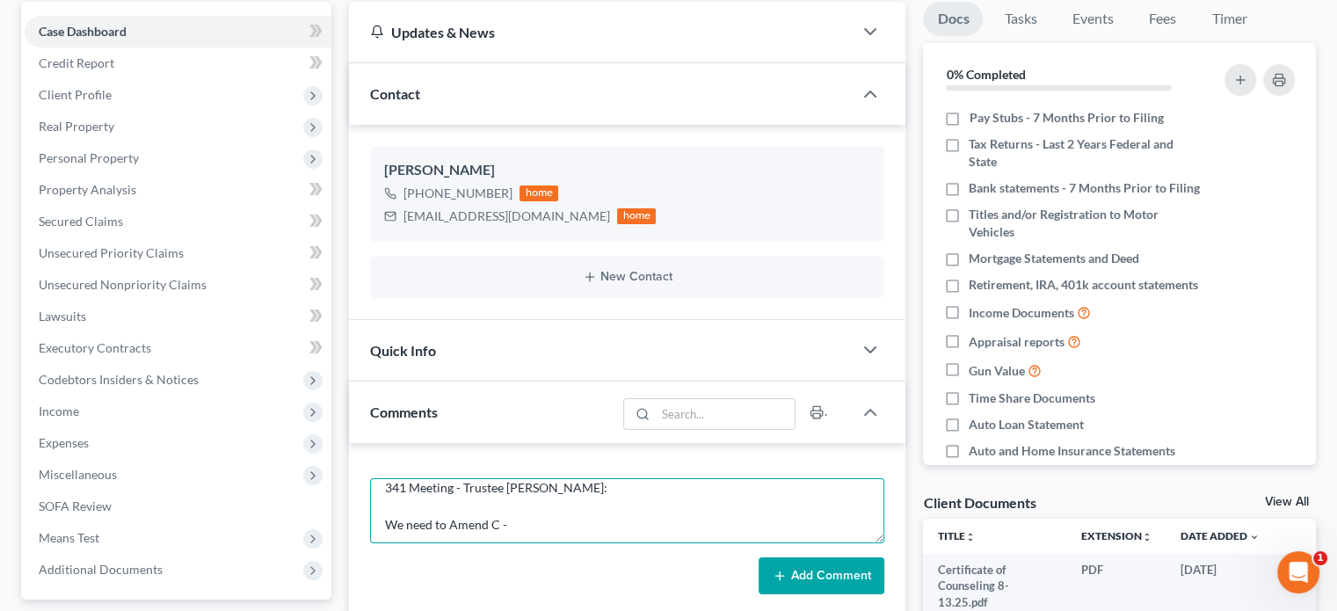
scroll to position [211, 0]
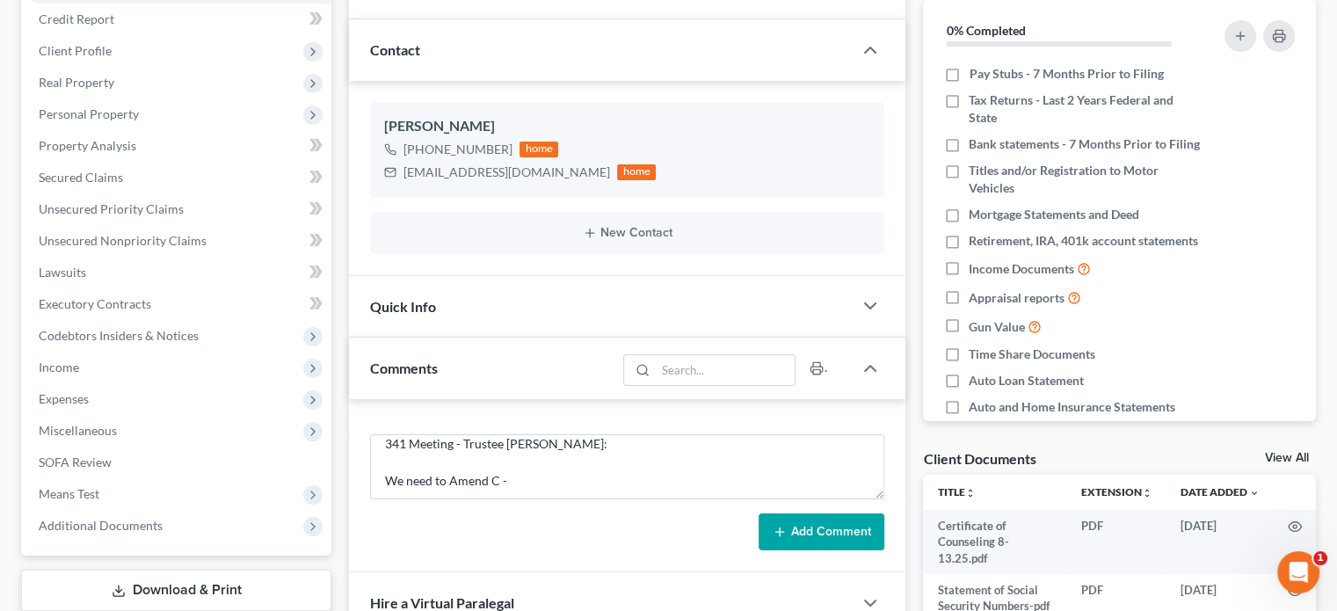
click at [852, 527] on button "Add Comment" at bounding box center [821, 531] width 126 height 37
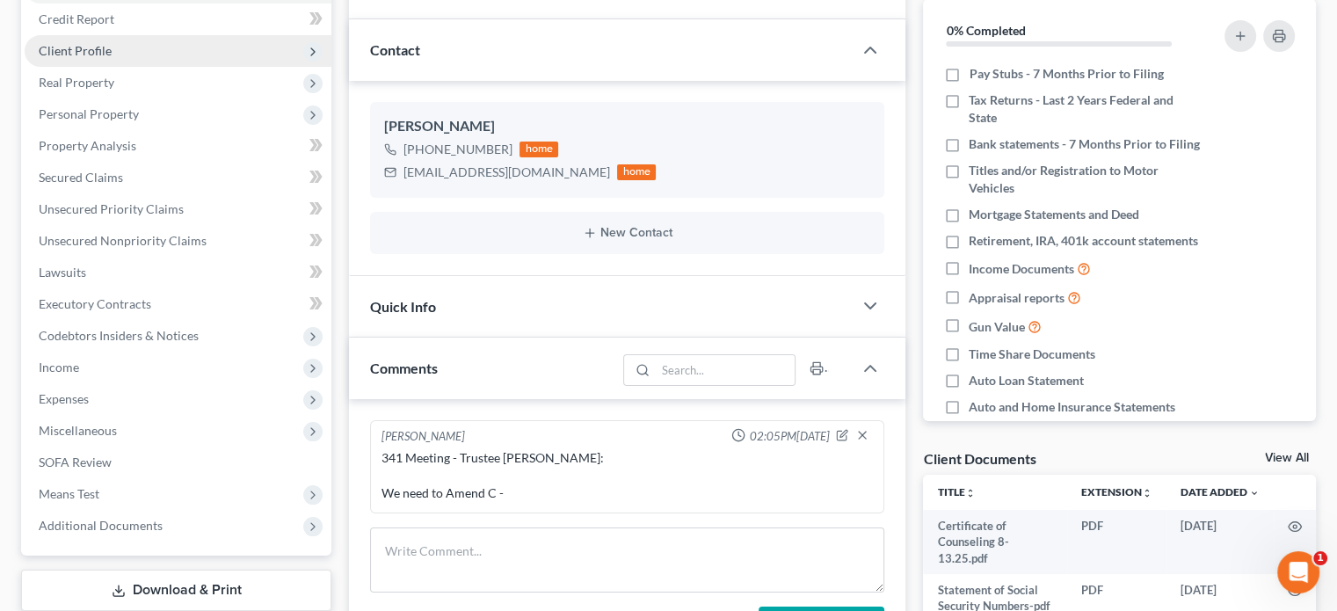
click at [77, 53] on span "Client Profile" at bounding box center [75, 50] width 73 height 15
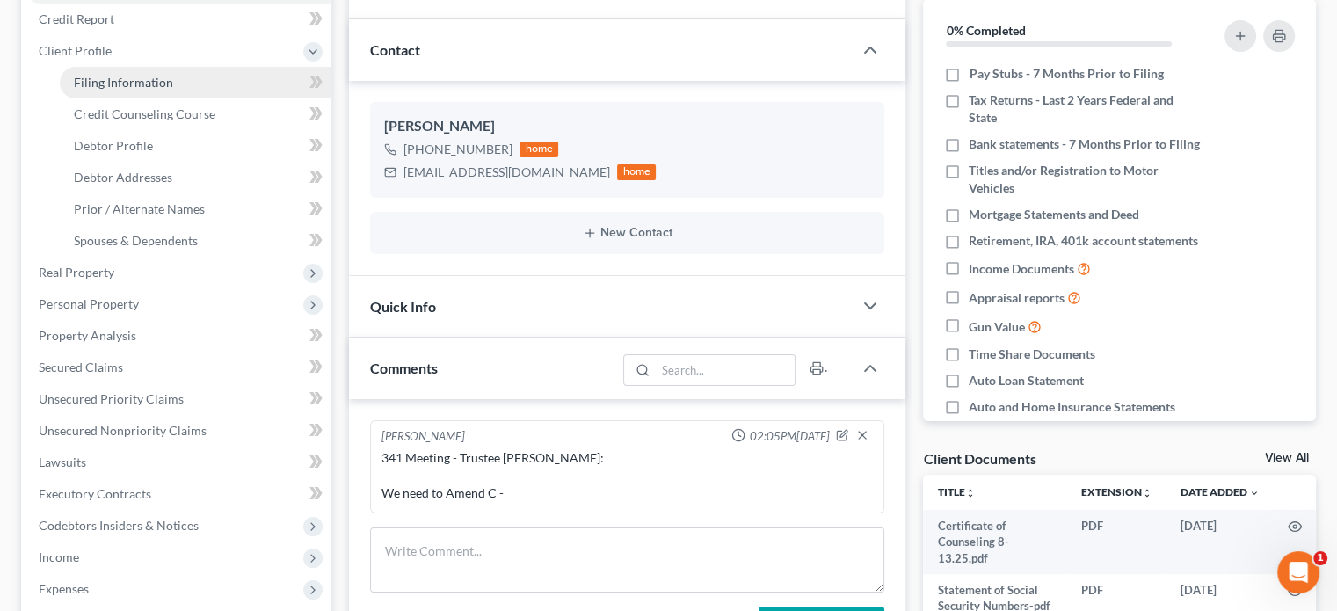
click at [150, 76] on span "Filing Information" at bounding box center [123, 82] width 99 height 15
select select "1"
select select "0"
select select "5"
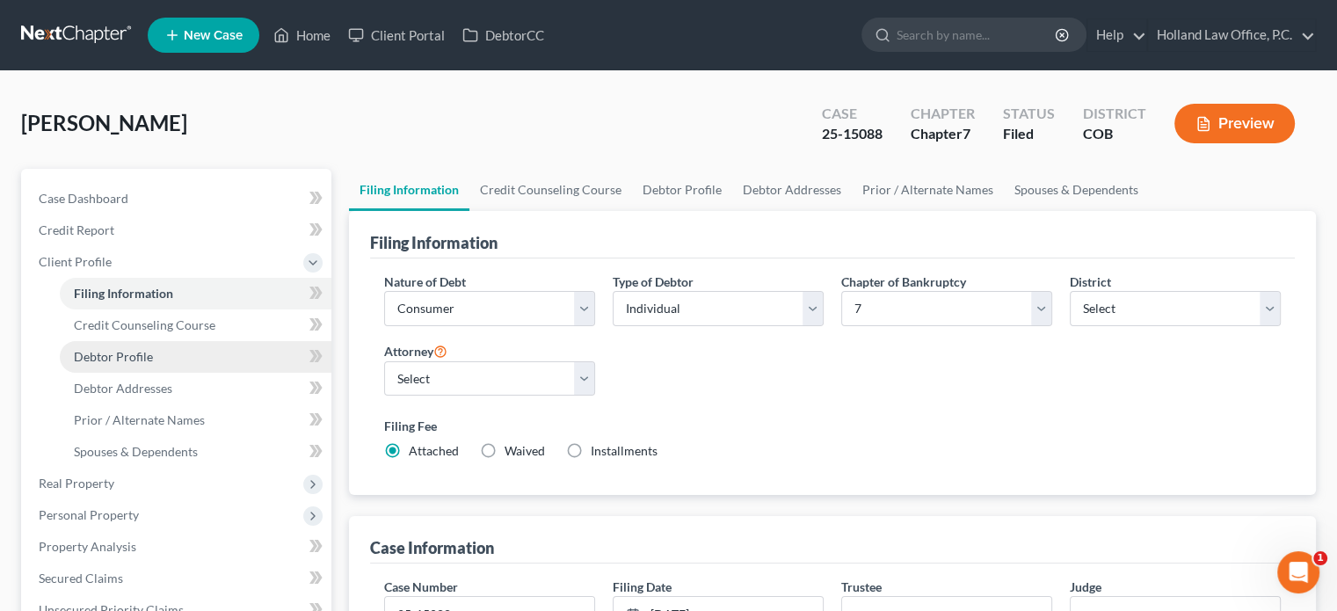
click at [148, 351] on span "Debtor Profile" at bounding box center [113, 356] width 79 height 15
select select "0"
select select "1"
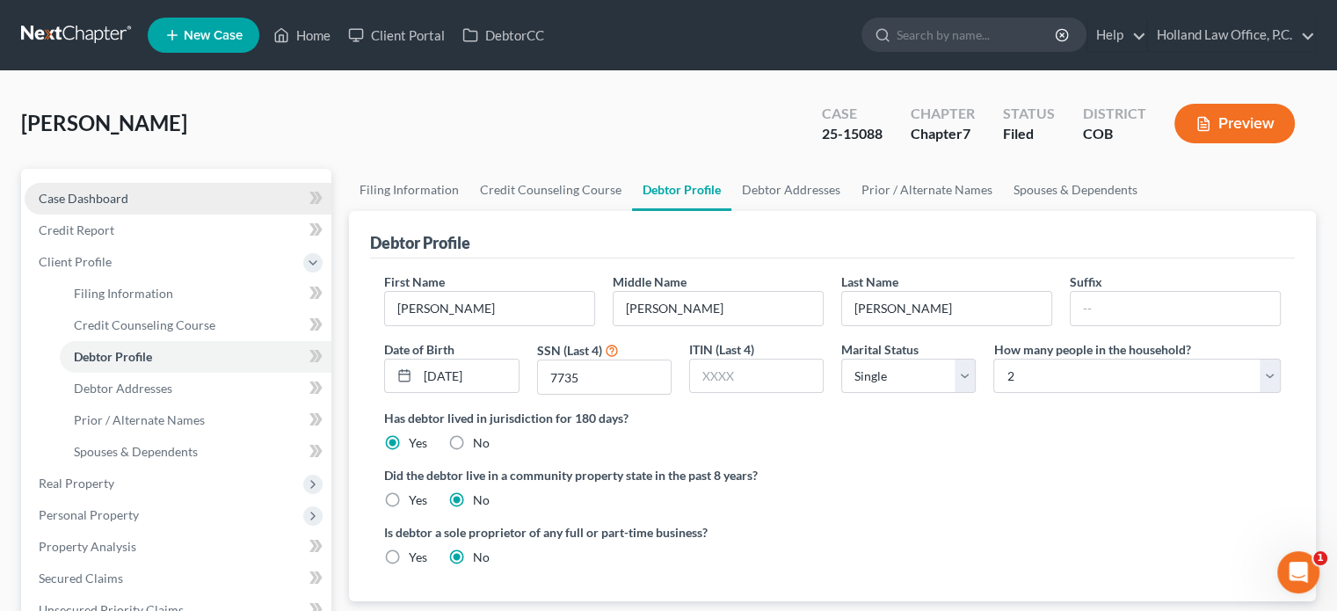
click at [84, 197] on span "Case Dashboard" at bounding box center [84, 198] width 90 height 15
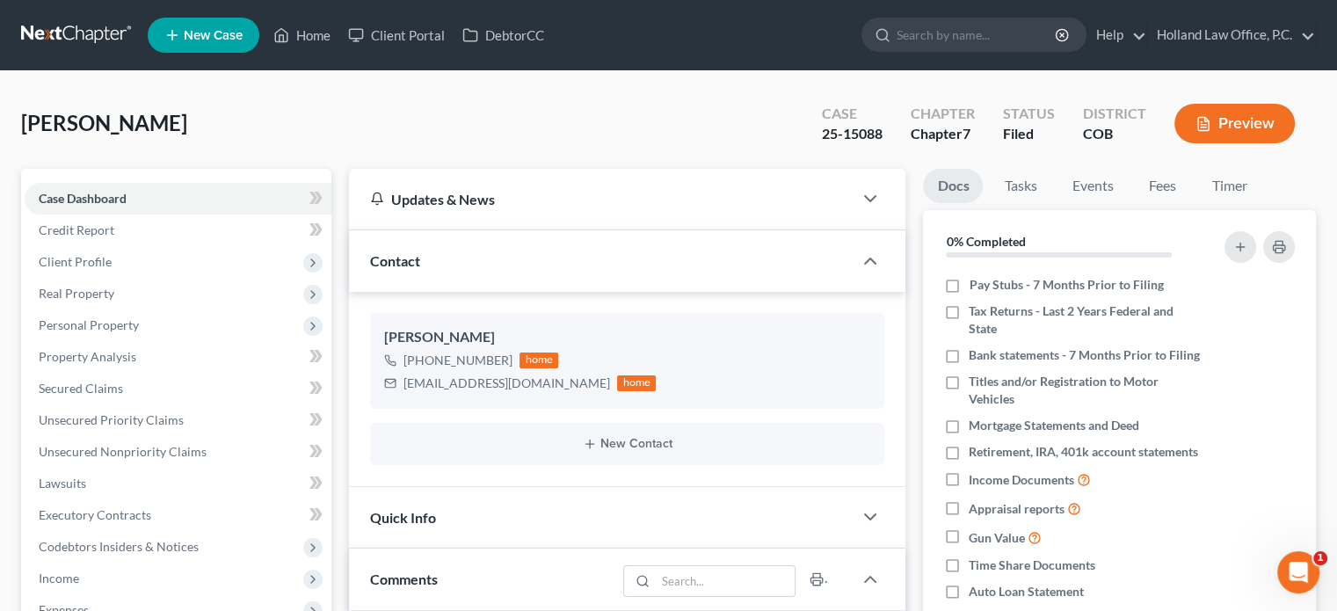
click at [1194, 238] on div at bounding box center [1240, 247] width 121 height 47
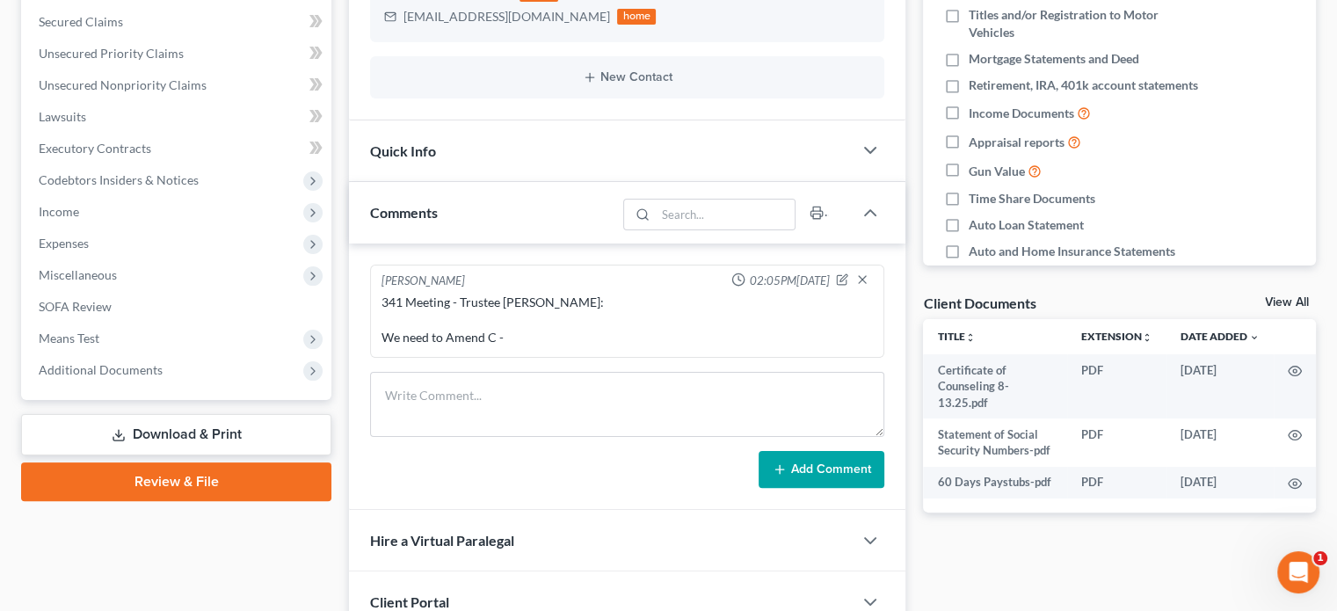
scroll to position [369, 0]
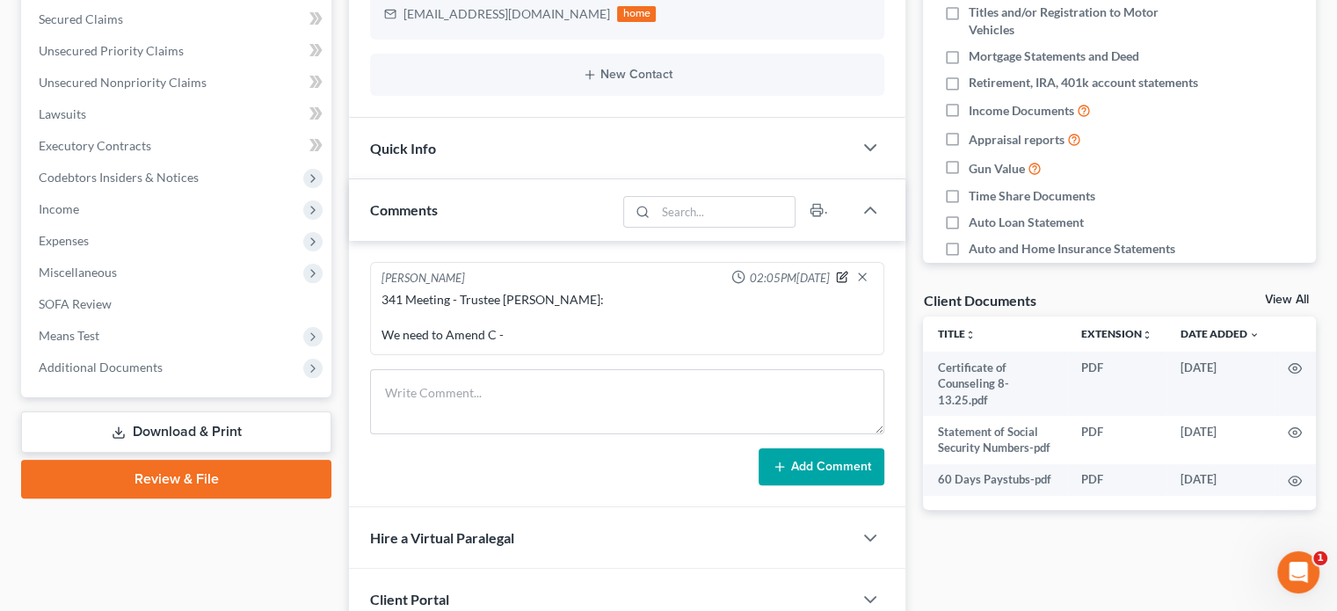
click at [842, 274] on icon "button" at bounding box center [842, 277] width 12 height 12
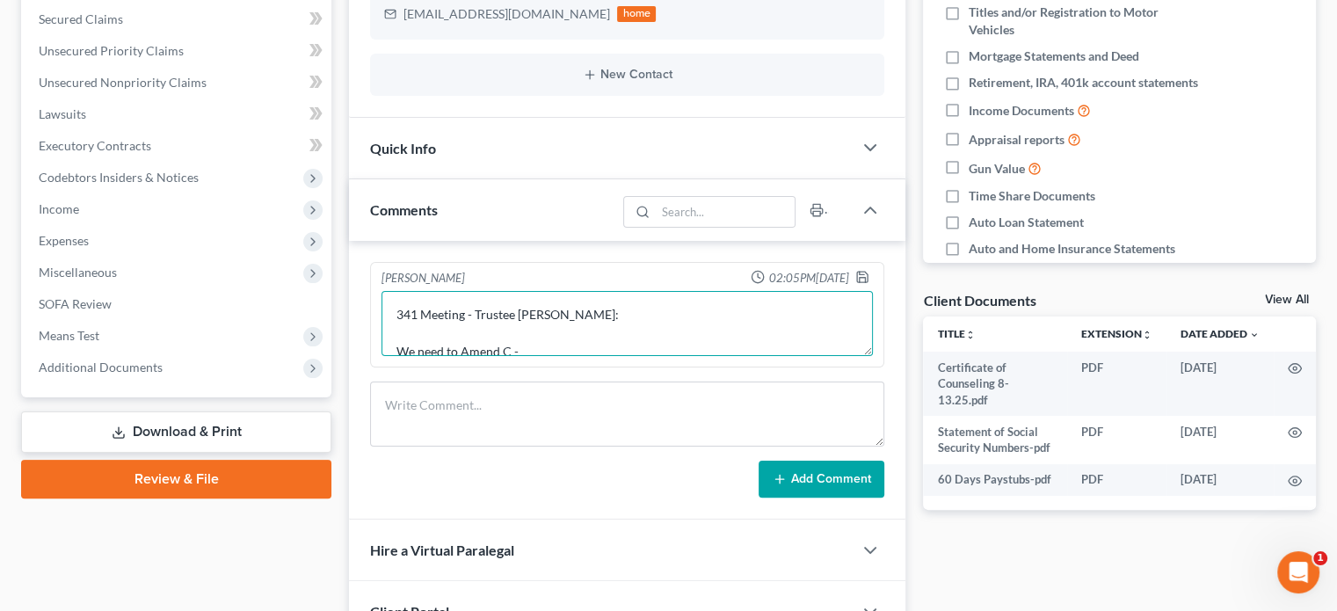
click at [588, 344] on textarea "341 Meeting - Trustee Connolly: We need to Amend C -" at bounding box center [626, 323] width 491 height 65
type textarea "341 Meeting - Trustee Connolly: We need to Amend C - She closed her business th…"
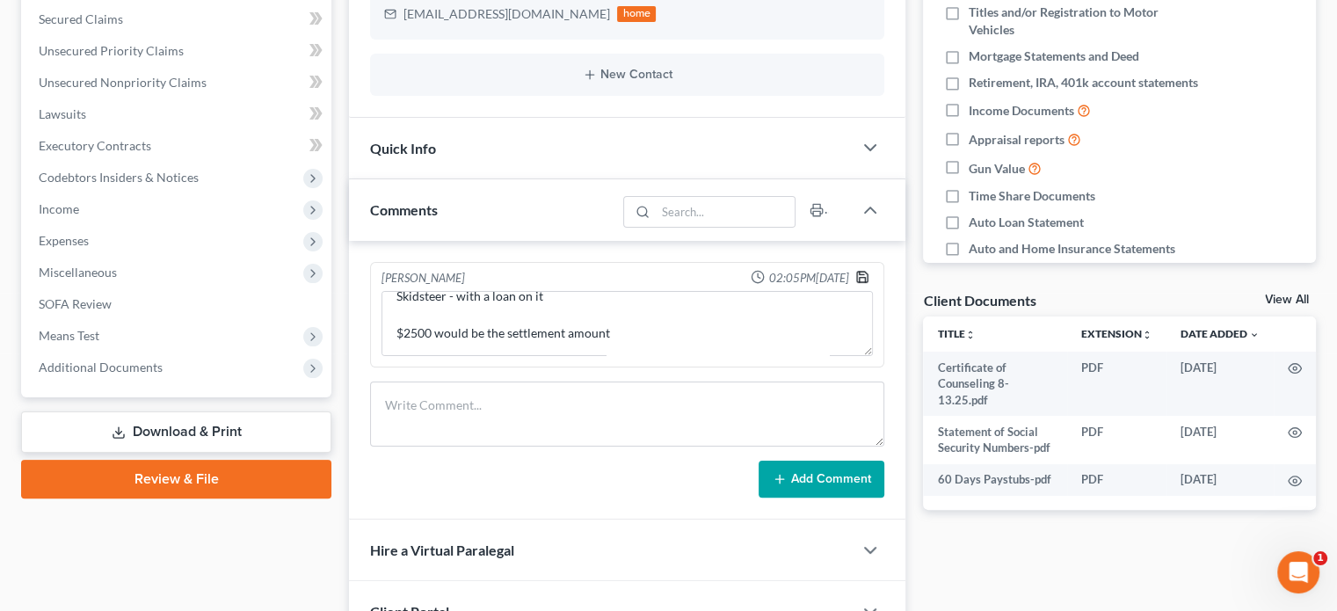
click at [863, 273] on icon "button" at bounding box center [862, 277] width 14 height 14
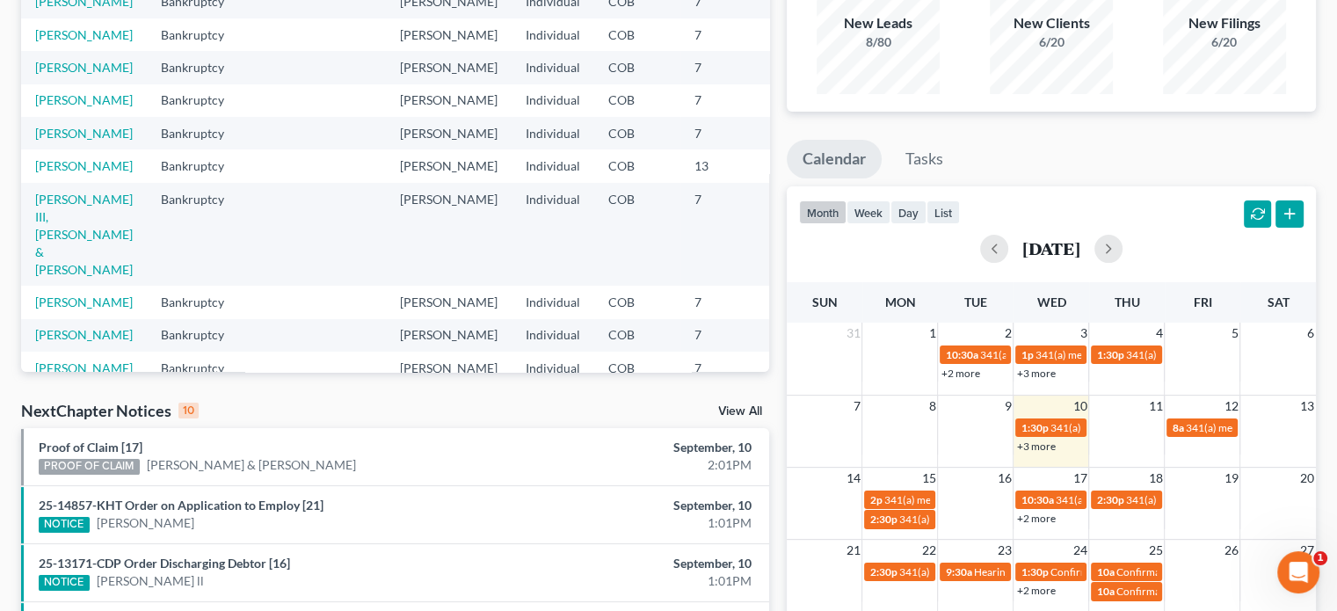
scroll to position [179, 0]
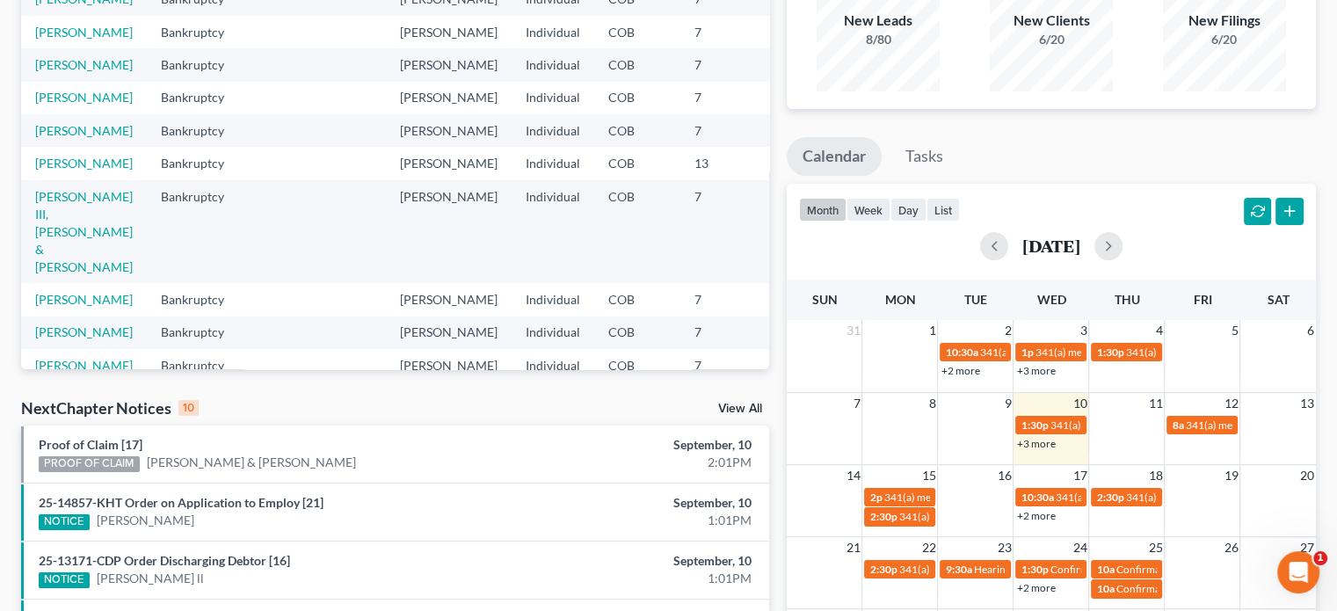
click at [1045, 439] on link "+3 more" at bounding box center [1035, 443] width 39 height 13
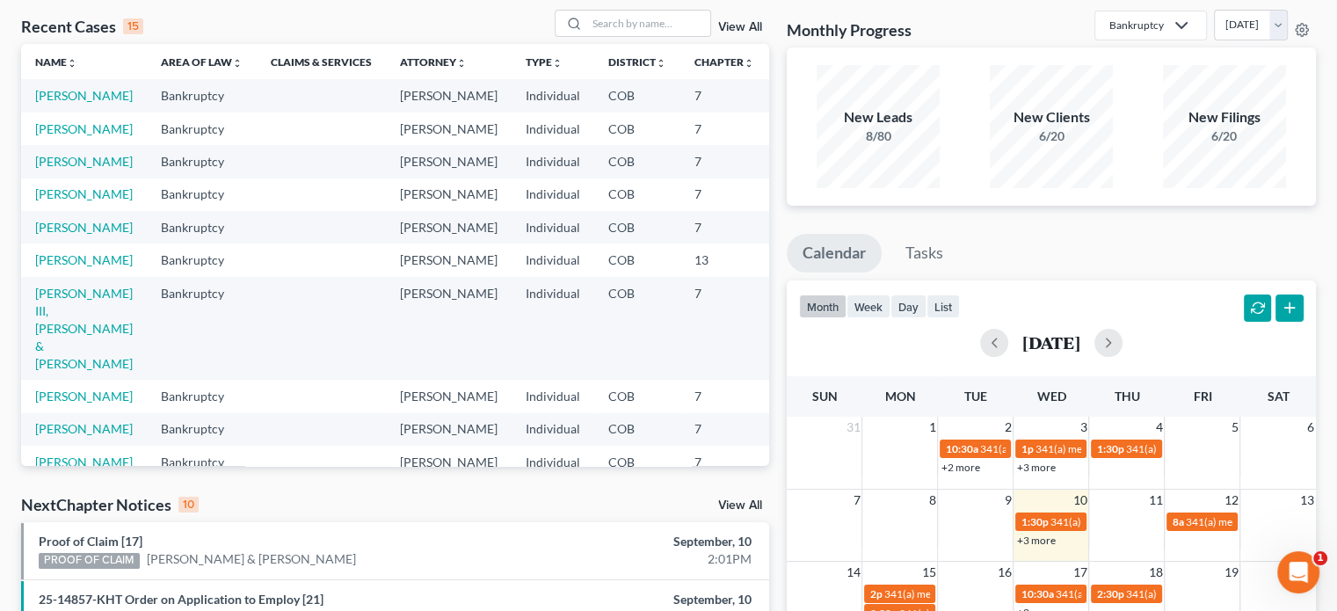
scroll to position [0, 0]
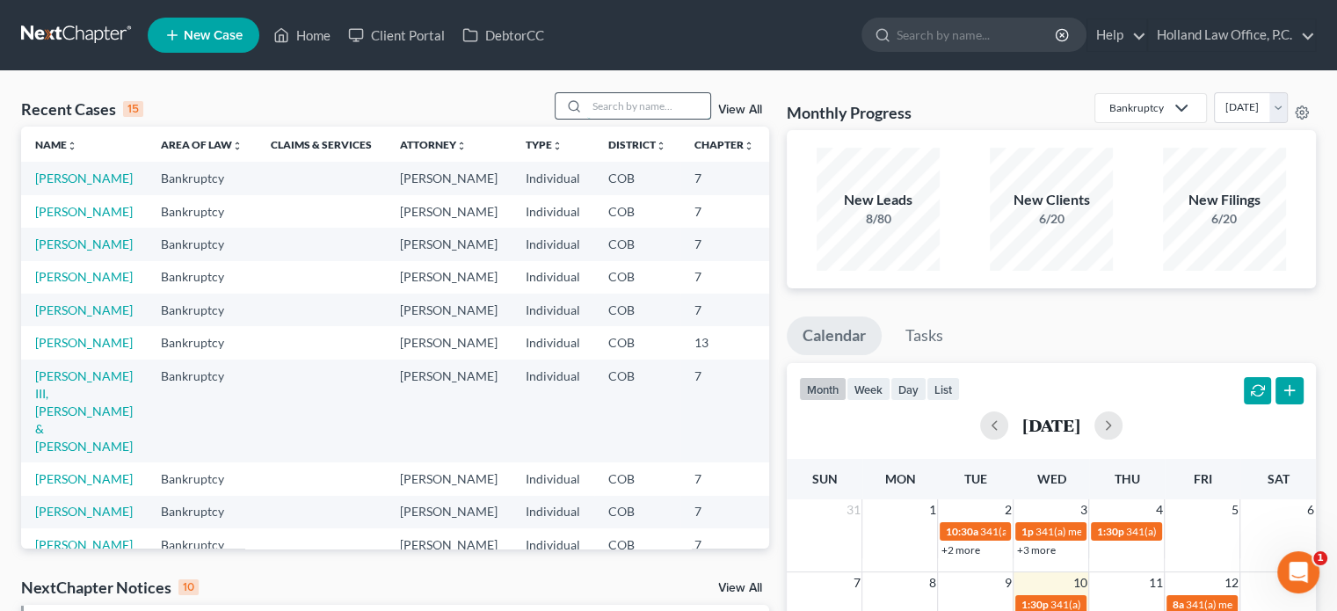
click at [664, 96] on input "search" at bounding box center [648, 105] width 123 height 25
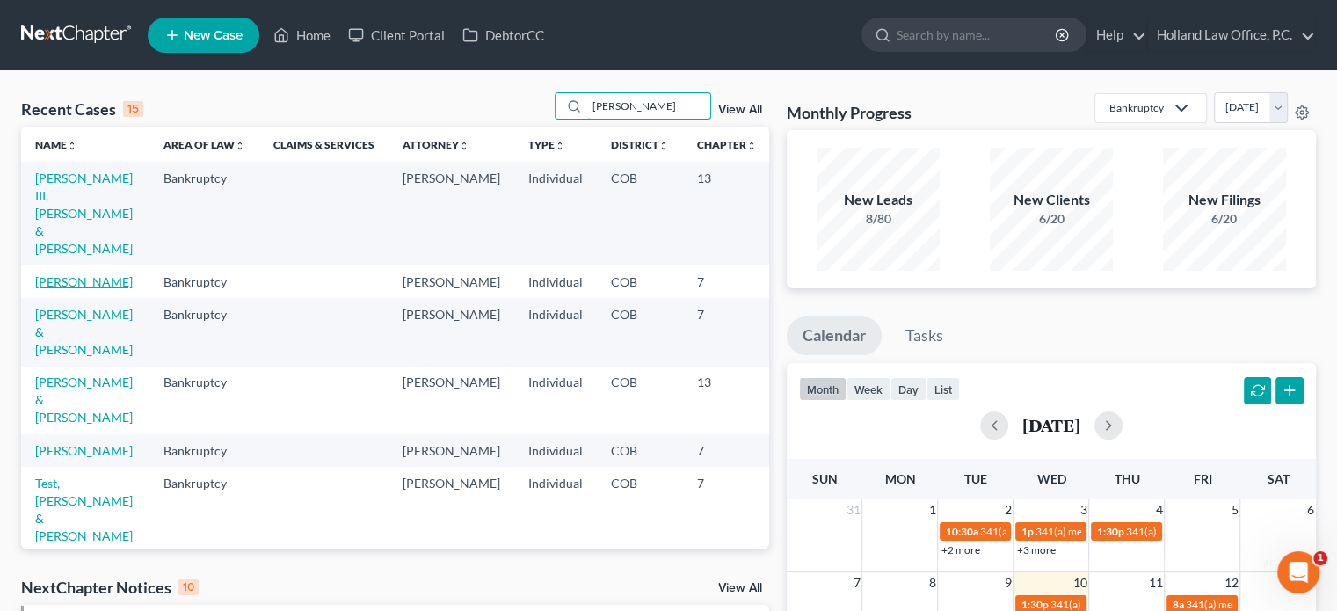
type input "[PERSON_NAME]"
click at [72, 274] on link "[PERSON_NAME]" at bounding box center [84, 281] width 98 height 15
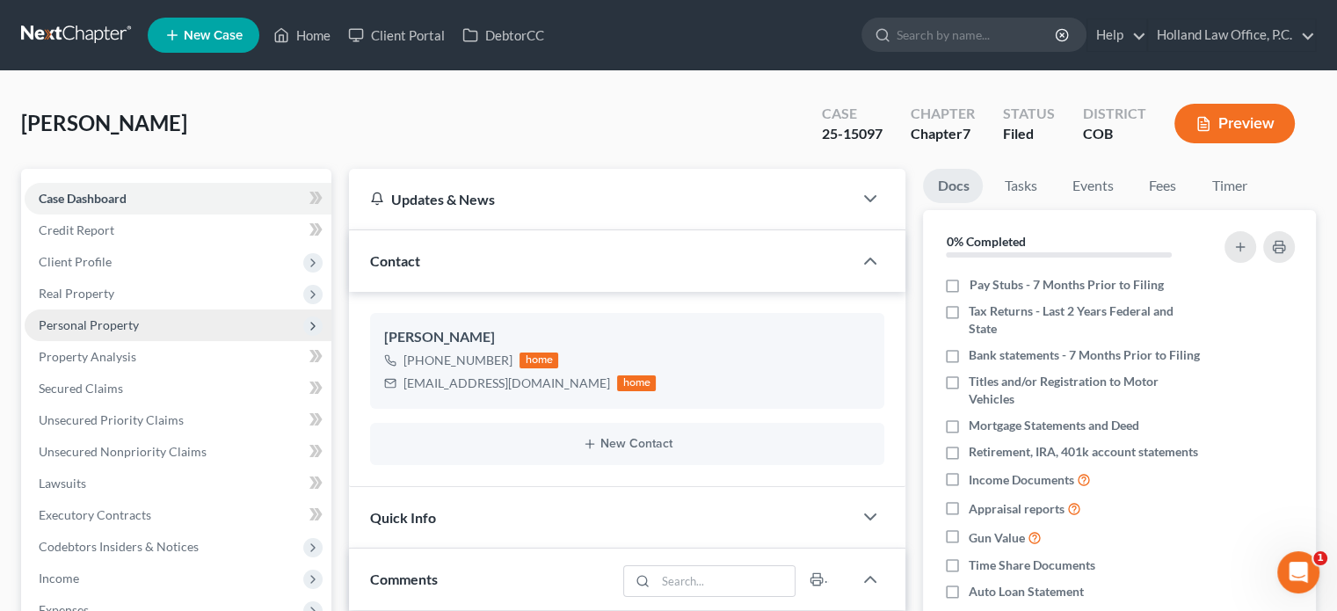
click at [100, 327] on span "Personal Property" at bounding box center [89, 324] width 100 height 15
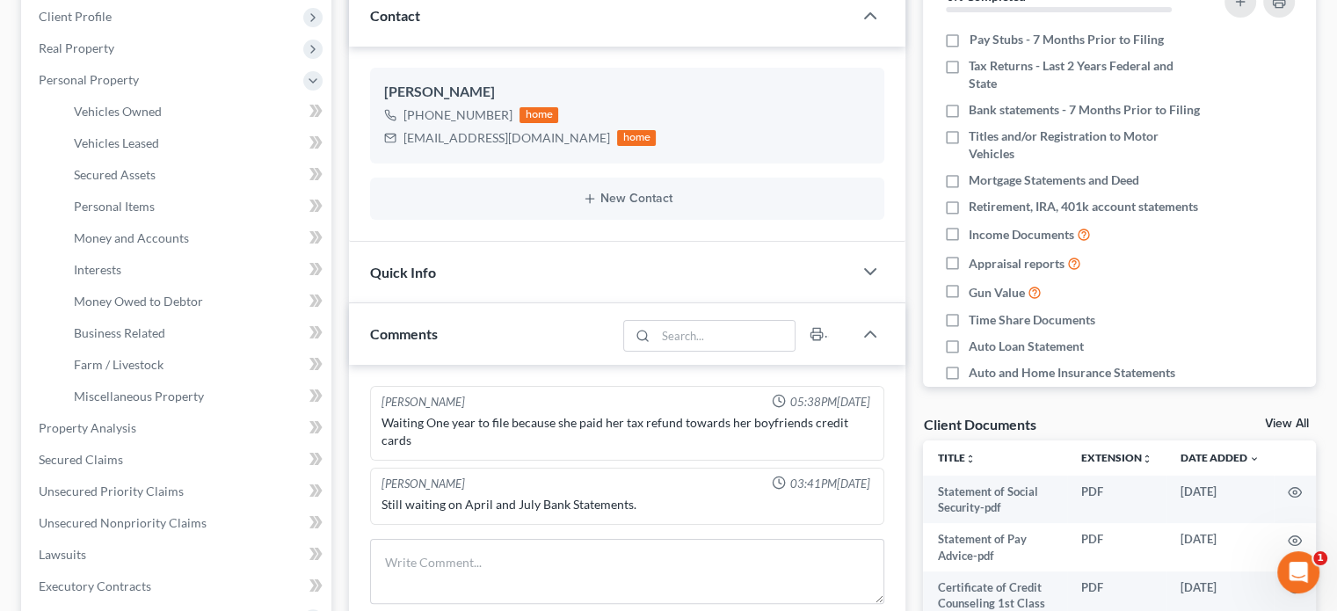
scroll to position [225, 0]
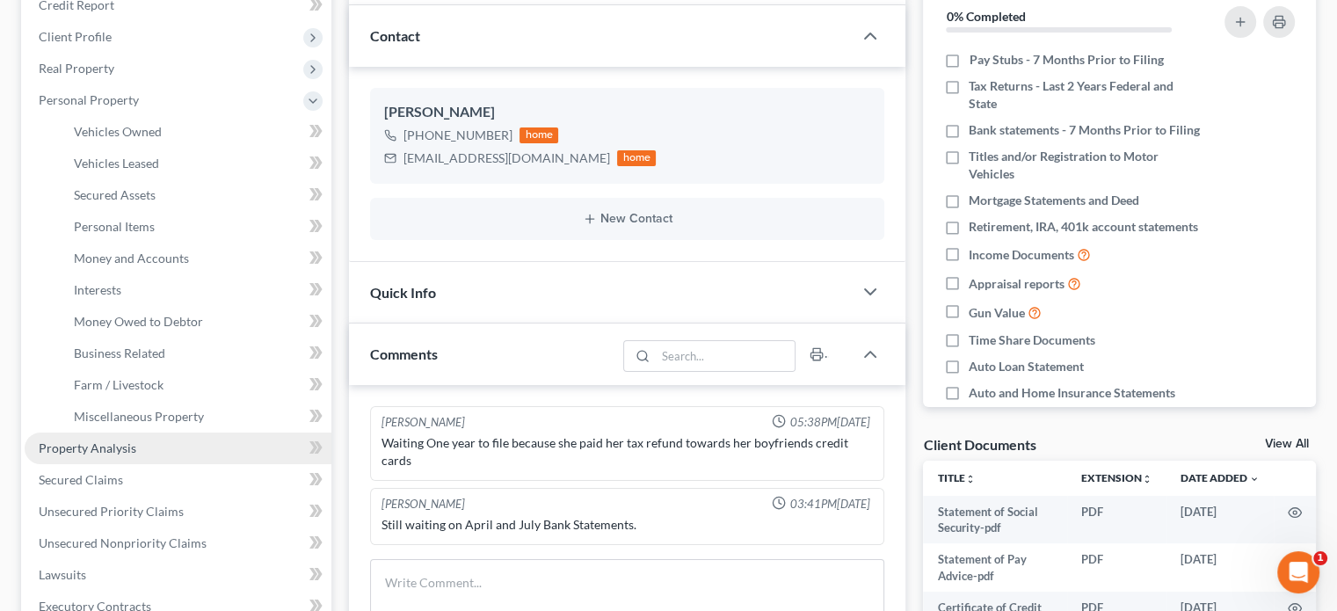
click at [69, 443] on span "Property Analysis" at bounding box center [88, 447] width 98 height 15
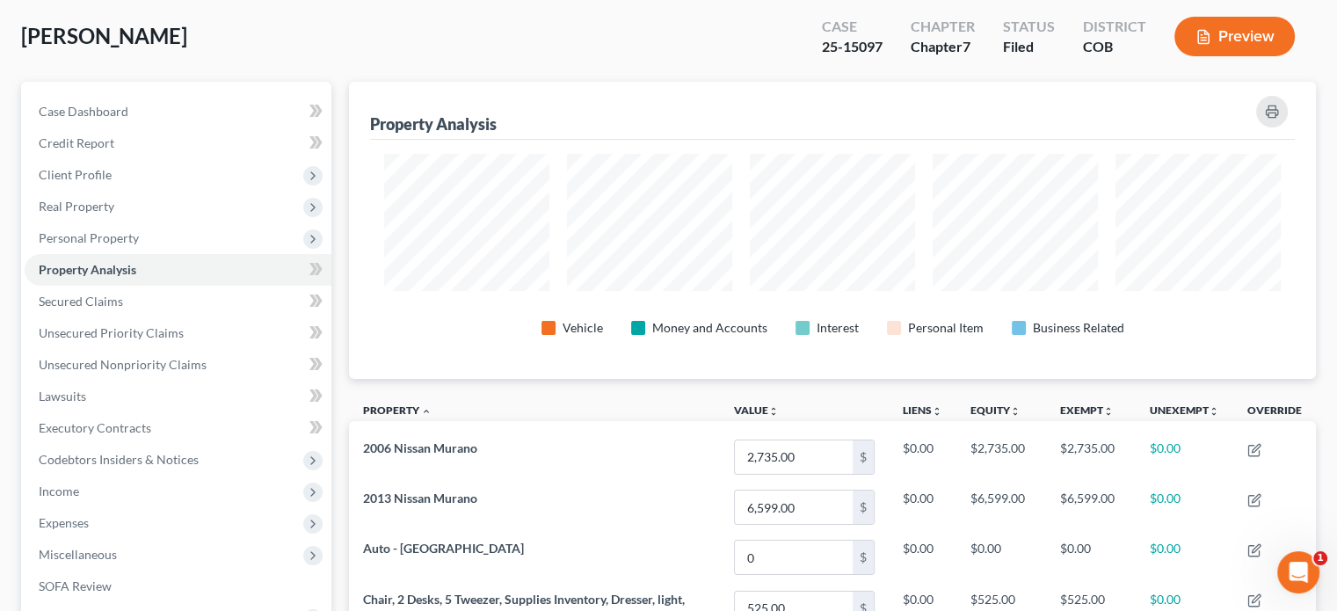
scroll to position [21, 0]
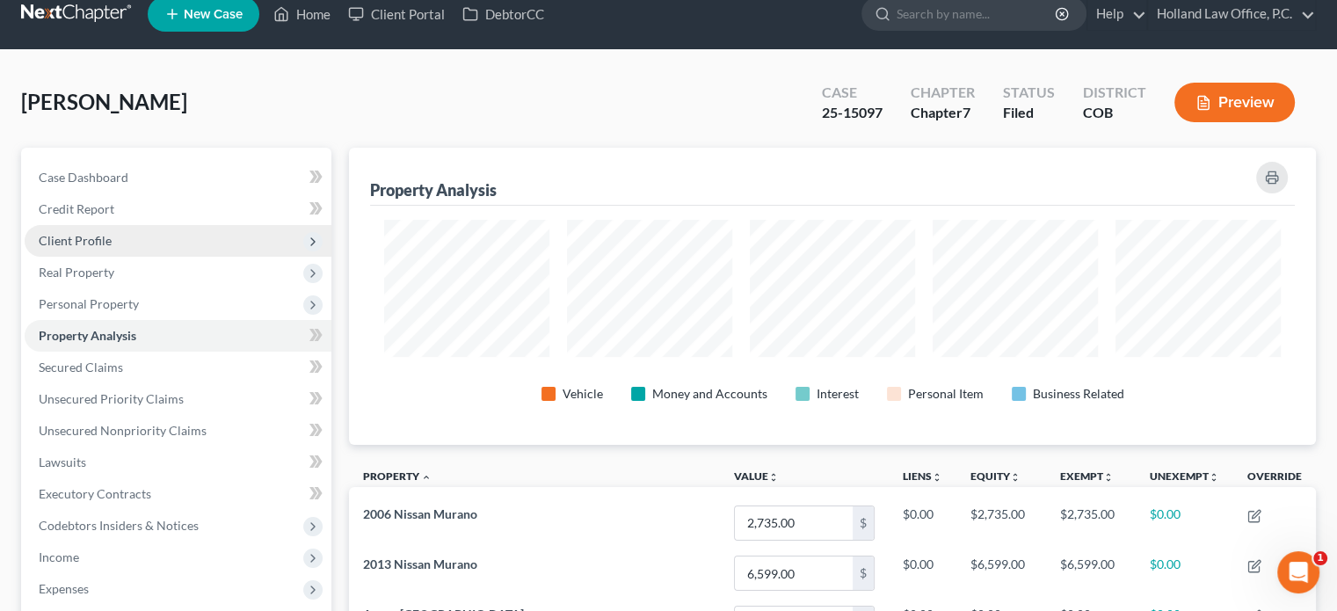
click at [100, 239] on span "Client Profile" at bounding box center [75, 240] width 73 height 15
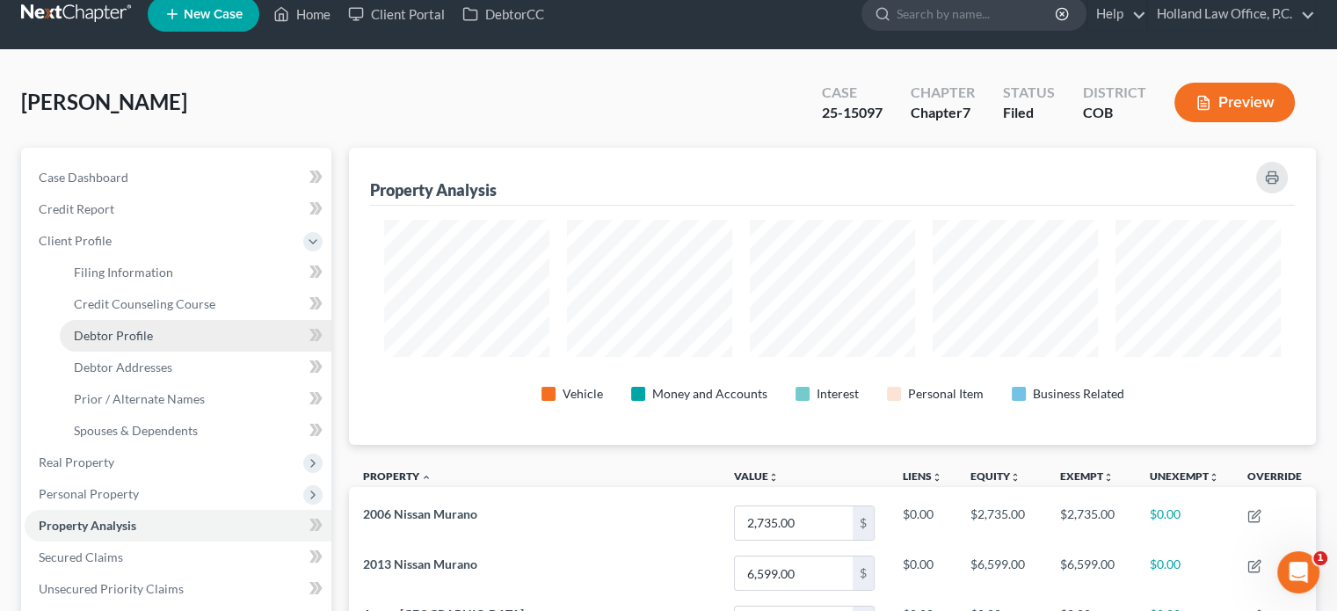
click at [142, 337] on span "Debtor Profile" at bounding box center [113, 335] width 79 height 15
select select "0"
select select "2"
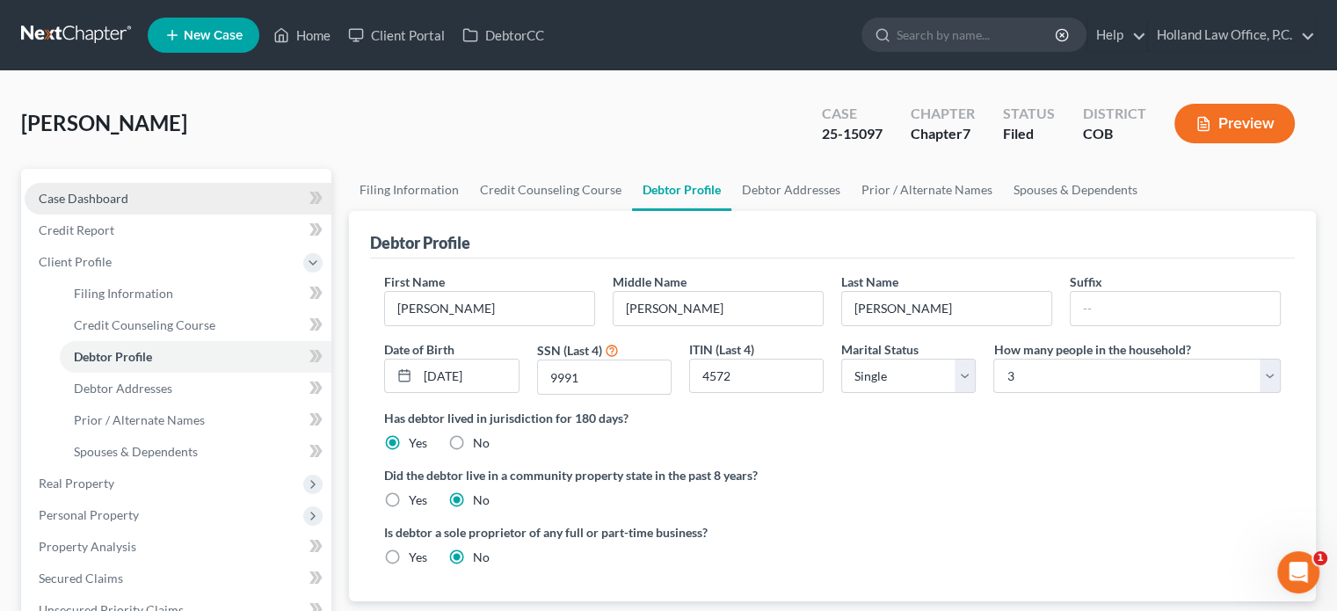
drag, startPoint x: 1333, startPoint y: 192, endPoint x: 77, endPoint y: 196, distance: 1255.9
click at [77, 196] on span "Case Dashboard" at bounding box center [84, 198] width 90 height 15
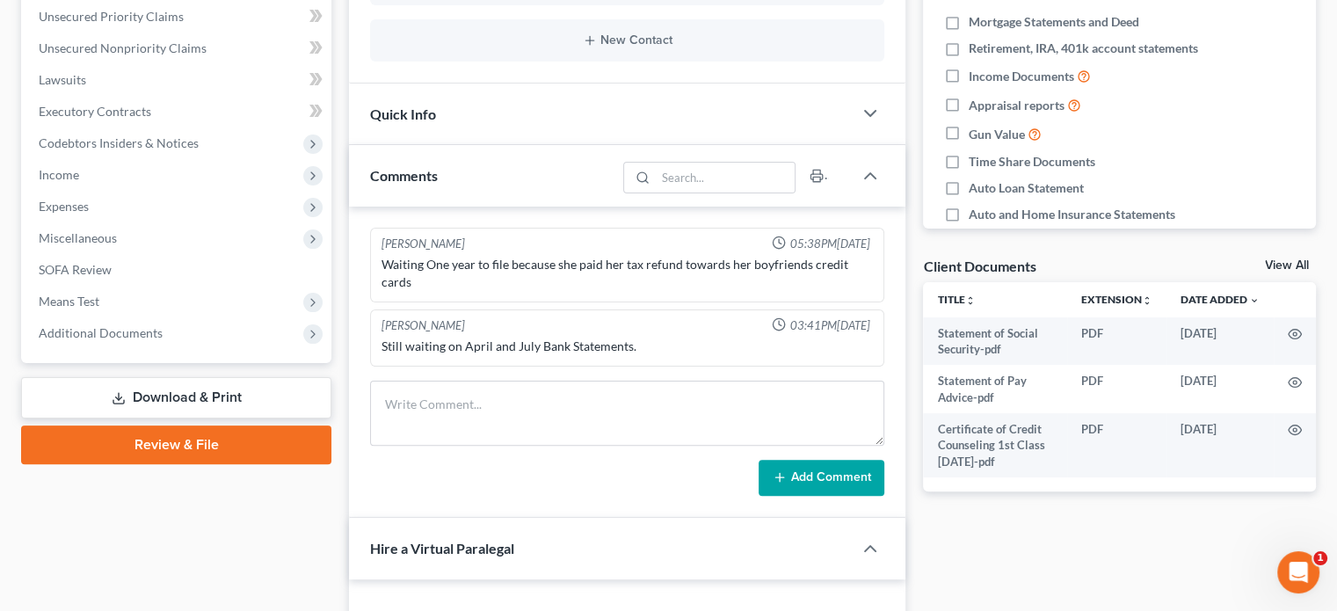
scroll to position [408, 0]
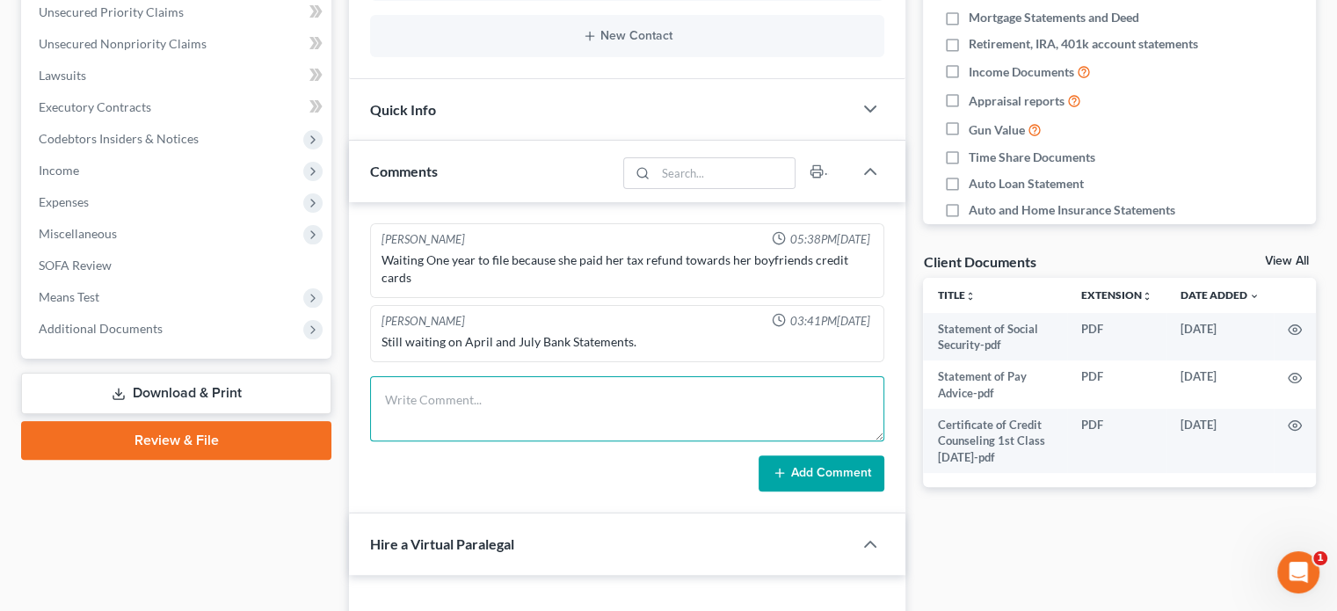
click at [422, 376] on textarea at bounding box center [627, 408] width 514 height 65
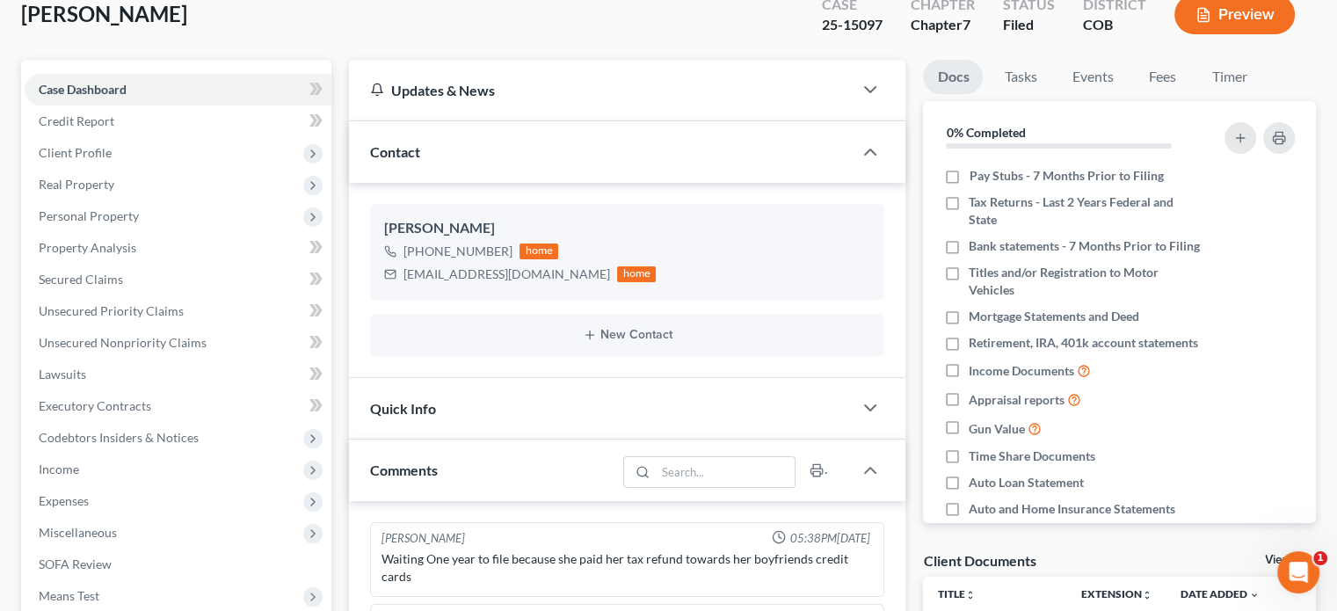
scroll to position [1, 0]
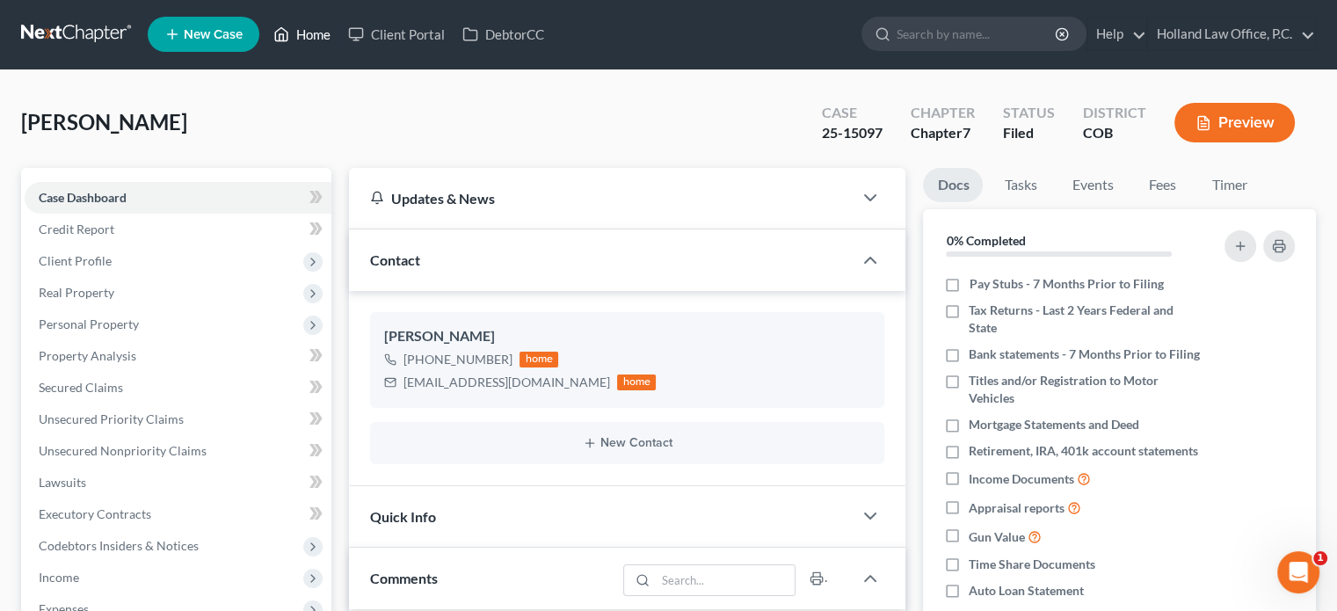
click at [298, 31] on link "Home" at bounding box center [302, 34] width 75 height 32
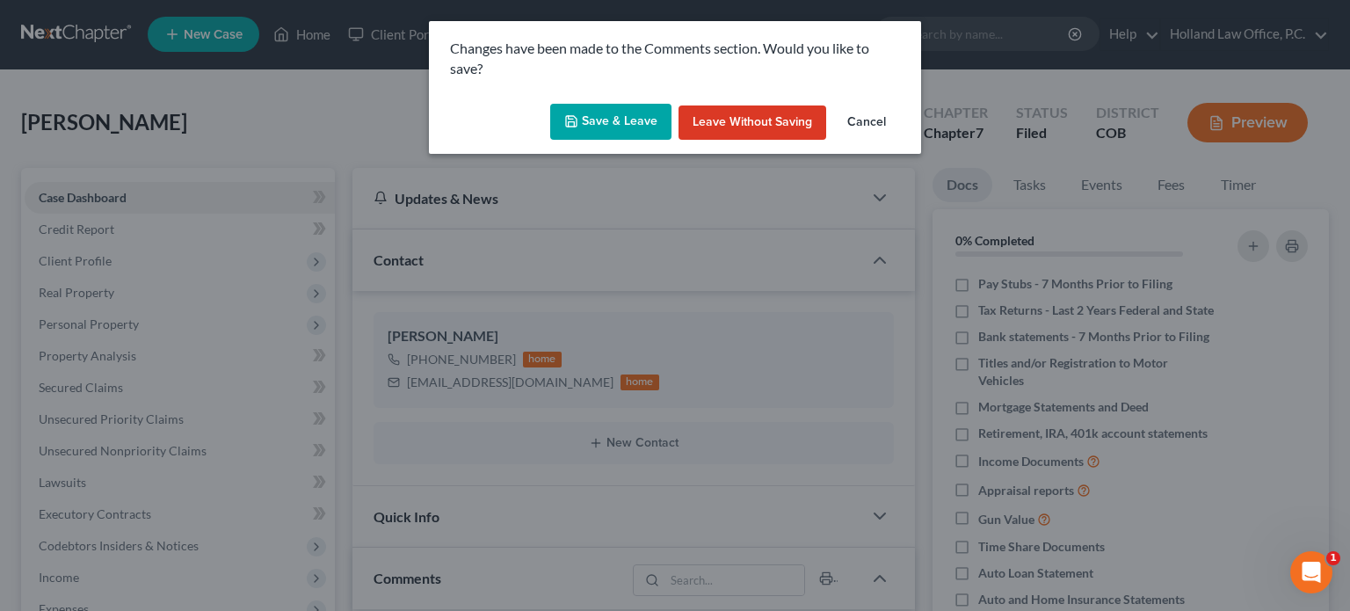
click at [858, 121] on button "Cancel" at bounding box center [866, 122] width 67 height 35
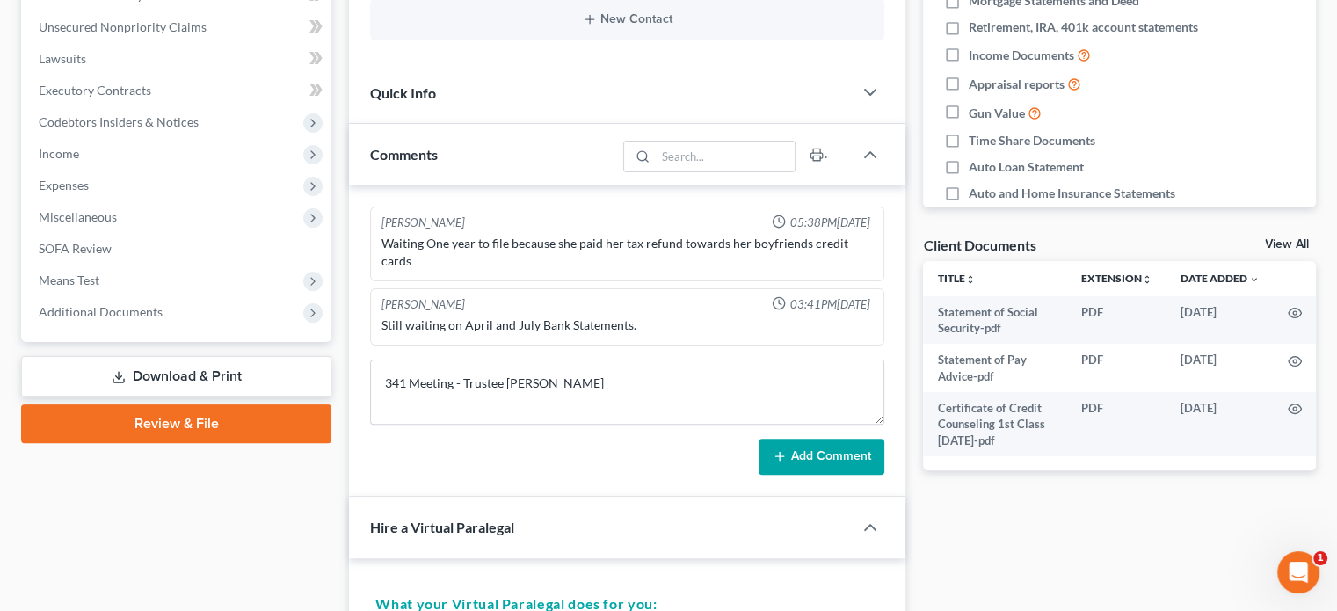
scroll to position [456, 0]
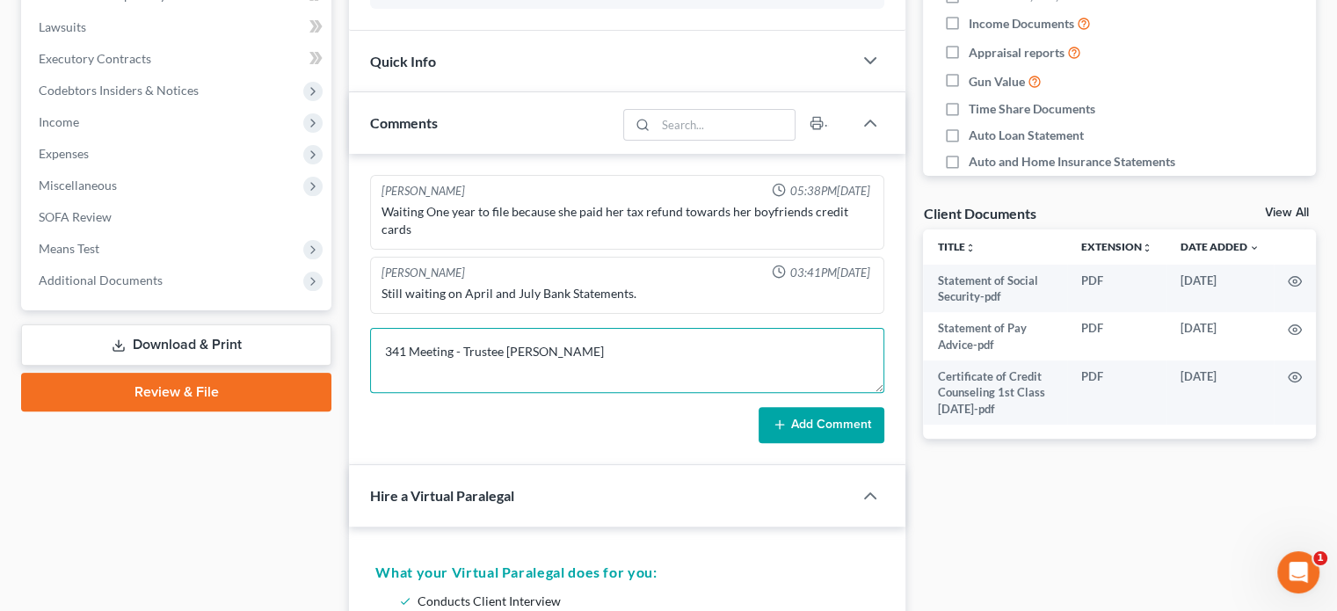
click at [667, 328] on textarea "341 Meeting - Trustee [PERSON_NAME]" at bounding box center [627, 360] width 514 height 65
type textarea "341 Meeting - Trustee [PERSON_NAME] No issues."
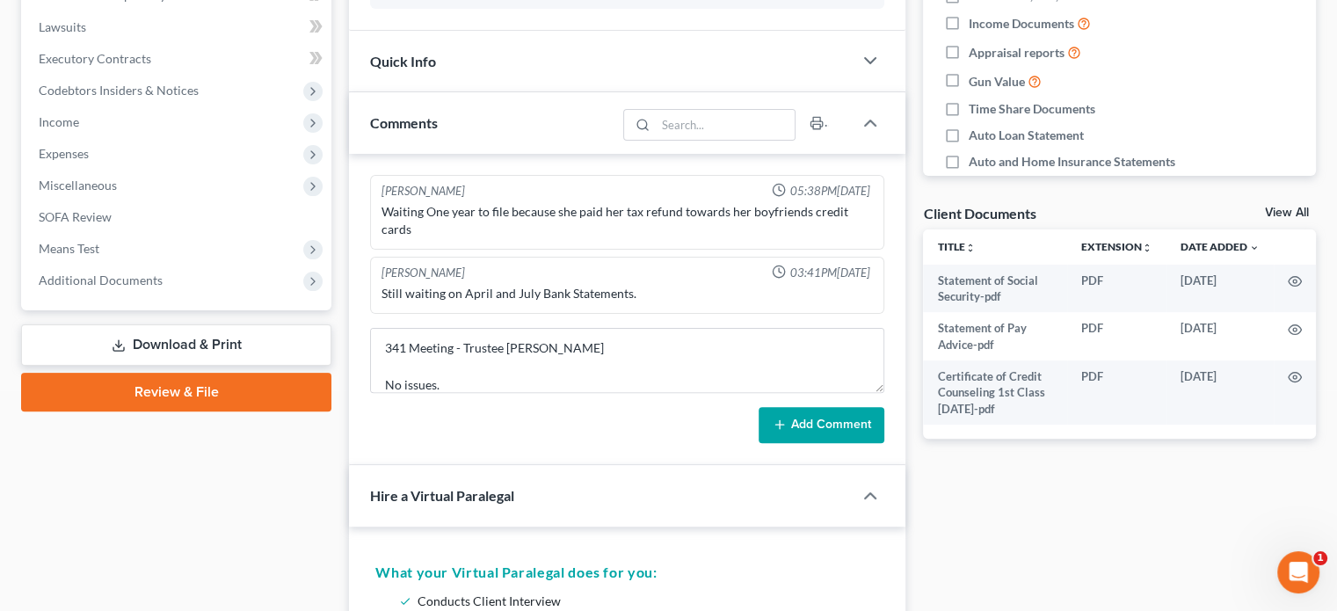
click at [866, 407] on button "Add Comment" at bounding box center [821, 425] width 126 height 37
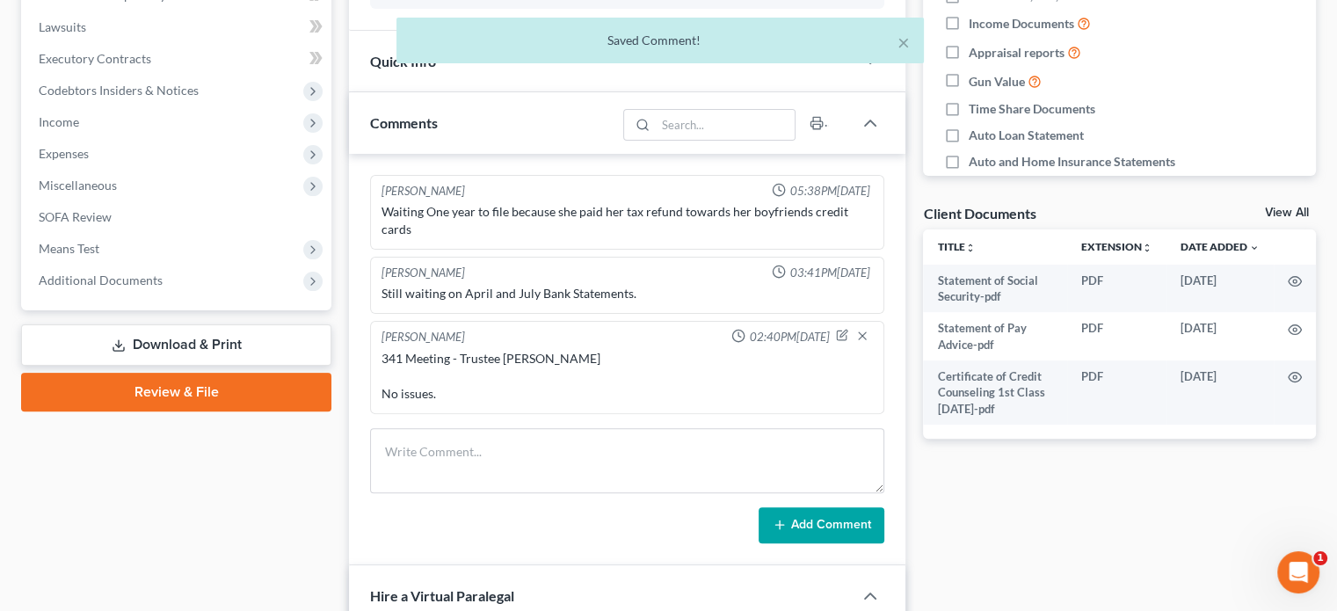
scroll to position [0, 0]
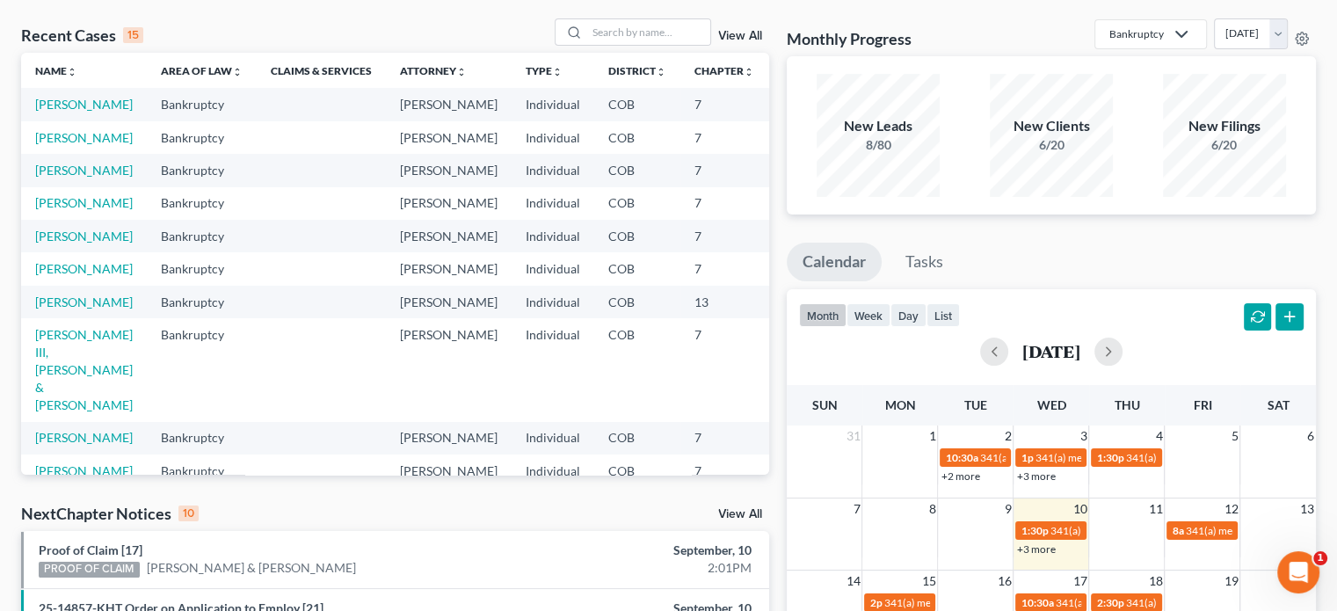
scroll to position [21, 0]
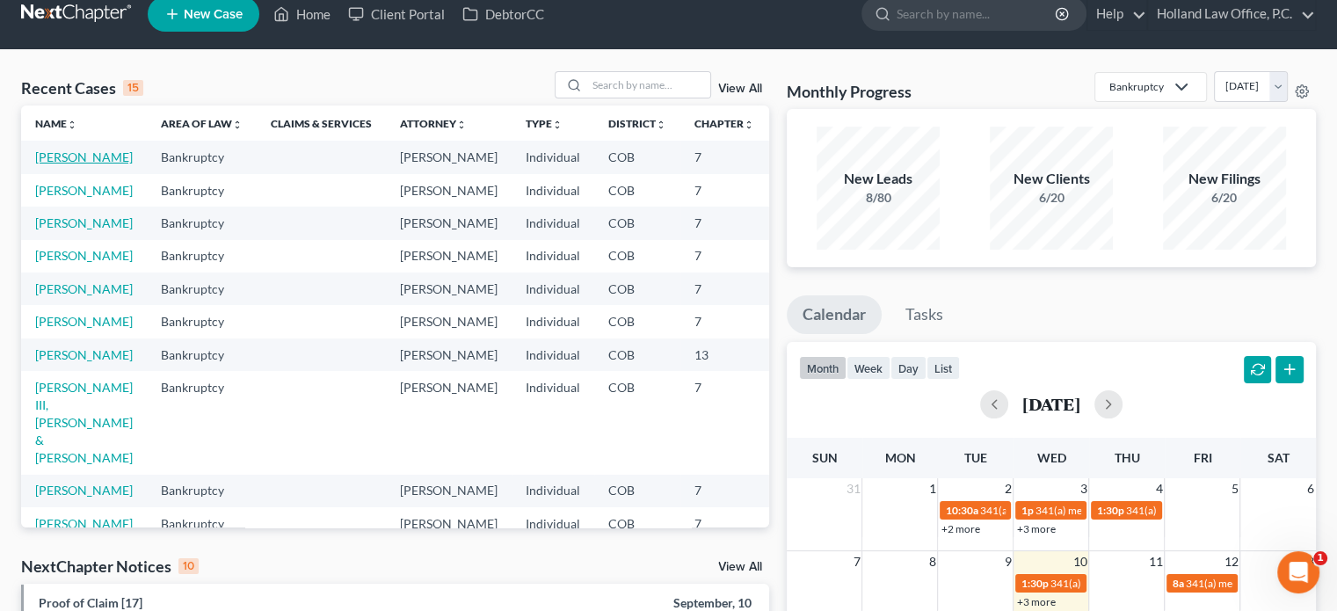
click at [50, 159] on link "[PERSON_NAME]" at bounding box center [84, 156] width 98 height 15
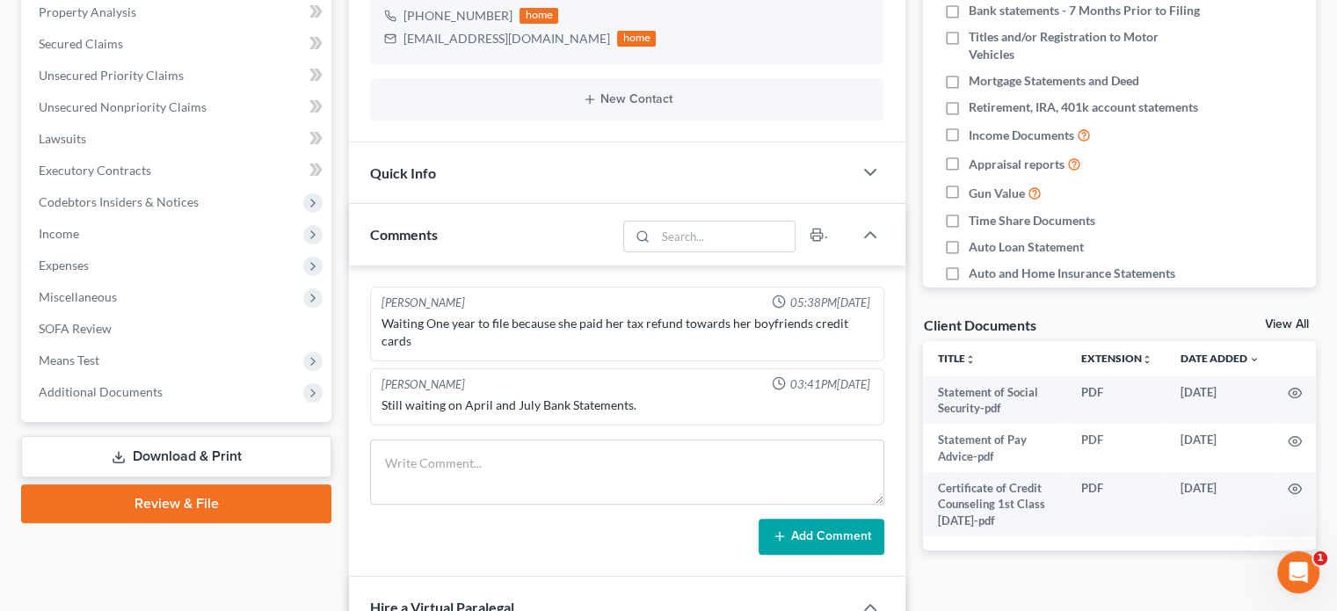
scroll to position [355, 0]
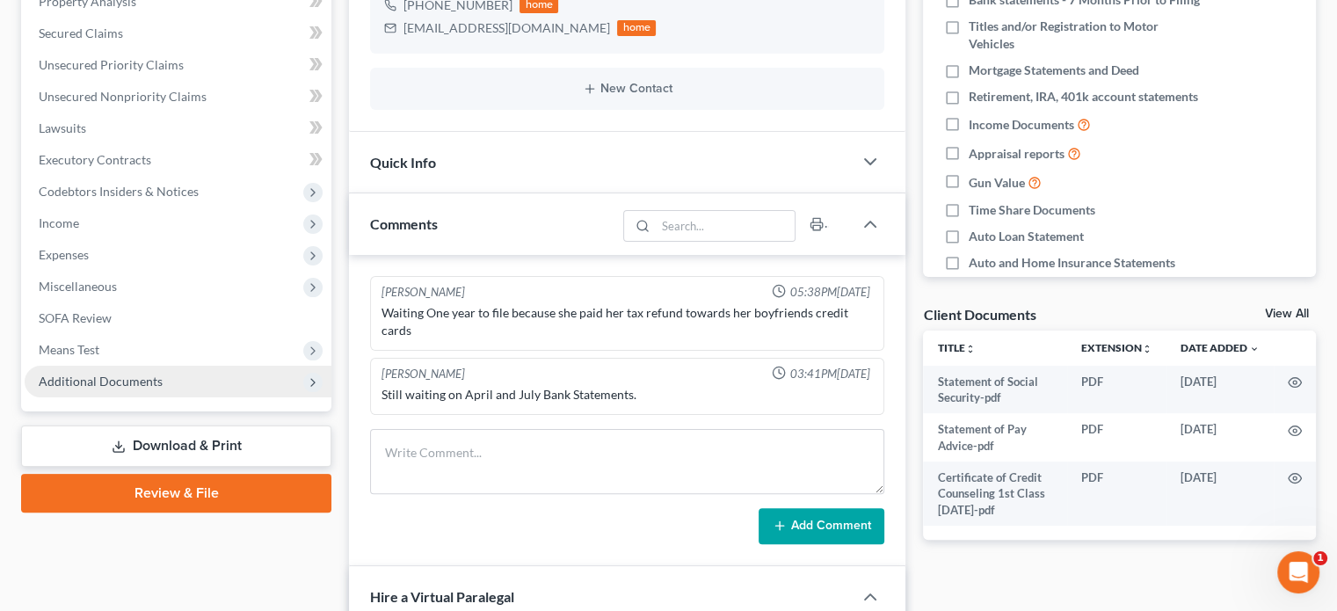
click at [103, 375] on span "Additional Documents" at bounding box center [101, 381] width 124 height 15
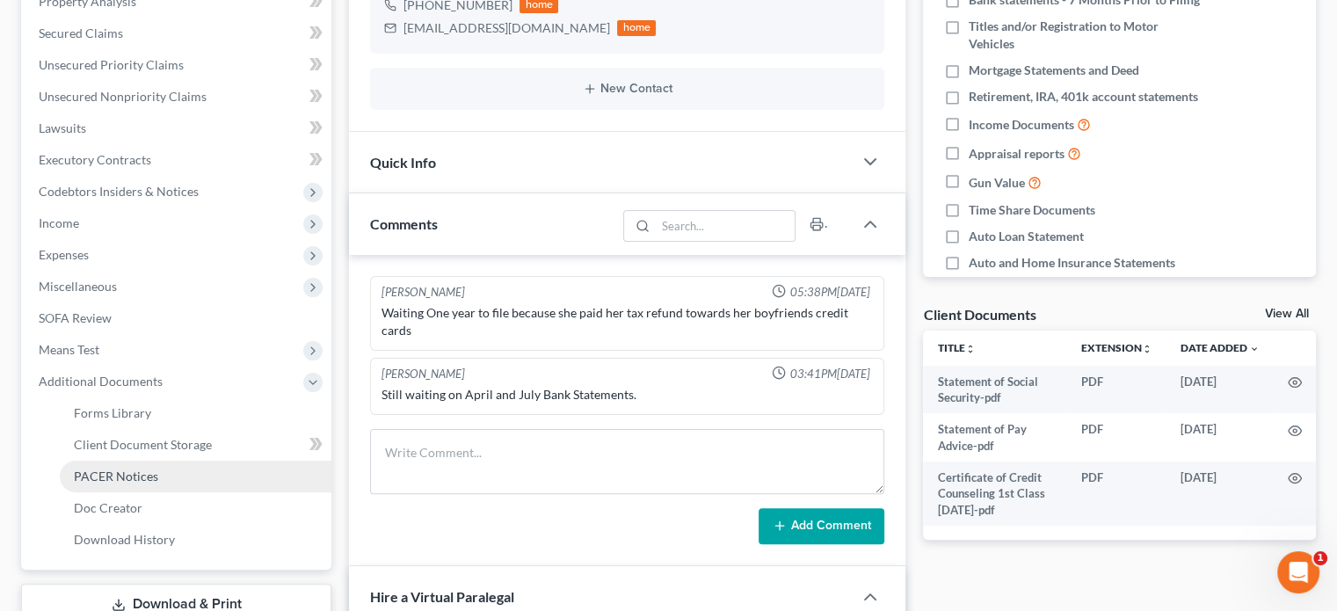
click at [134, 475] on span "PACER Notices" at bounding box center [116, 475] width 84 height 15
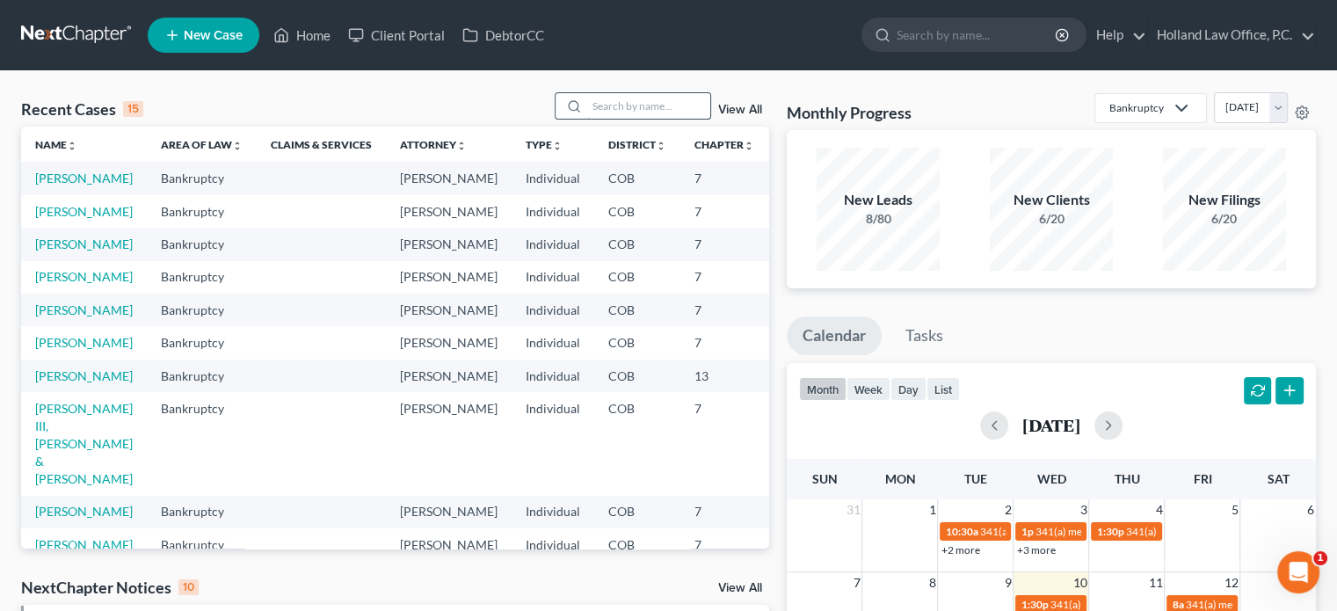
click at [609, 109] on input "search" at bounding box center [648, 105] width 123 height 25
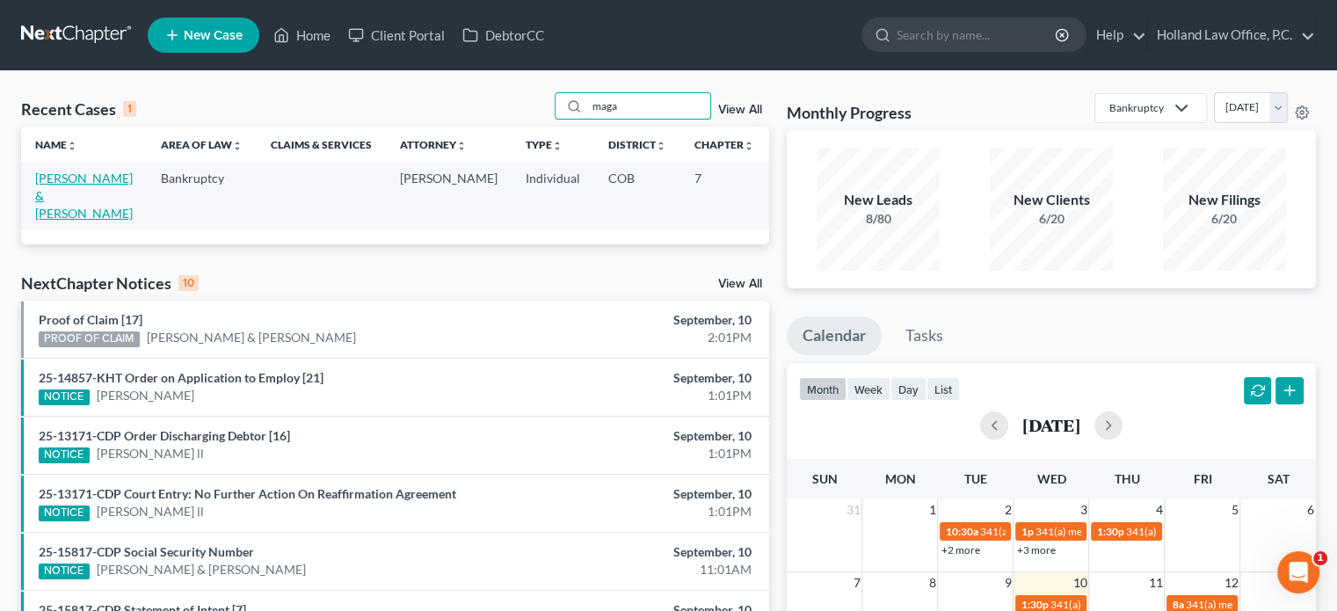
type input "maga"
click at [48, 194] on link "[PERSON_NAME] & [PERSON_NAME]" at bounding box center [84, 196] width 98 height 50
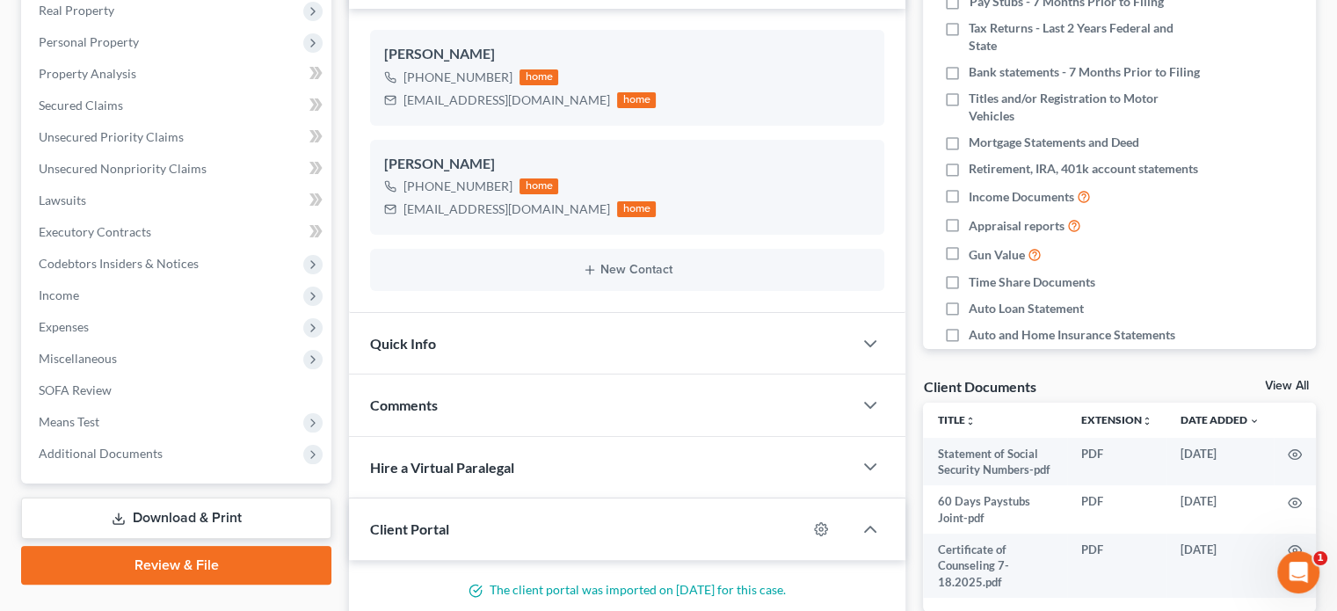
scroll to position [285, 0]
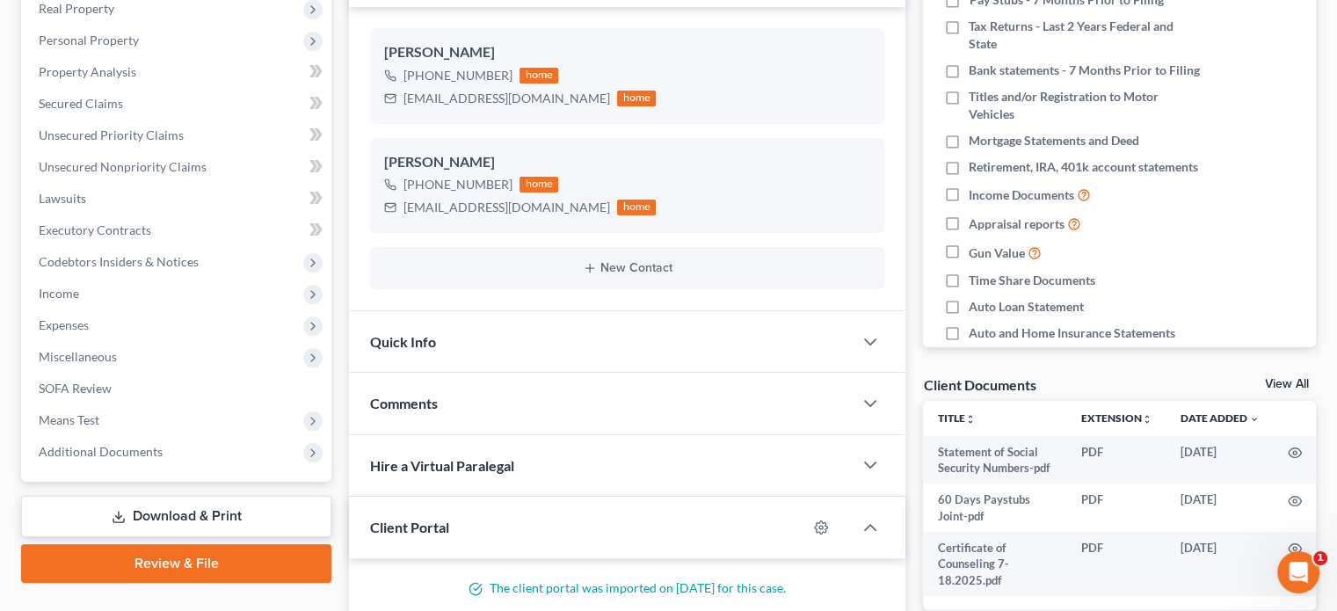
click at [420, 395] on span "Comments" at bounding box center [404, 403] width 68 height 17
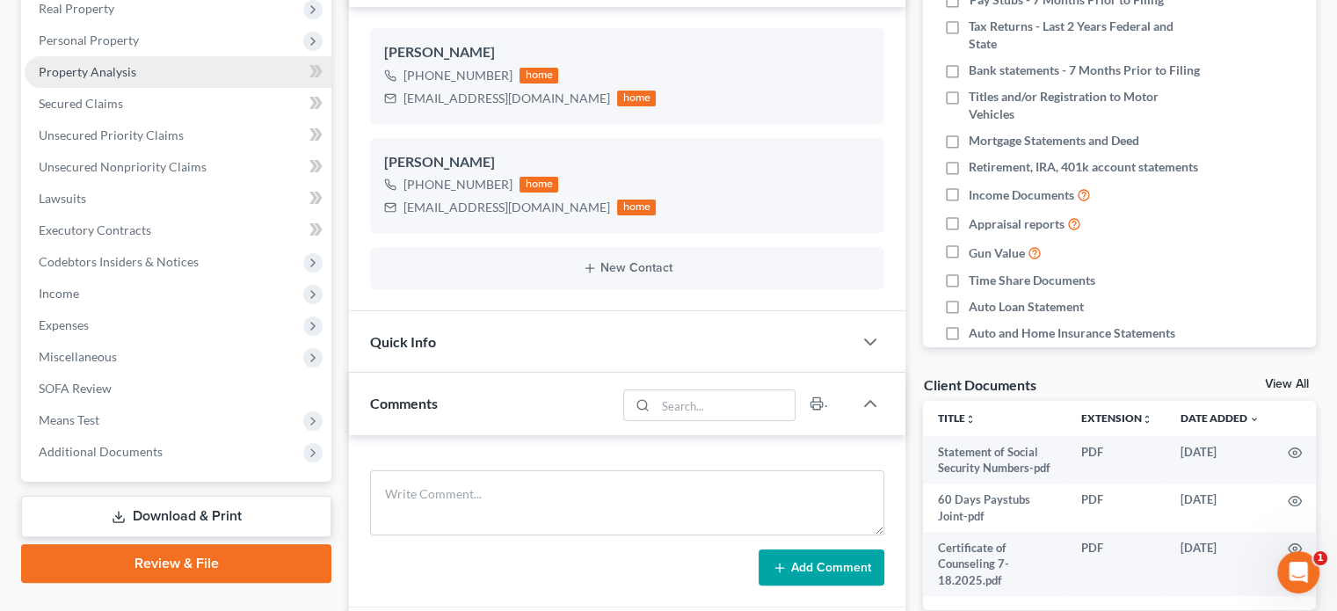
click at [81, 80] on link "Property Analysis" at bounding box center [178, 72] width 307 height 32
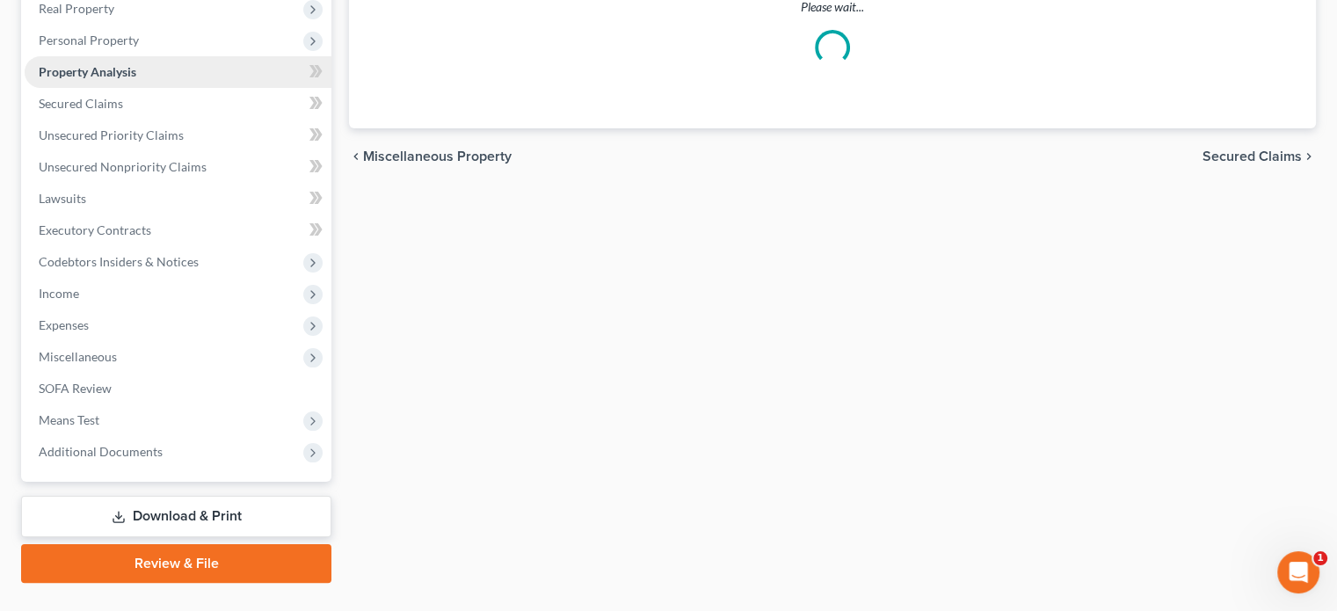
click at [81, 80] on link "Property Analysis" at bounding box center [178, 72] width 307 height 32
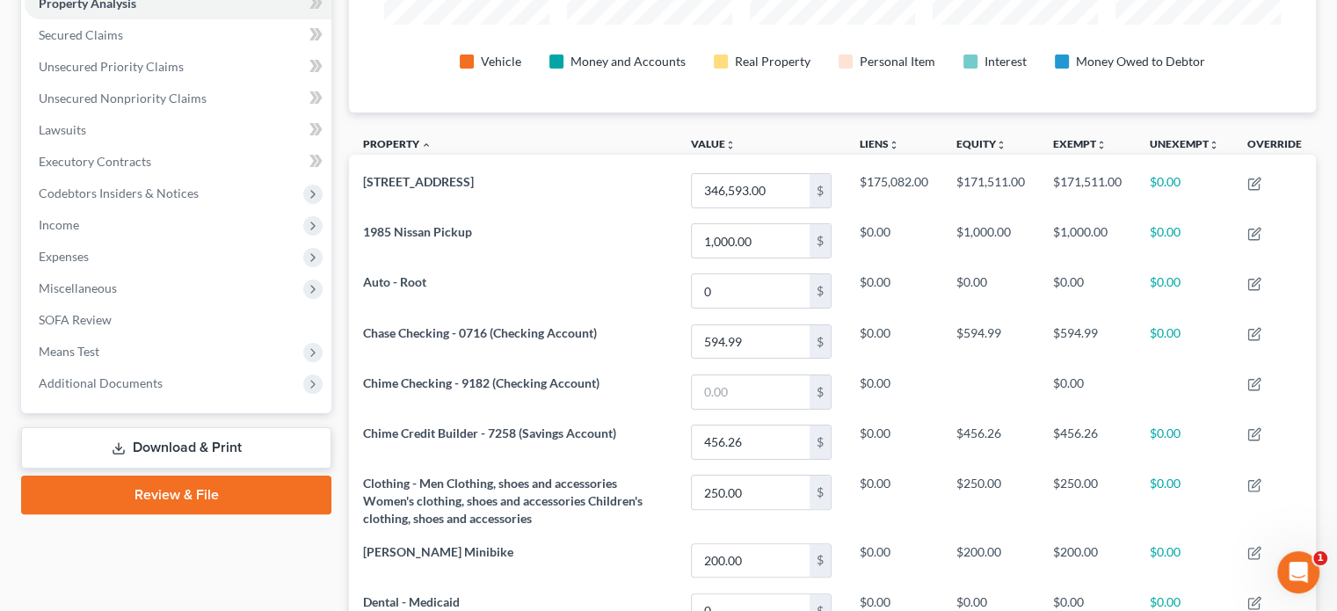
scroll to position [386, 0]
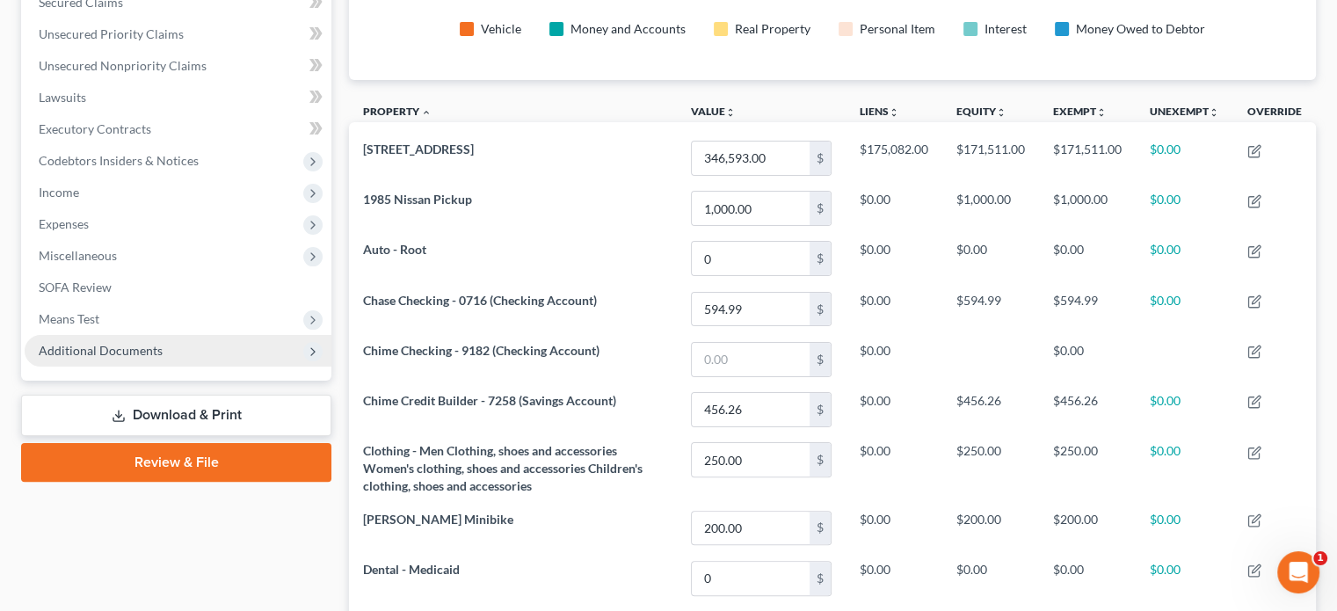
click at [153, 352] on span "Additional Documents" at bounding box center [101, 350] width 124 height 15
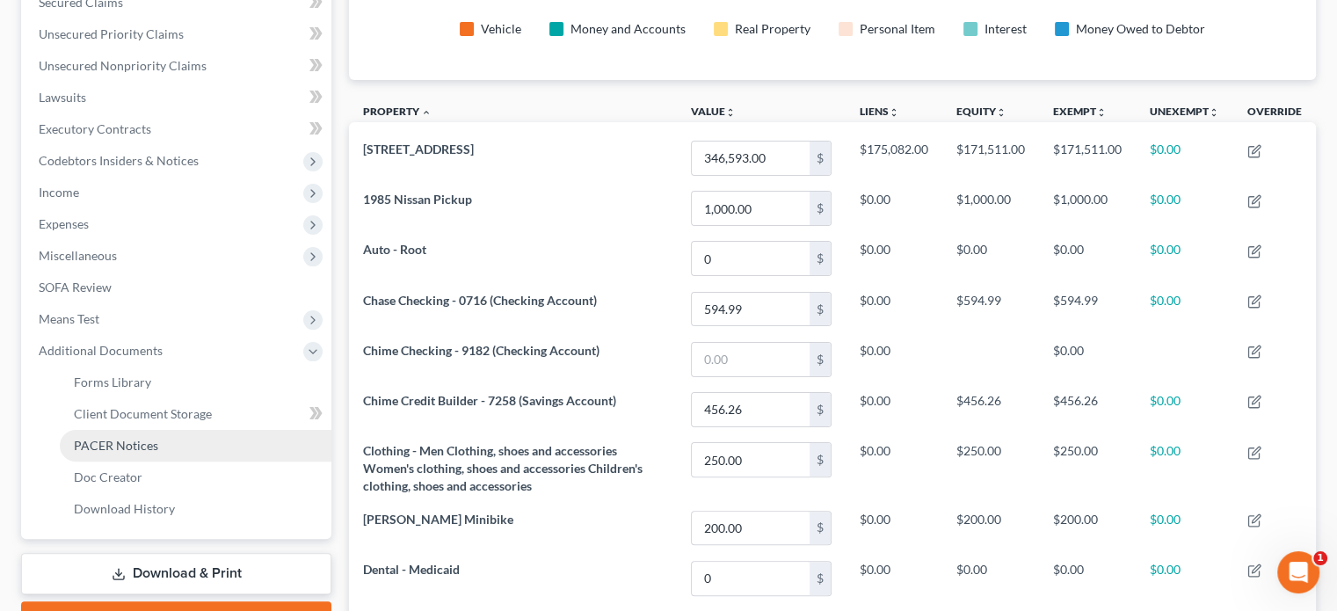
click at [128, 439] on span "PACER Notices" at bounding box center [116, 445] width 84 height 15
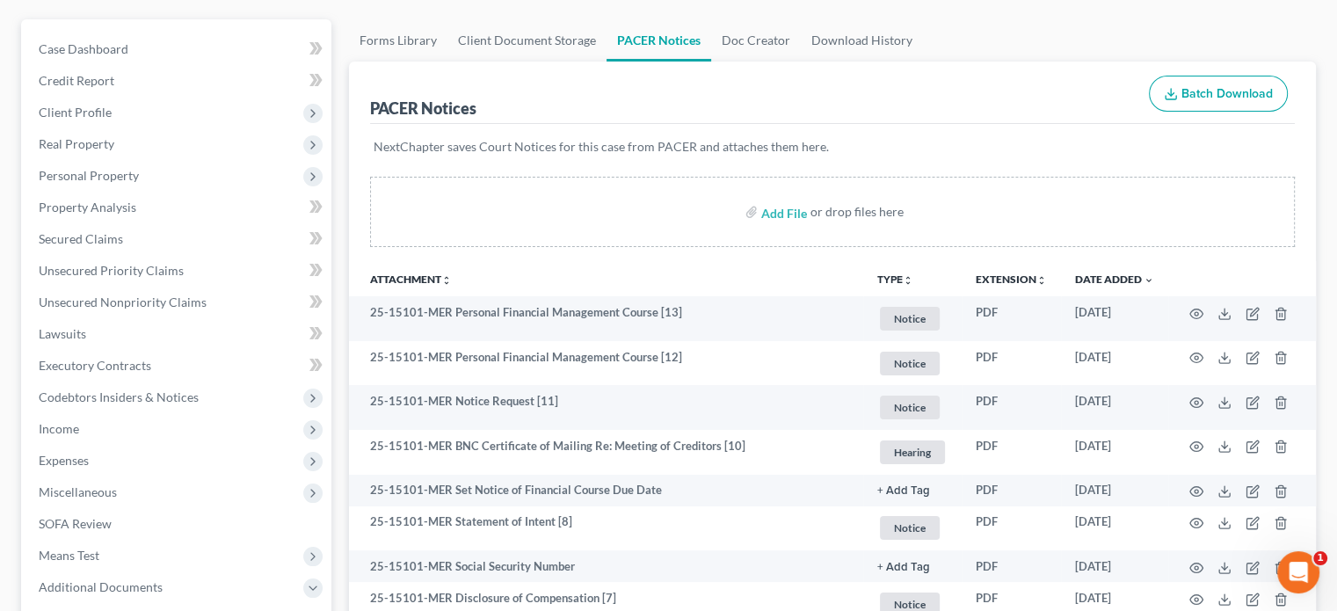
scroll to position [95, 0]
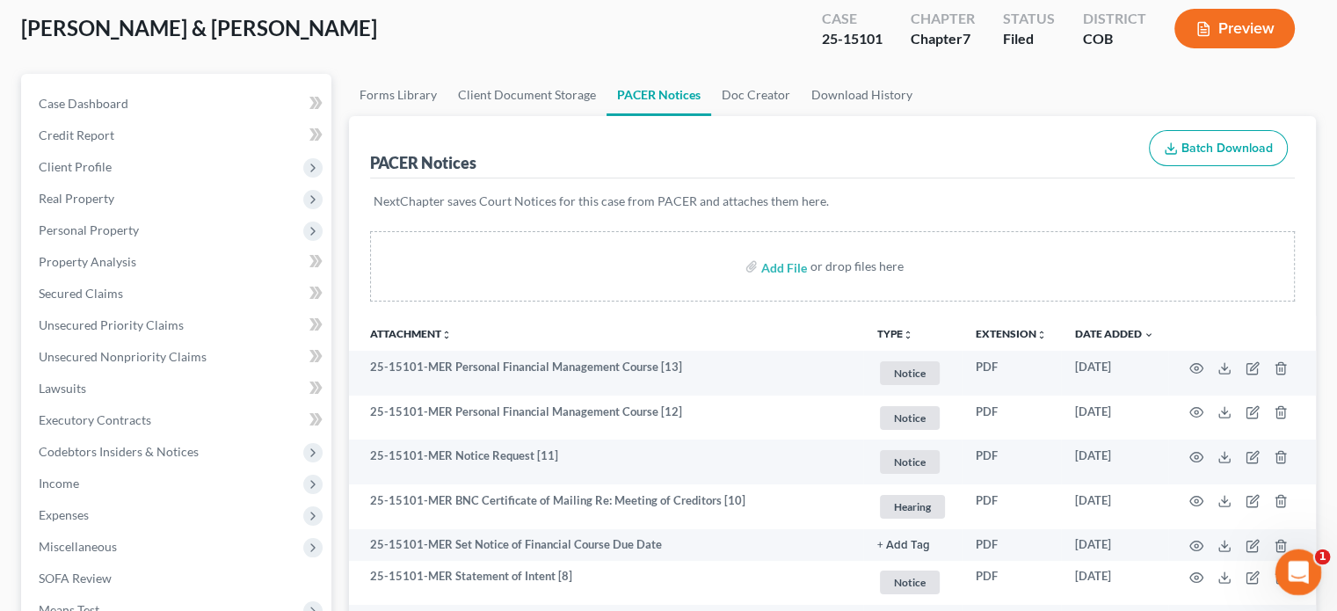
click at [1295, 580] on icon "Open Intercom Messenger" at bounding box center [1295, 569] width 29 height 29
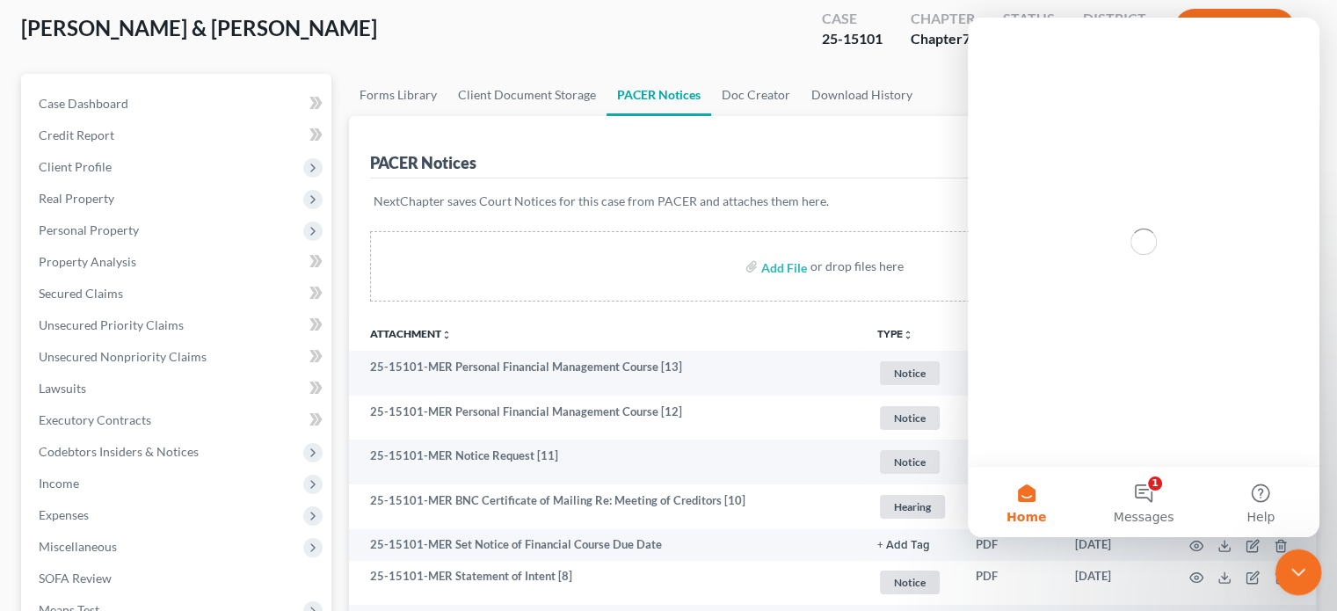
scroll to position [0, 0]
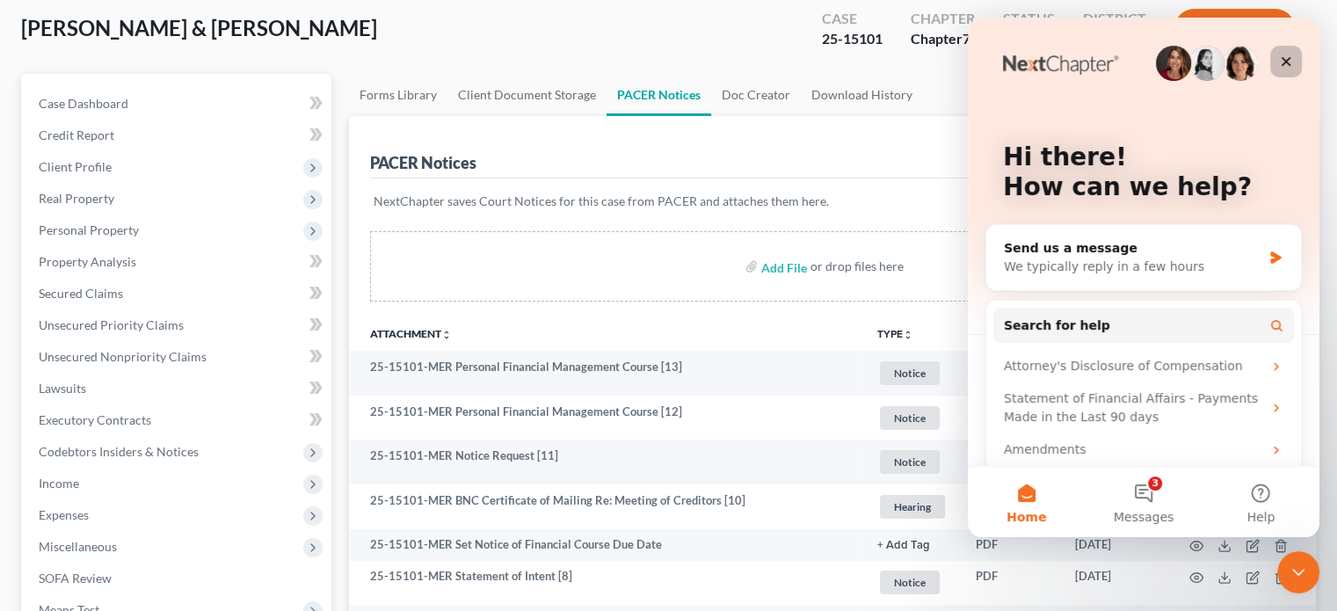
click at [1278, 52] on div "Close" at bounding box center [1286, 62] width 32 height 32
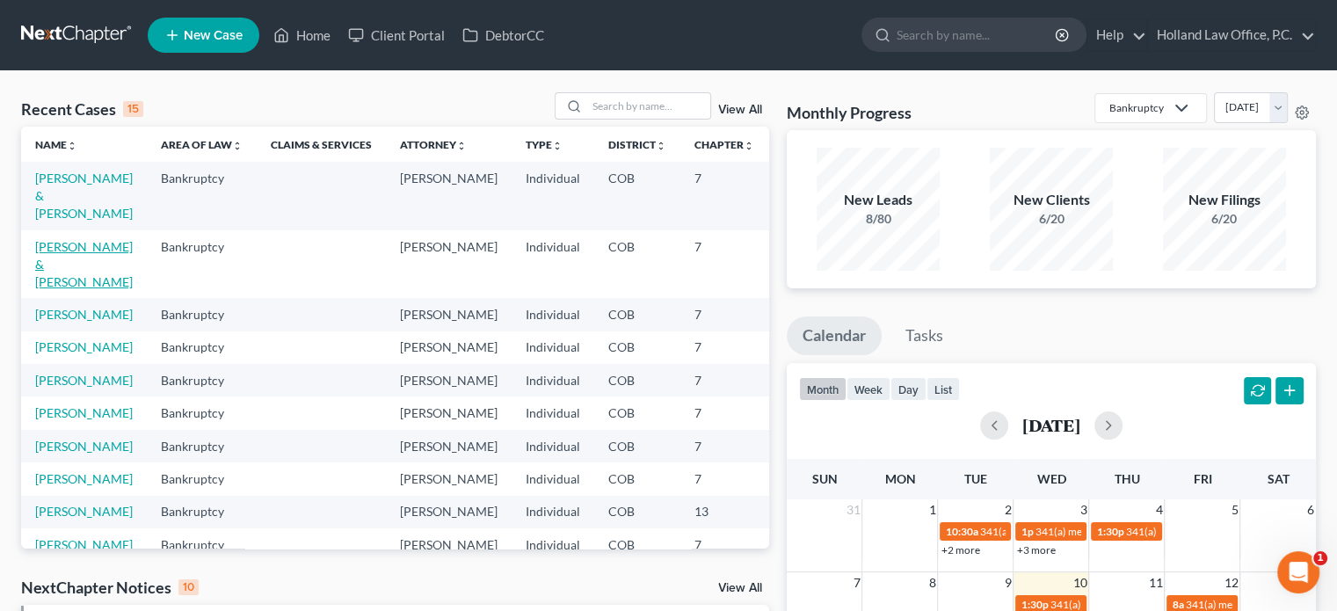
click at [61, 284] on link "[PERSON_NAME] & [PERSON_NAME]" at bounding box center [84, 264] width 98 height 50
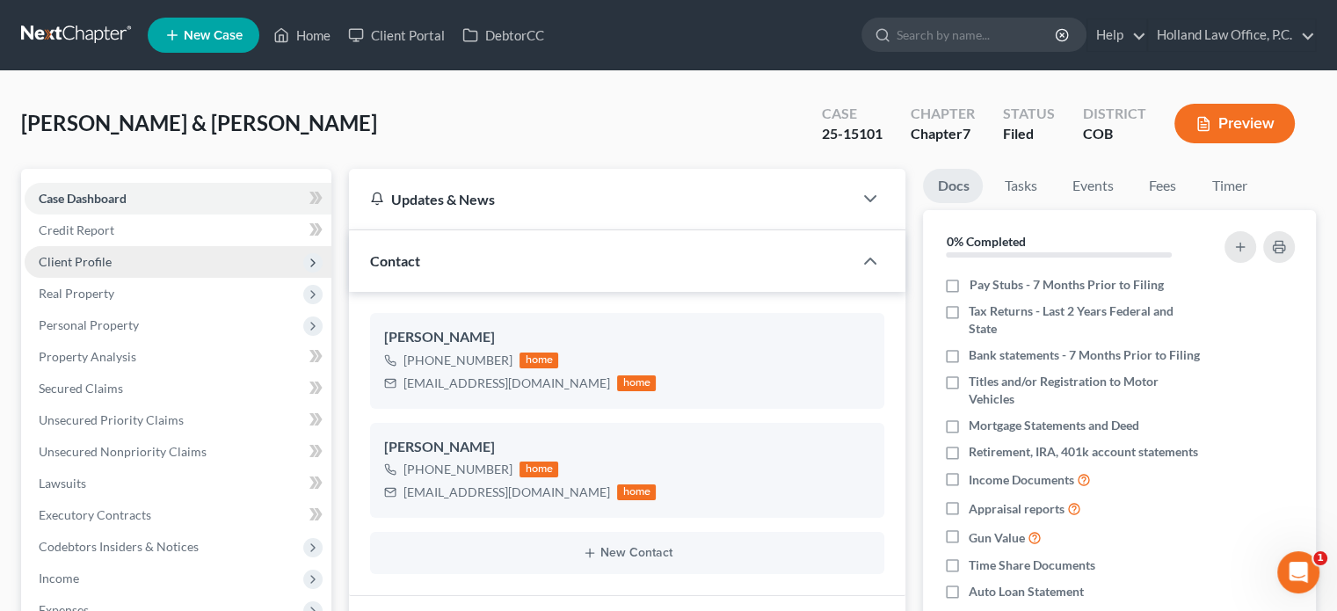
click at [98, 258] on span "Client Profile" at bounding box center [75, 261] width 73 height 15
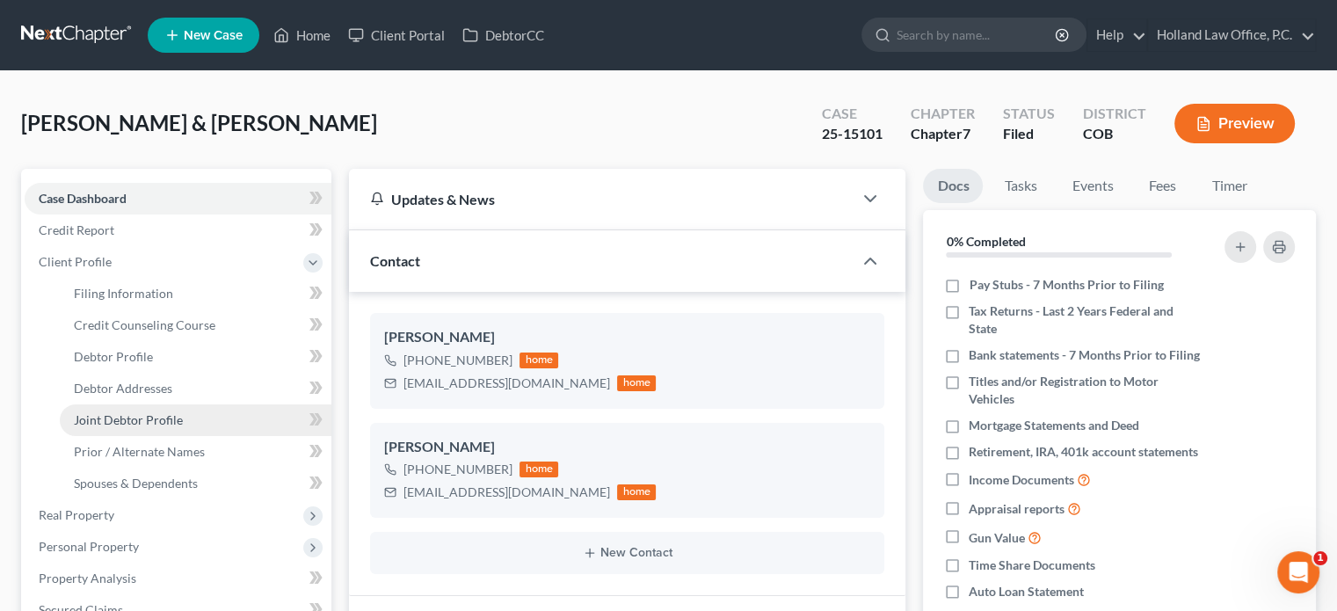
click at [98, 423] on span "Joint Debtor Profile" at bounding box center [128, 419] width 109 height 15
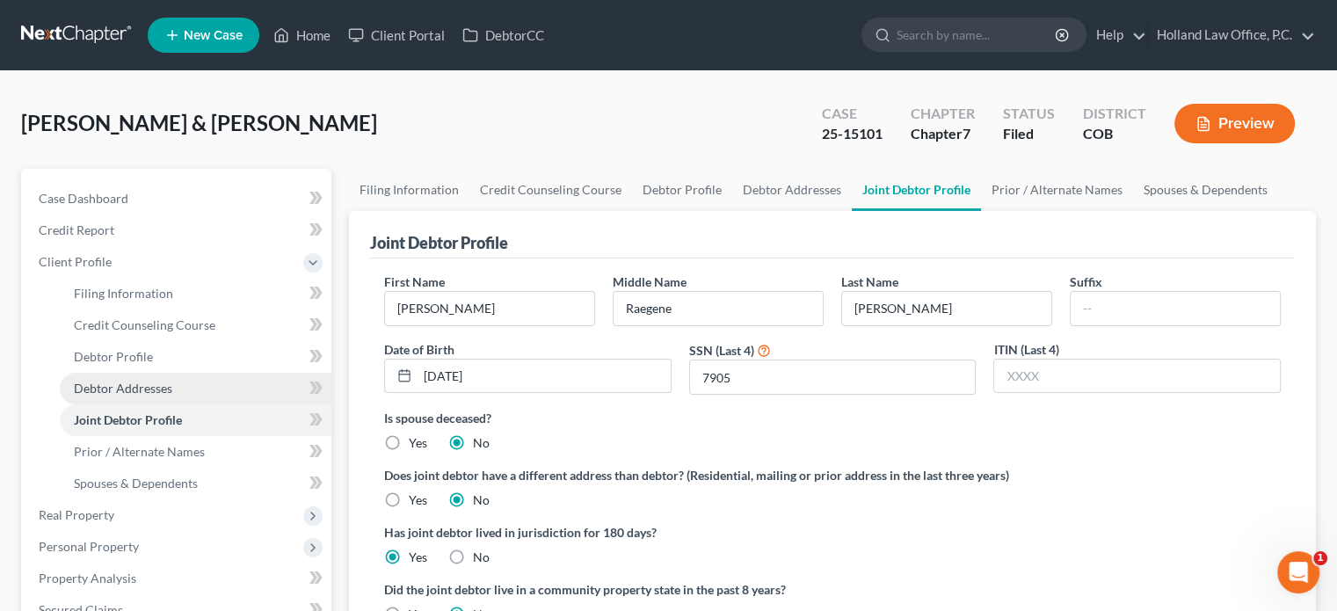
click at [112, 389] on span "Debtor Addresses" at bounding box center [123, 388] width 98 height 15
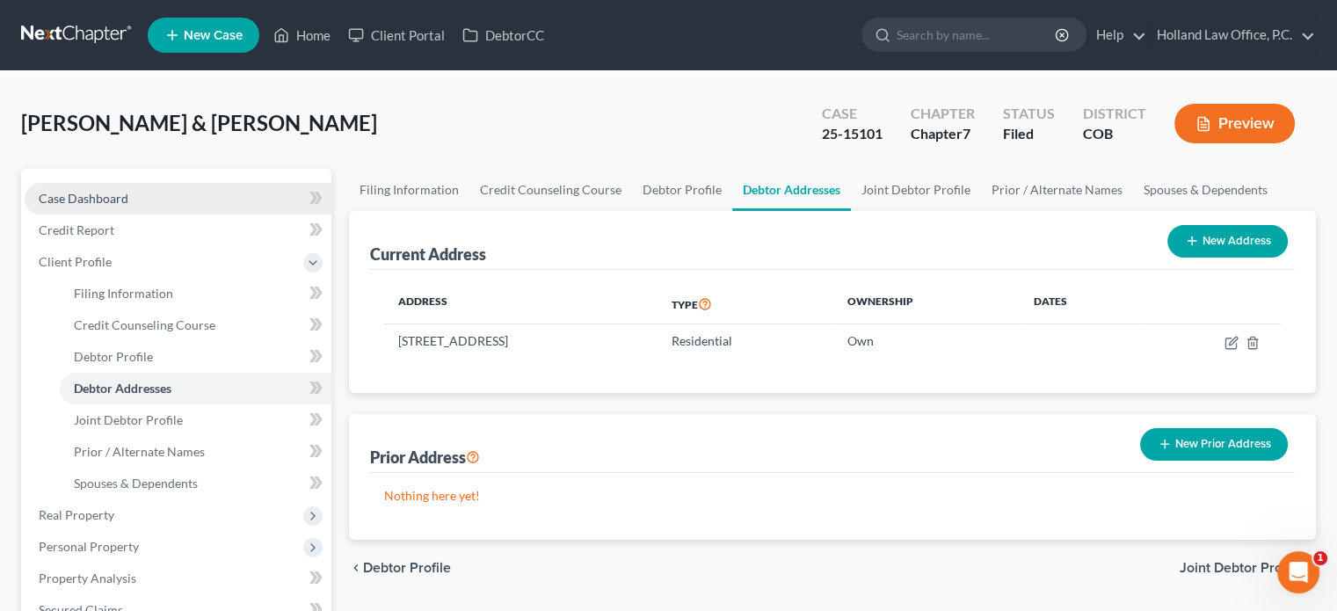
drag, startPoint x: 1349, startPoint y: 262, endPoint x: 80, endPoint y: 195, distance: 1270.9
click at [80, 195] on span "Case Dashboard" at bounding box center [84, 198] width 90 height 15
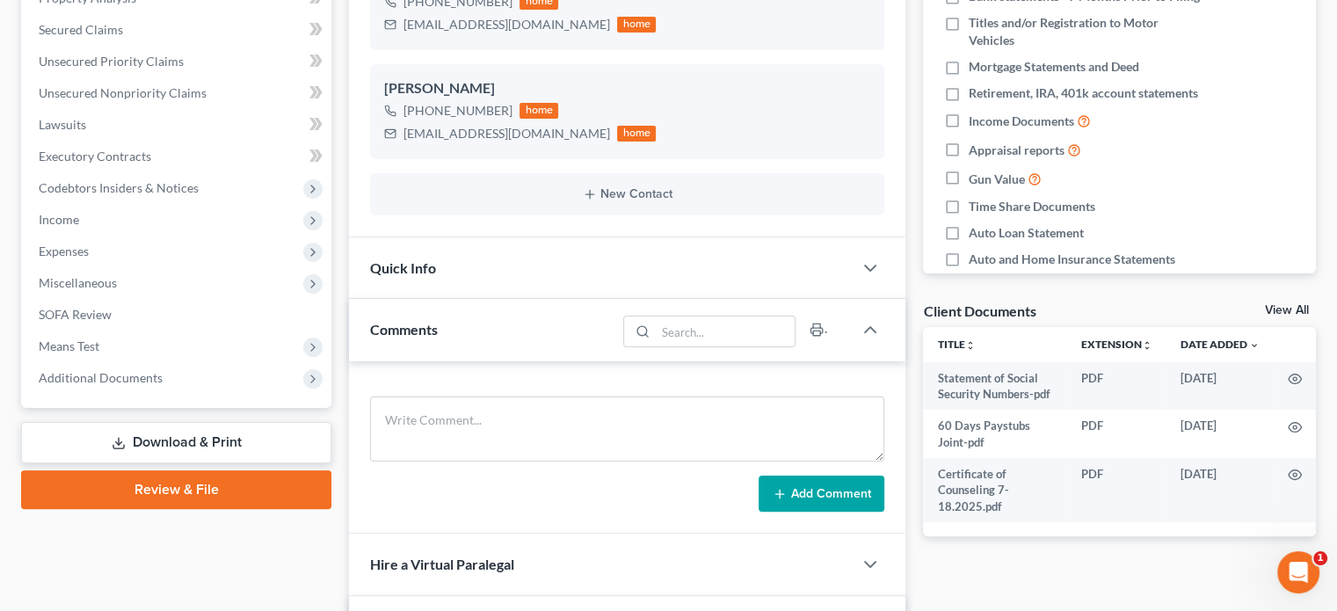
scroll to position [364, 0]
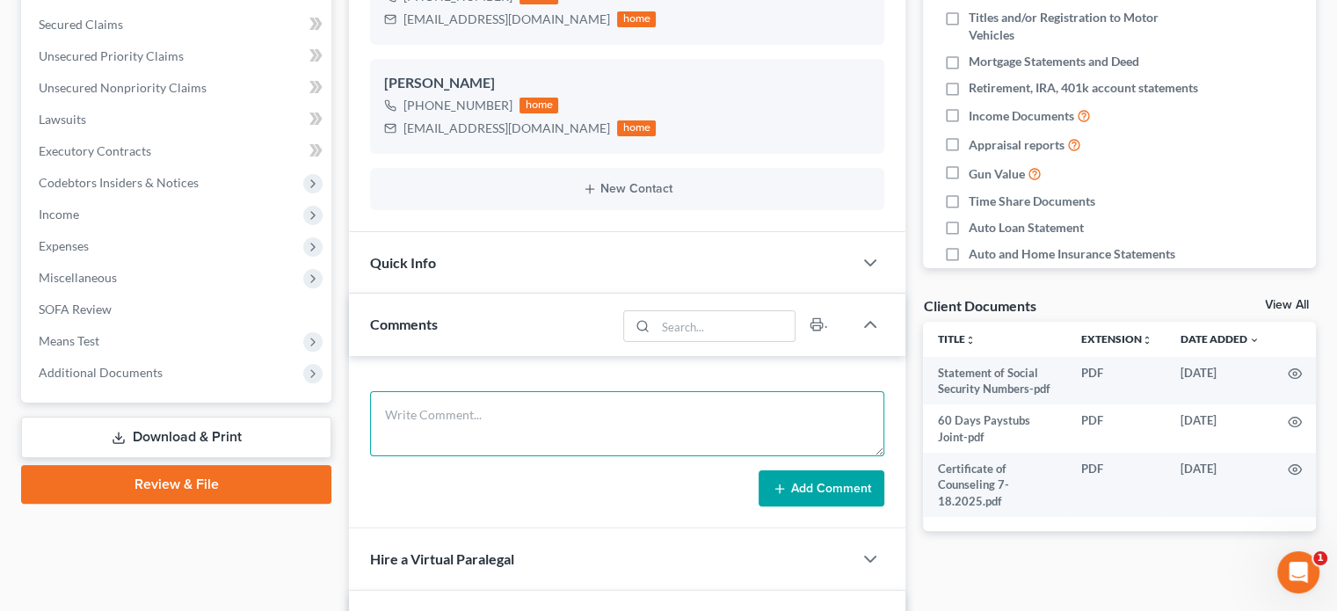
click at [560, 424] on textarea at bounding box center [627, 423] width 514 height 65
type textarea "341 Meeting - Trustee [PERSON_NAME] No issues."
click at [801, 484] on button "Add Comment" at bounding box center [821, 488] width 126 height 37
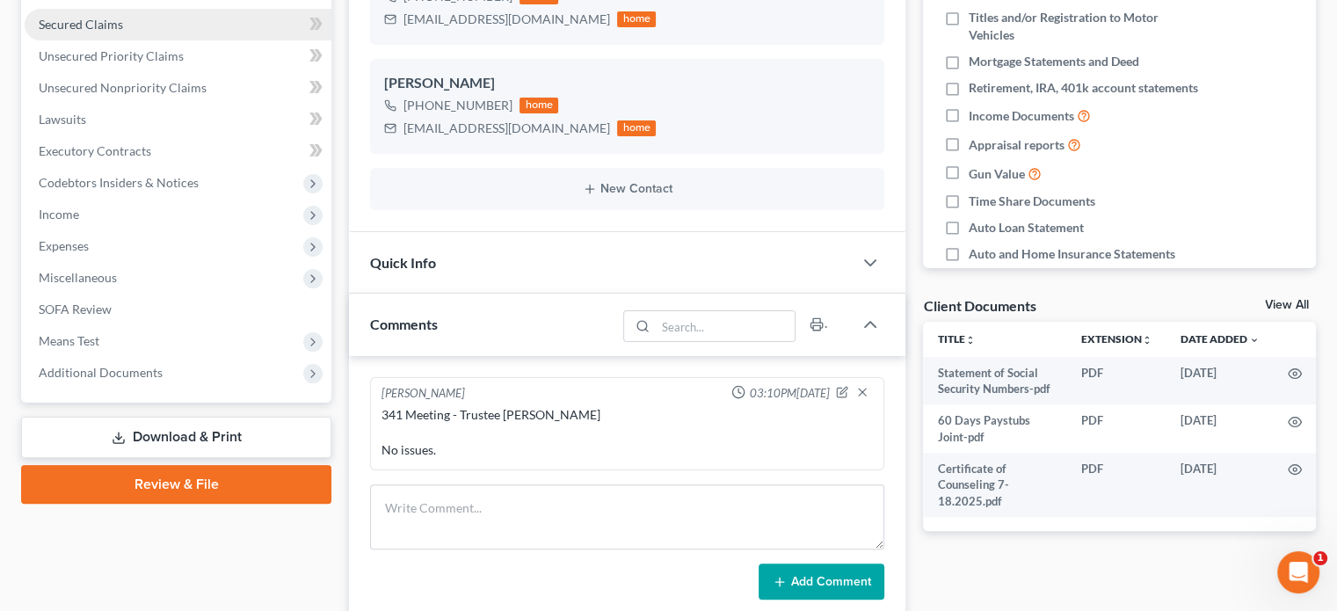
click at [114, 23] on span "Secured Claims" at bounding box center [81, 24] width 84 height 15
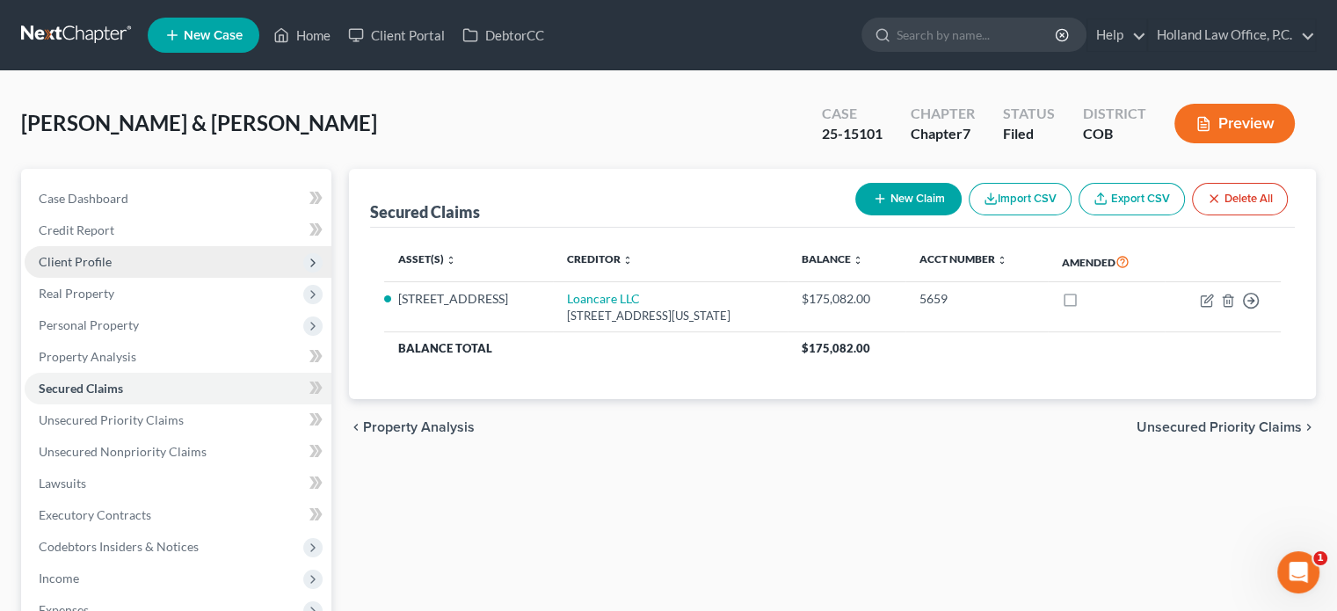
click at [76, 260] on span "Client Profile" at bounding box center [75, 261] width 73 height 15
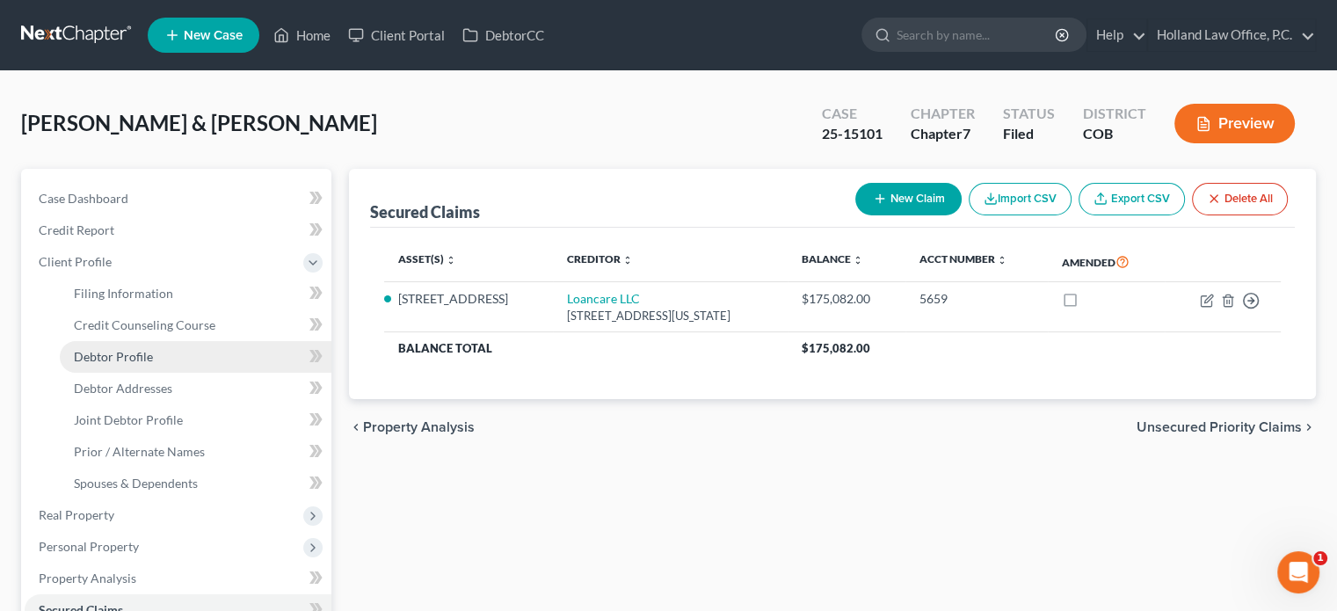
click at [96, 357] on span "Debtor Profile" at bounding box center [113, 356] width 79 height 15
select select "1"
select select "4"
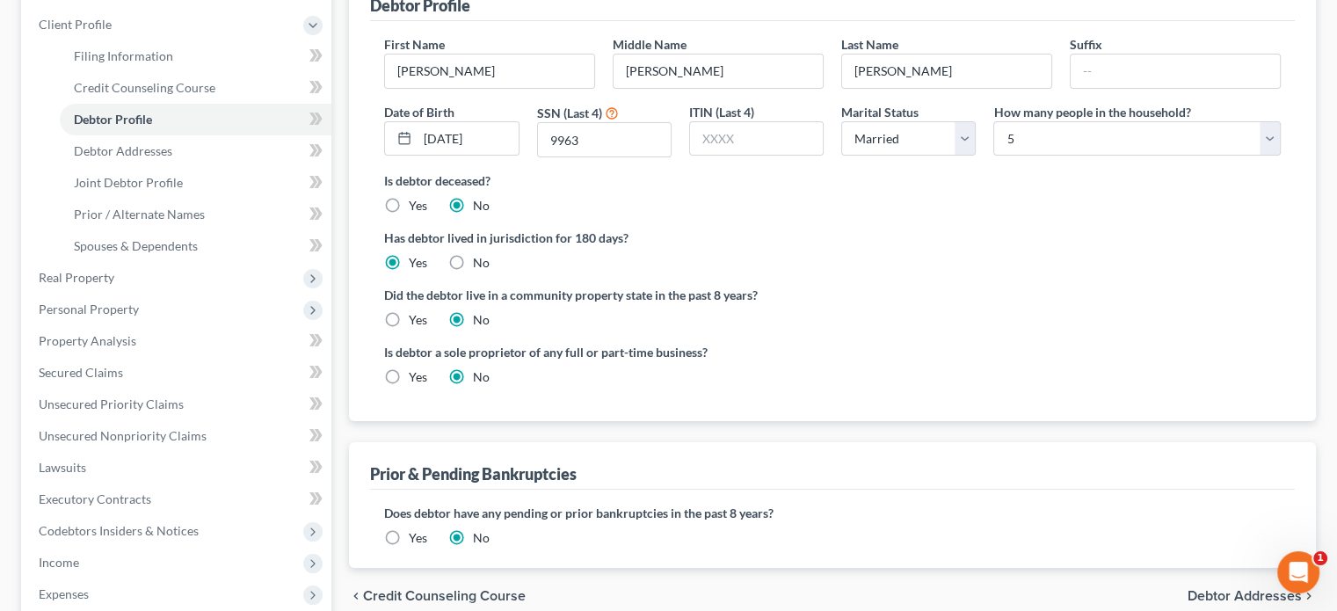
scroll to position [239, 0]
click at [118, 308] on span "Personal Property" at bounding box center [89, 307] width 100 height 15
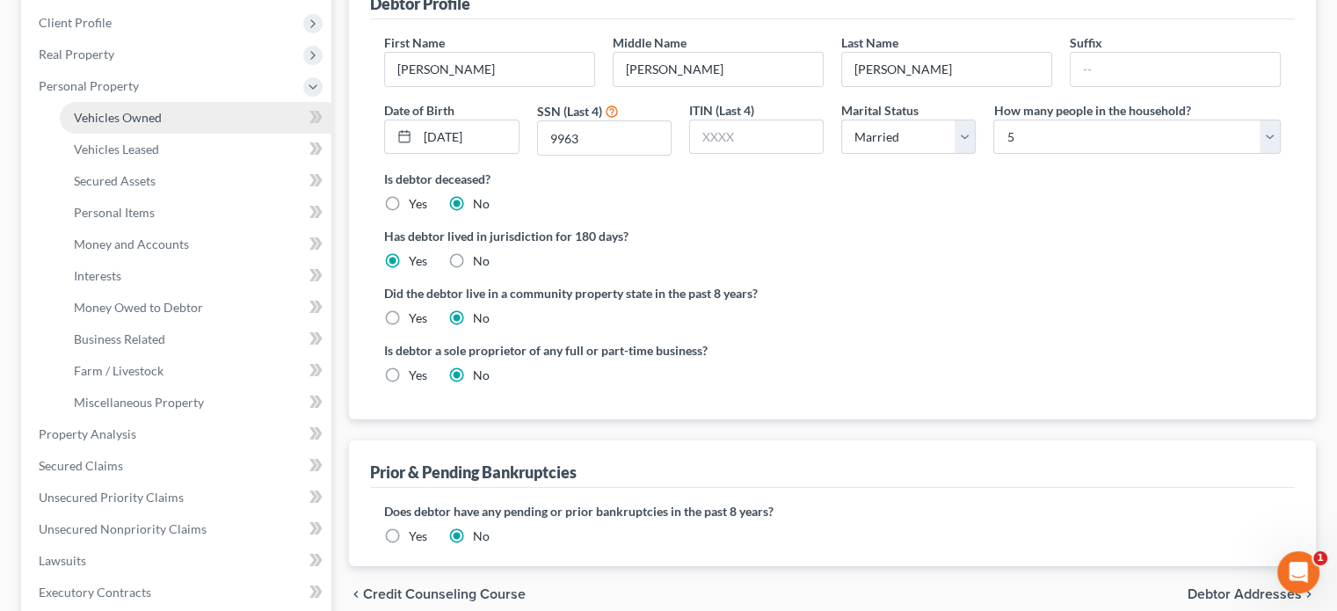
click at [130, 119] on span "Vehicles Owned" at bounding box center [118, 117] width 88 height 15
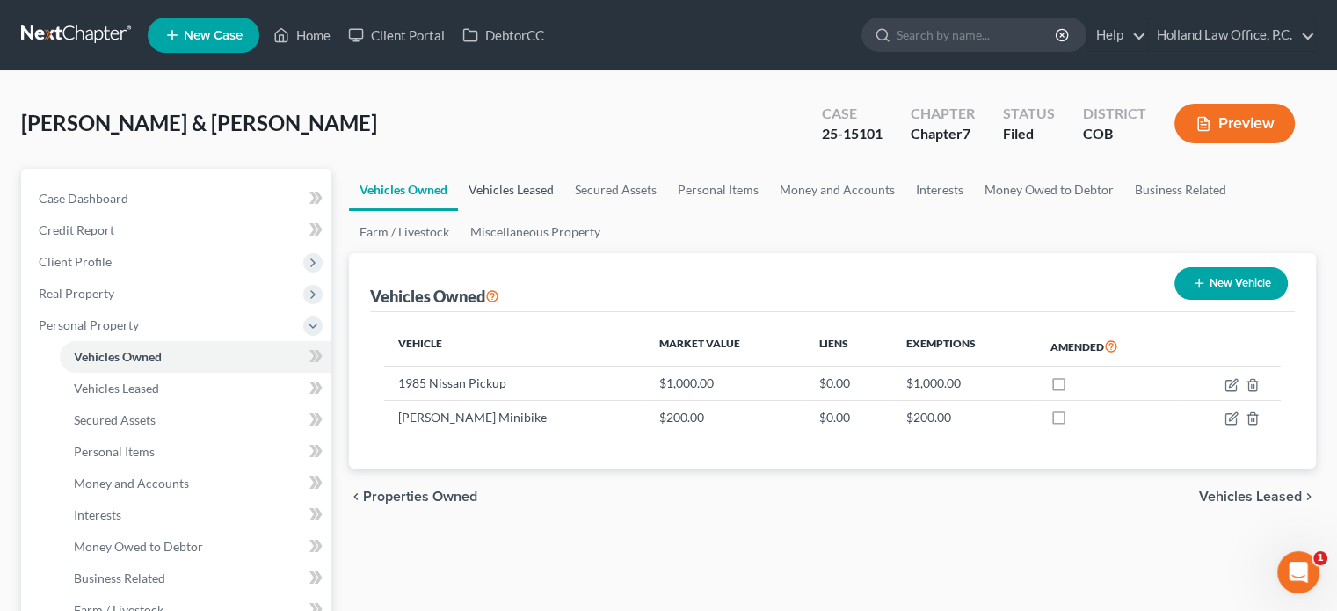
click at [542, 192] on link "Vehicles Leased" at bounding box center [511, 190] width 106 height 42
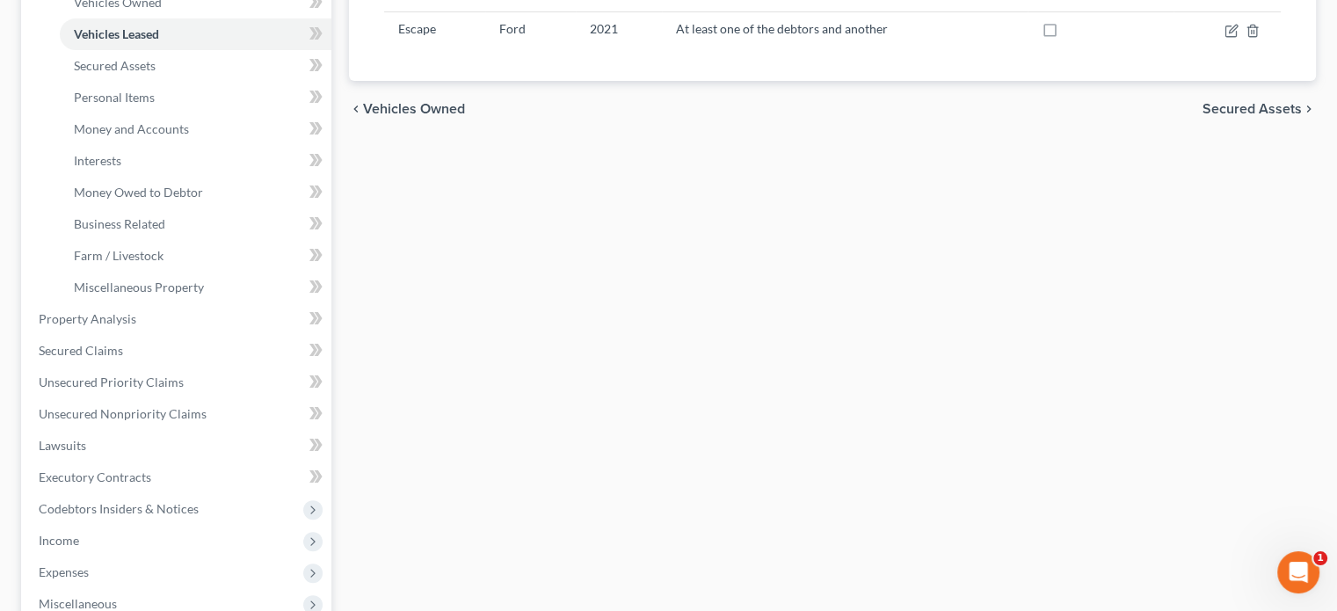
scroll to position [359, 0]
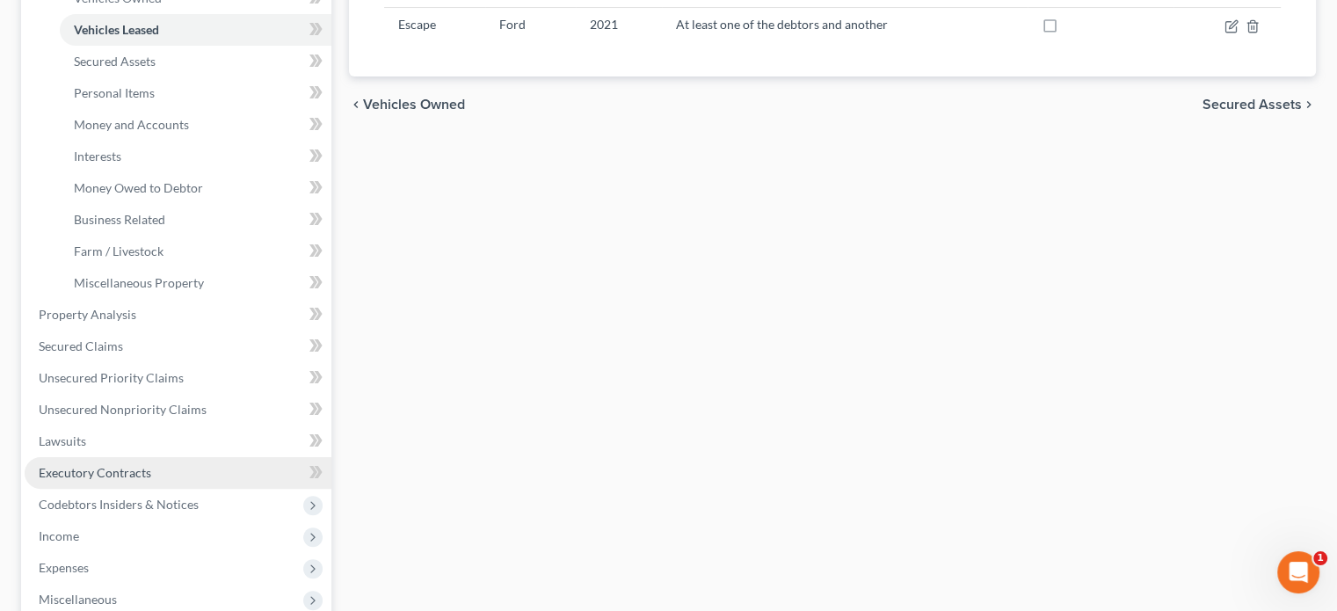
click at [53, 475] on span "Executory Contracts" at bounding box center [95, 472] width 112 height 15
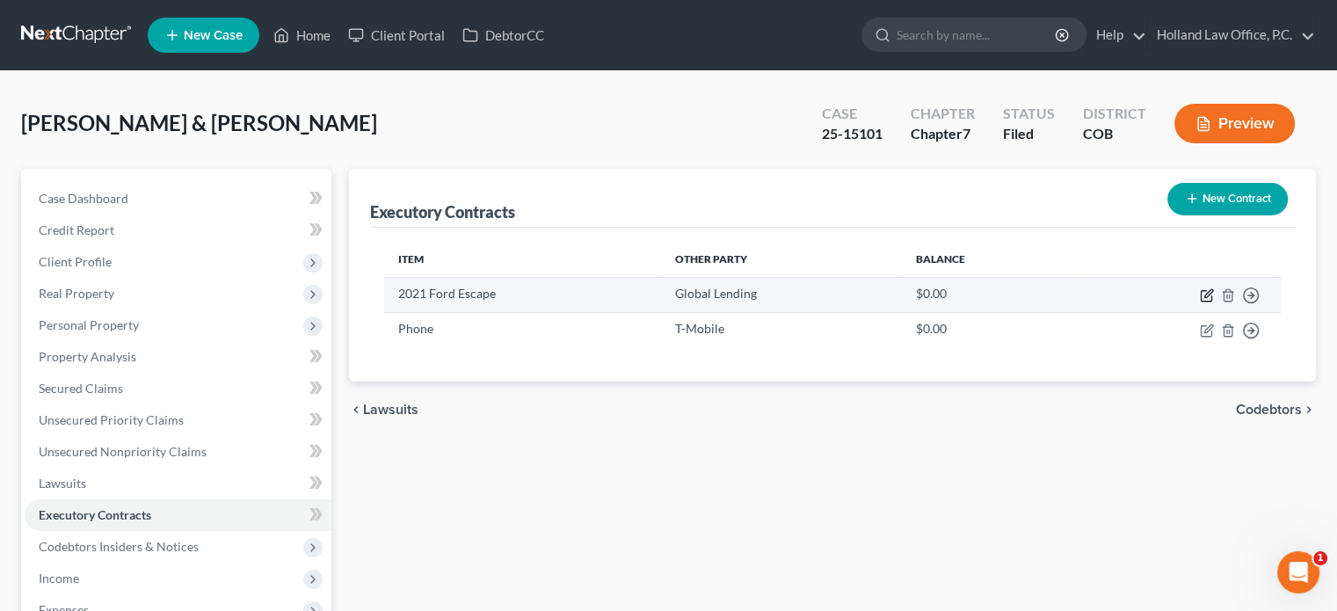
click at [1203, 298] on icon "button" at bounding box center [1207, 295] width 14 height 14
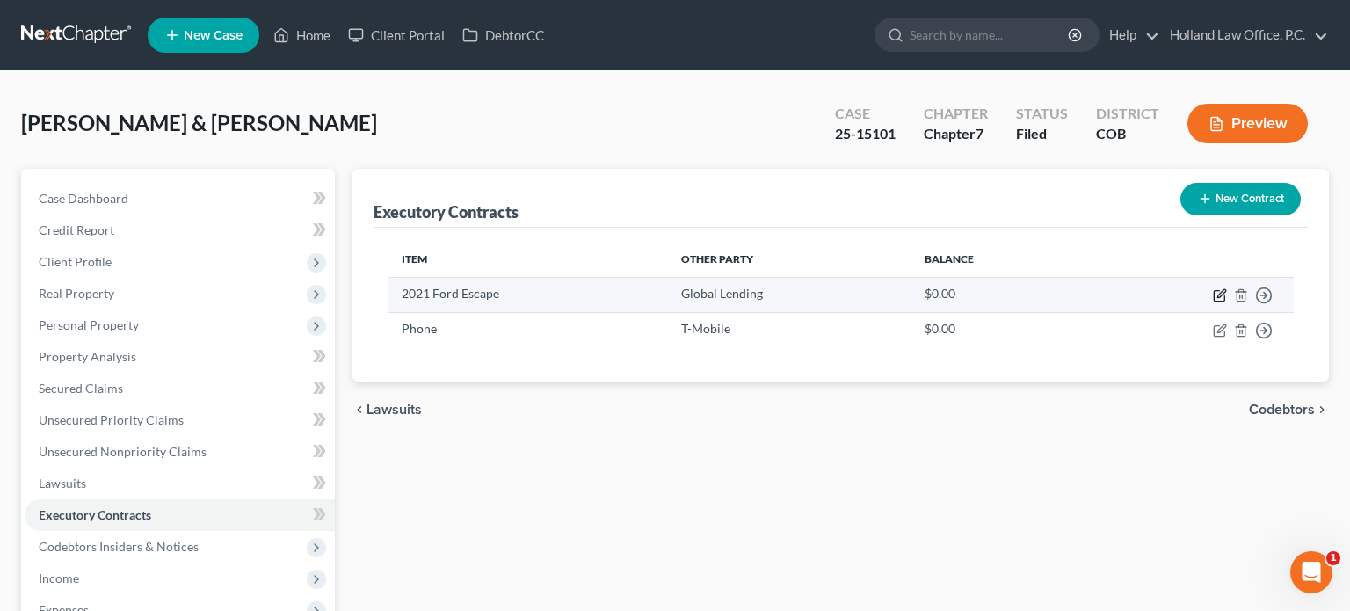
select select "42"
select select "3"
select select "1"
select select "0"
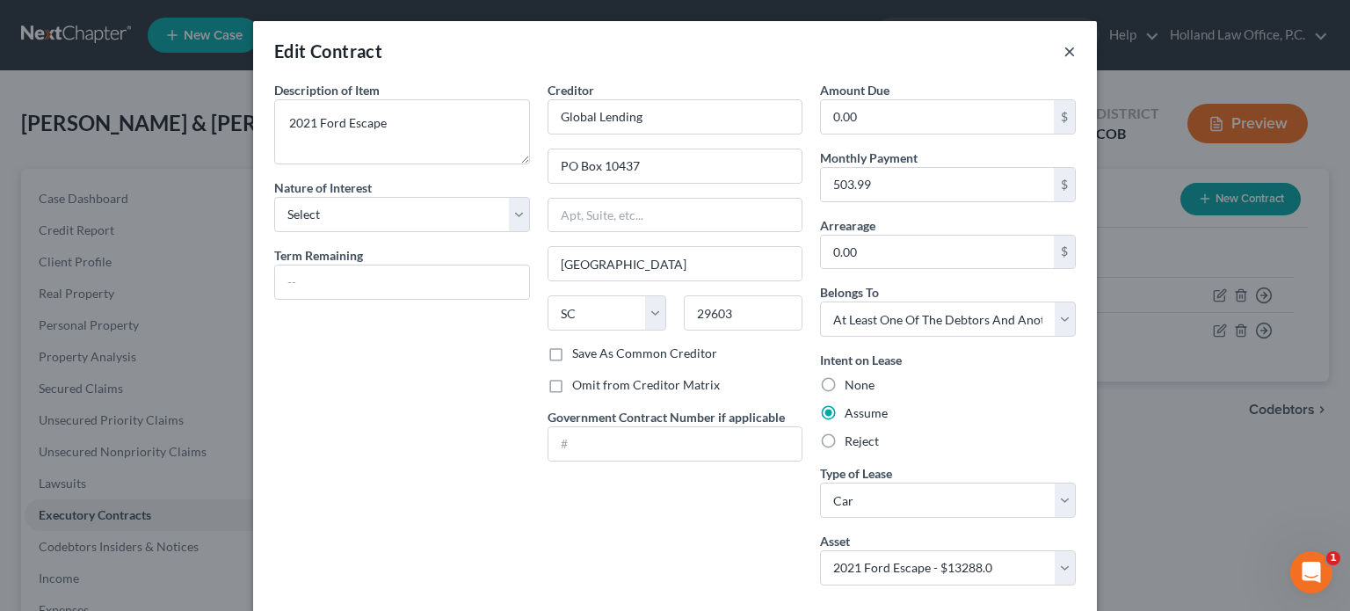
click at [1063, 53] on button "×" at bounding box center [1069, 50] width 12 height 21
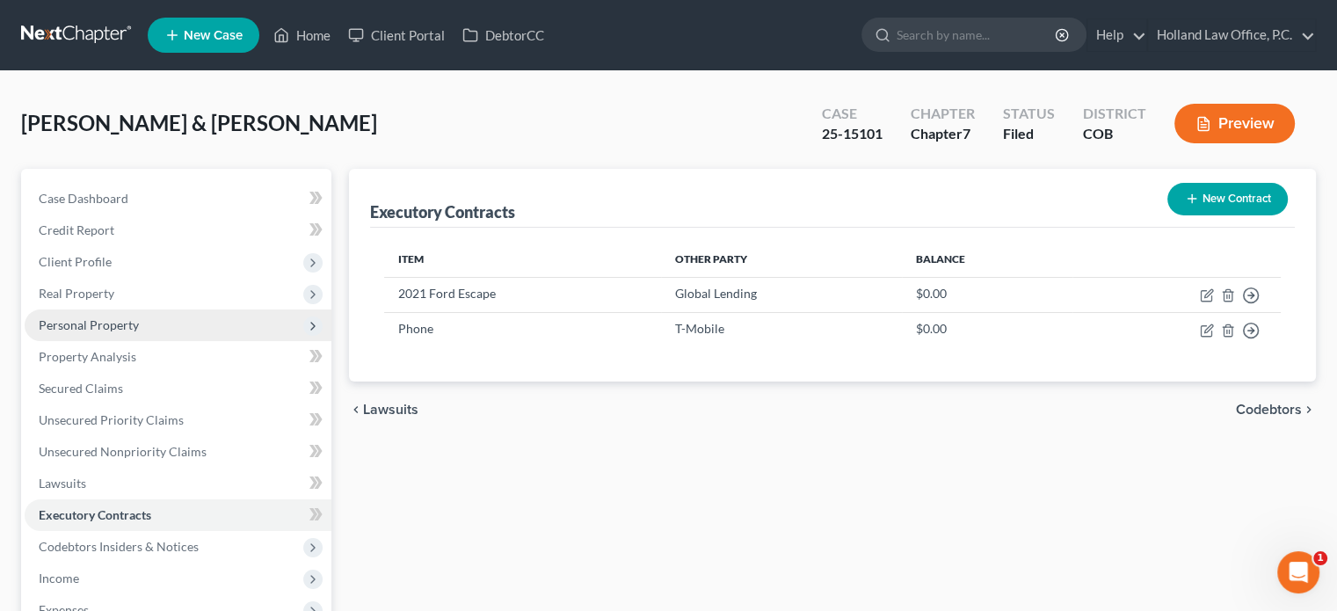
click at [88, 326] on span "Personal Property" at bounding box center [89, 324] width 100 height 15
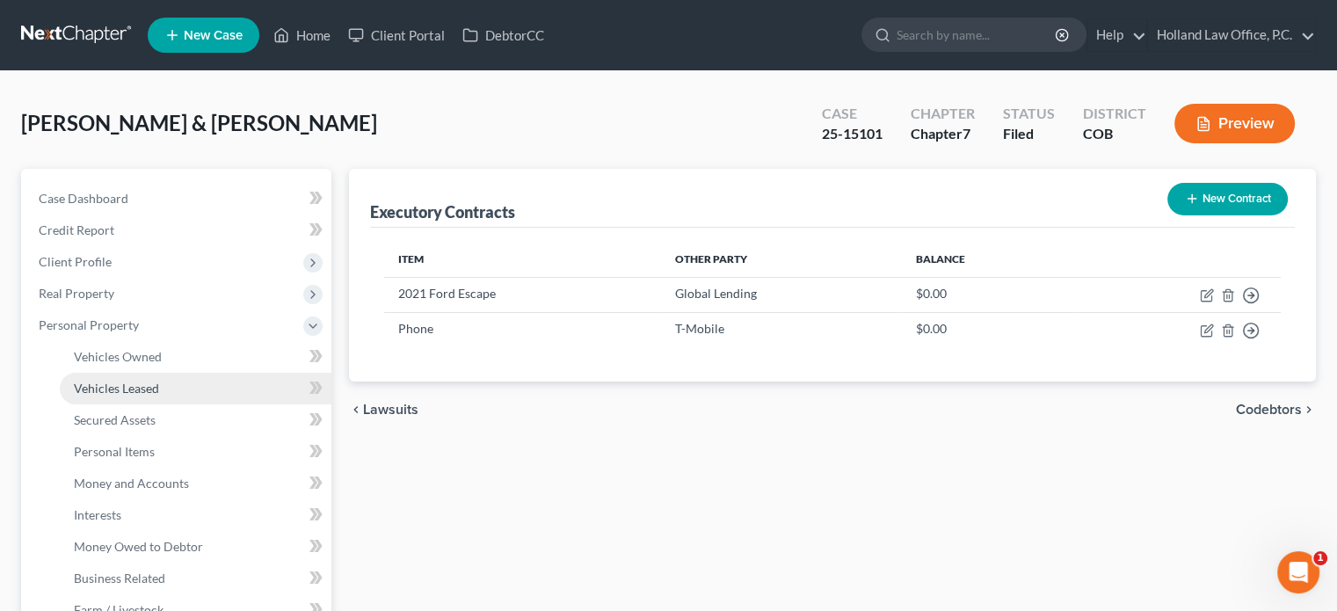
click at [120, 385] on span "Vehicles Leased" at bounding box center [116, 388] width 85 height 15
